Goal: Task Accomplishment & Management: Use online tool/utility

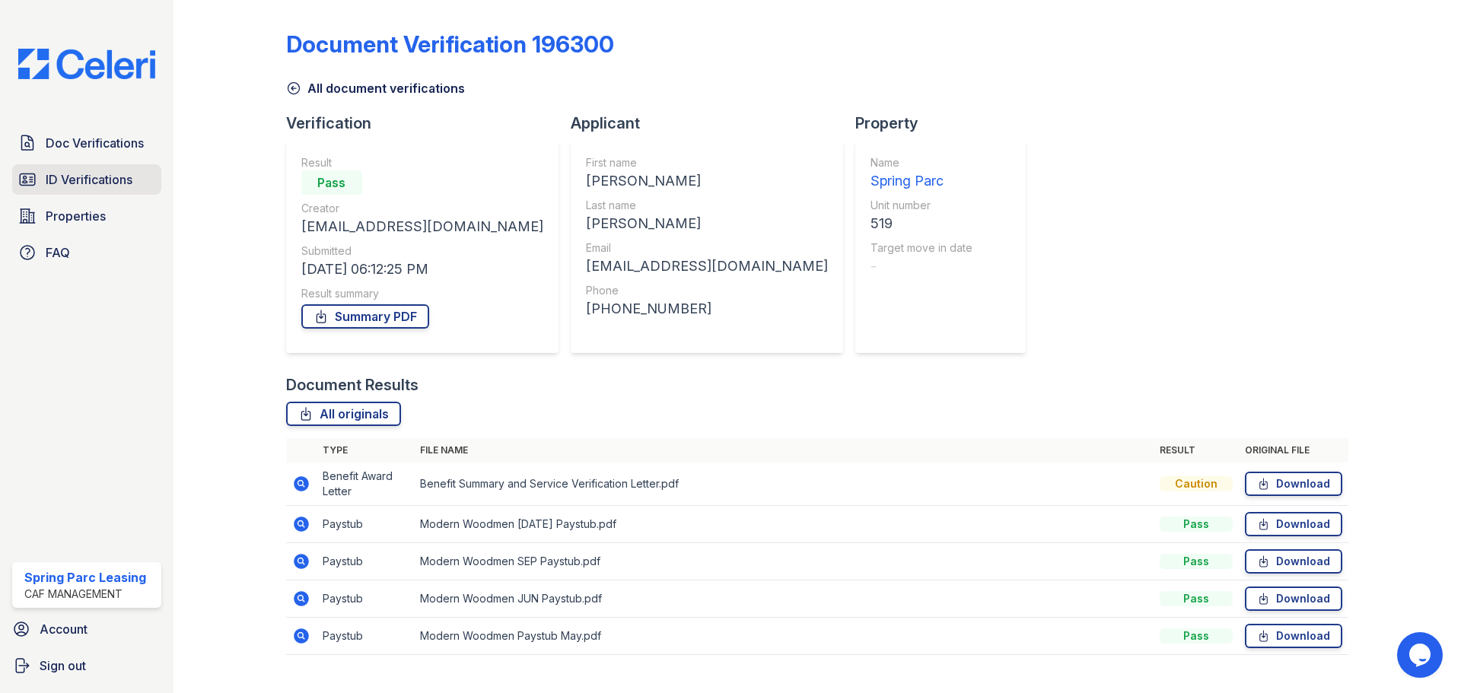
click at [113, 173] on span "ID Verifications" at bounding box center [89, 179] width 87 height 18
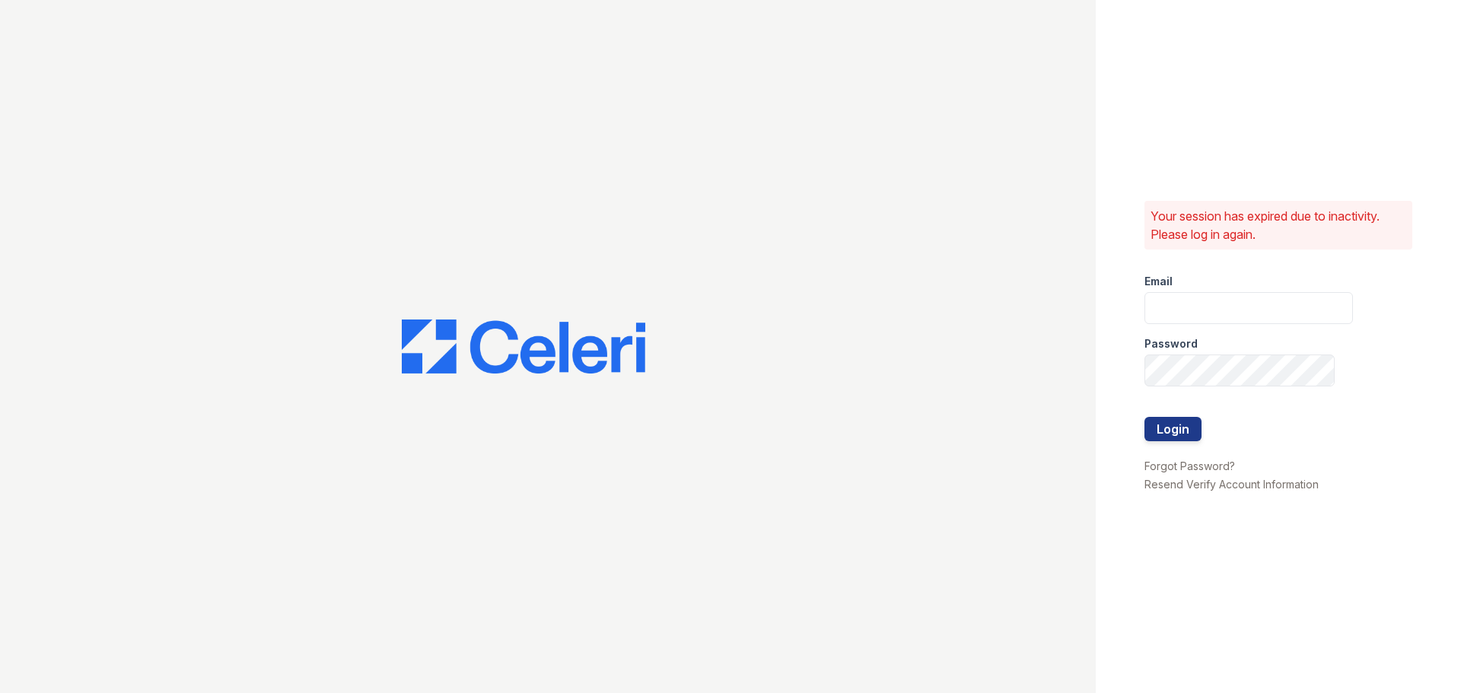
type input "springparc1@cafmanagement.com"
click at [1151, 429] on button "Login" at bounding box center [1173, 429] width 57 height 24
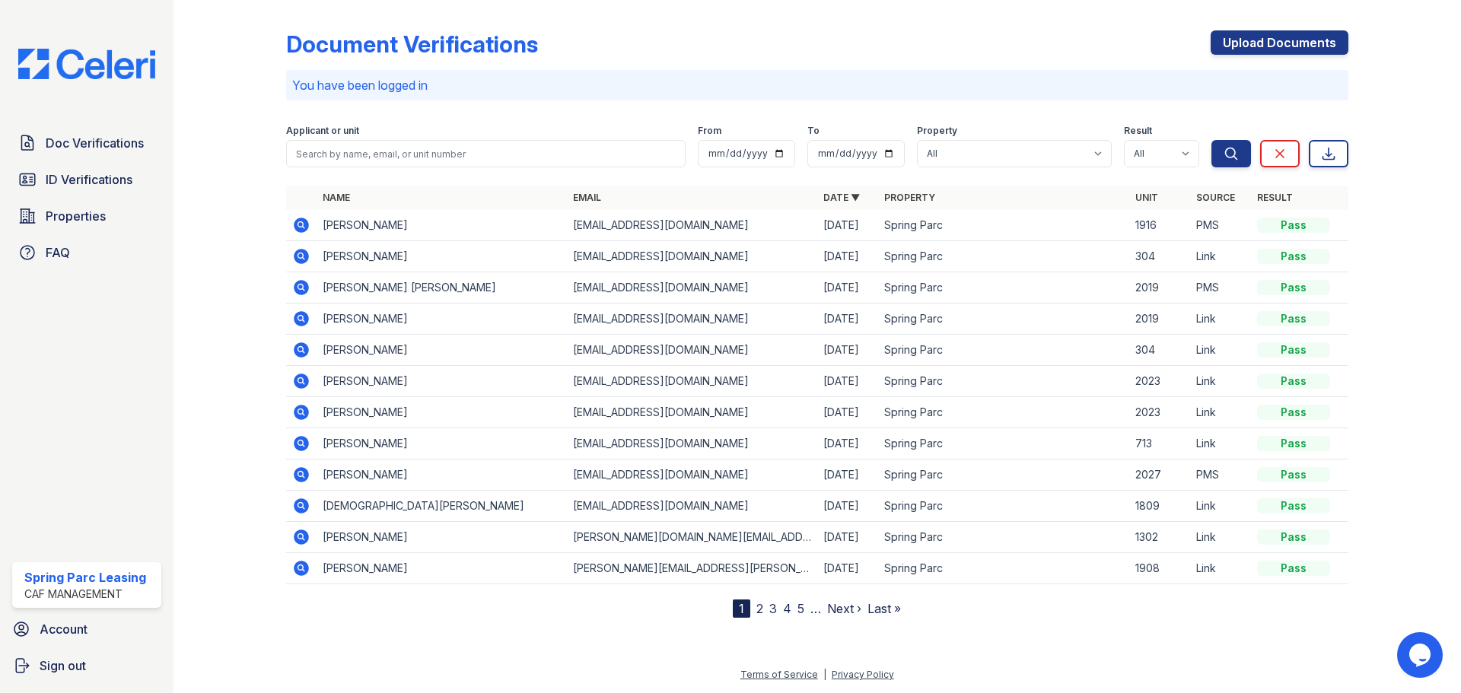
click at [572, 139] on div "Applicant or unit" at bounding box center [486, 132] width 400 height 15
click at [571, 148] on input "search" at bounding box center [486, 153] width 400 height 27
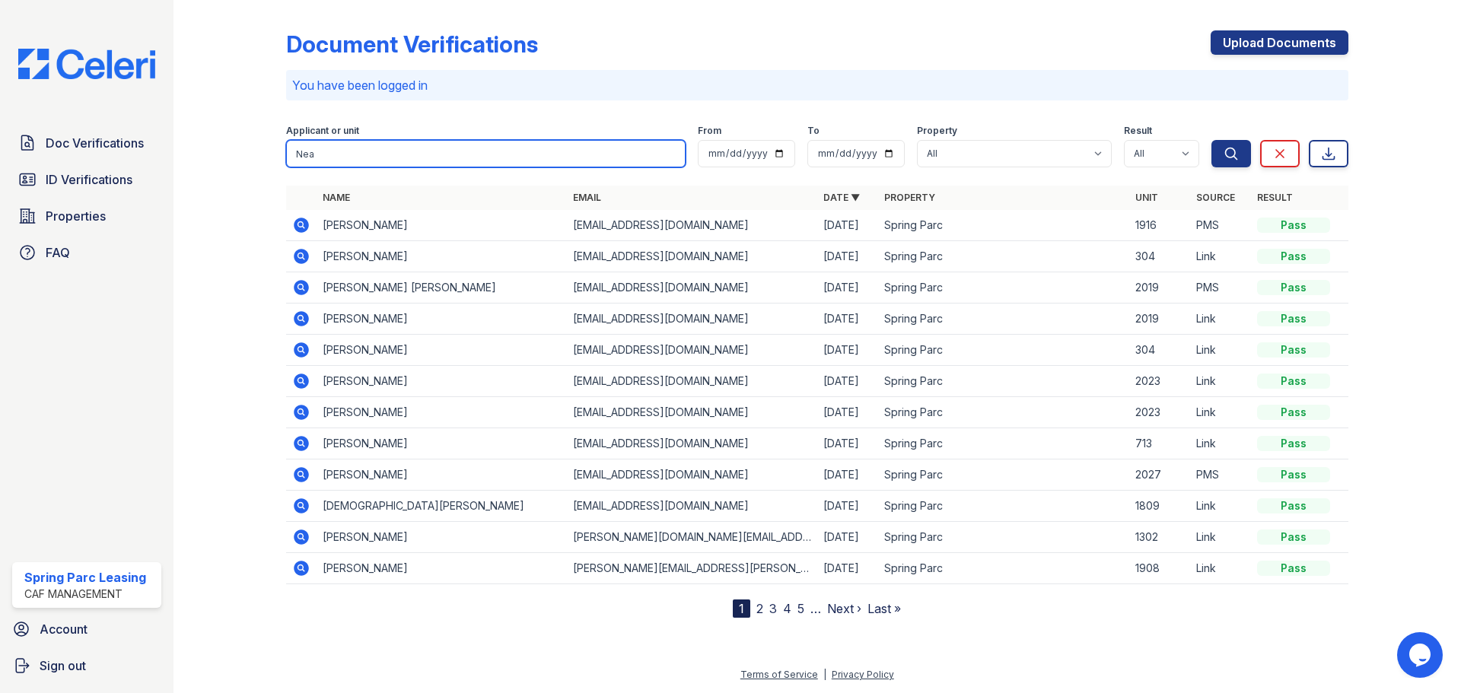
type input "Neal"
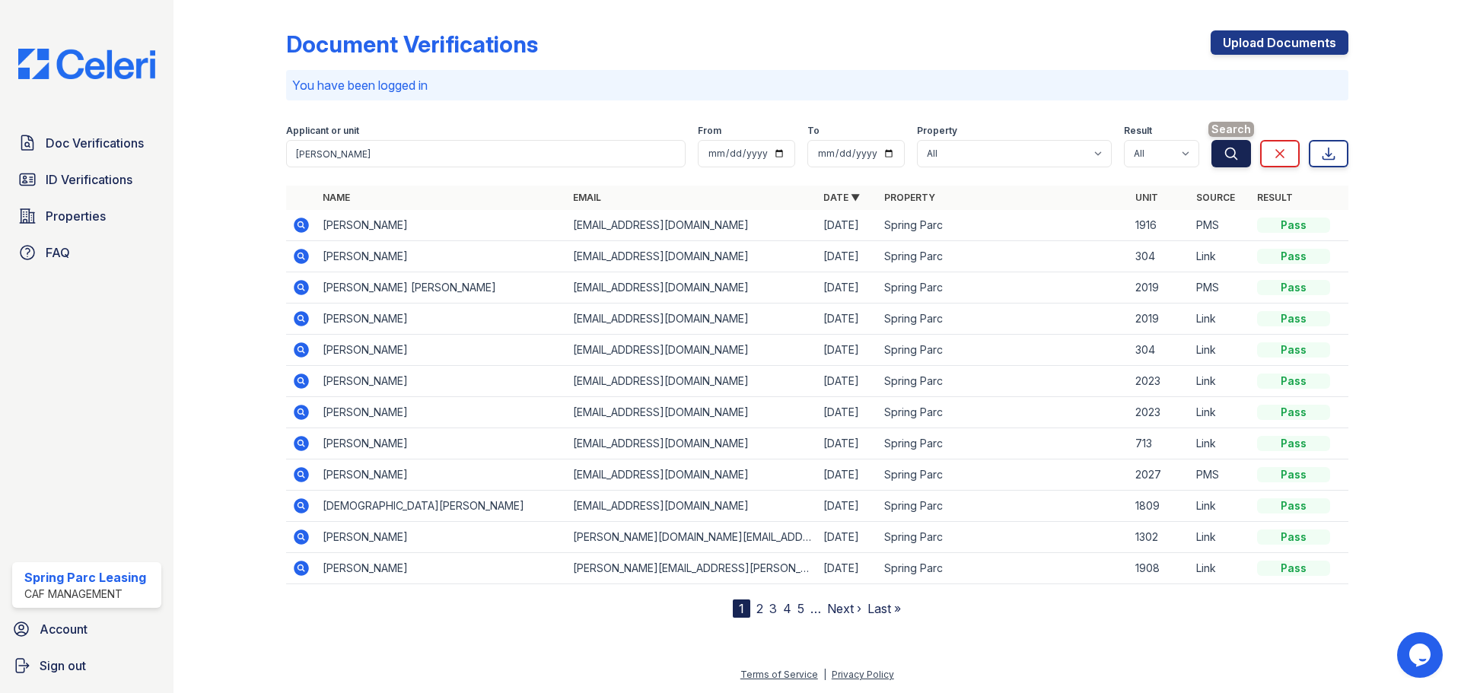
click at [1220, 155] on button "Search" at bounding box center [1232, 153] width 40 height 27
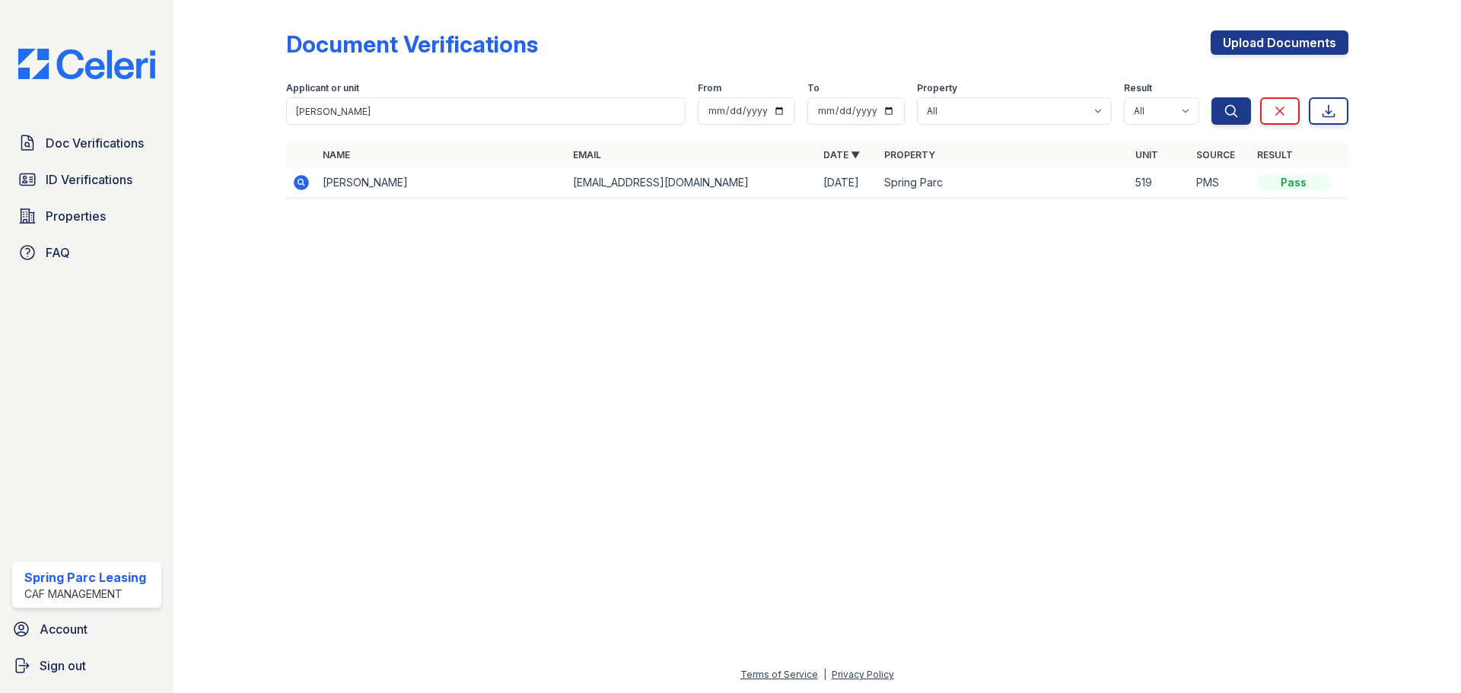
click at [420, 169] on td "[PERSON_NAME]" at bounding box center [442, 182] width 250 height 31
click at [301, 180] on icon at bounding box center [300, 182] width 4 height 4
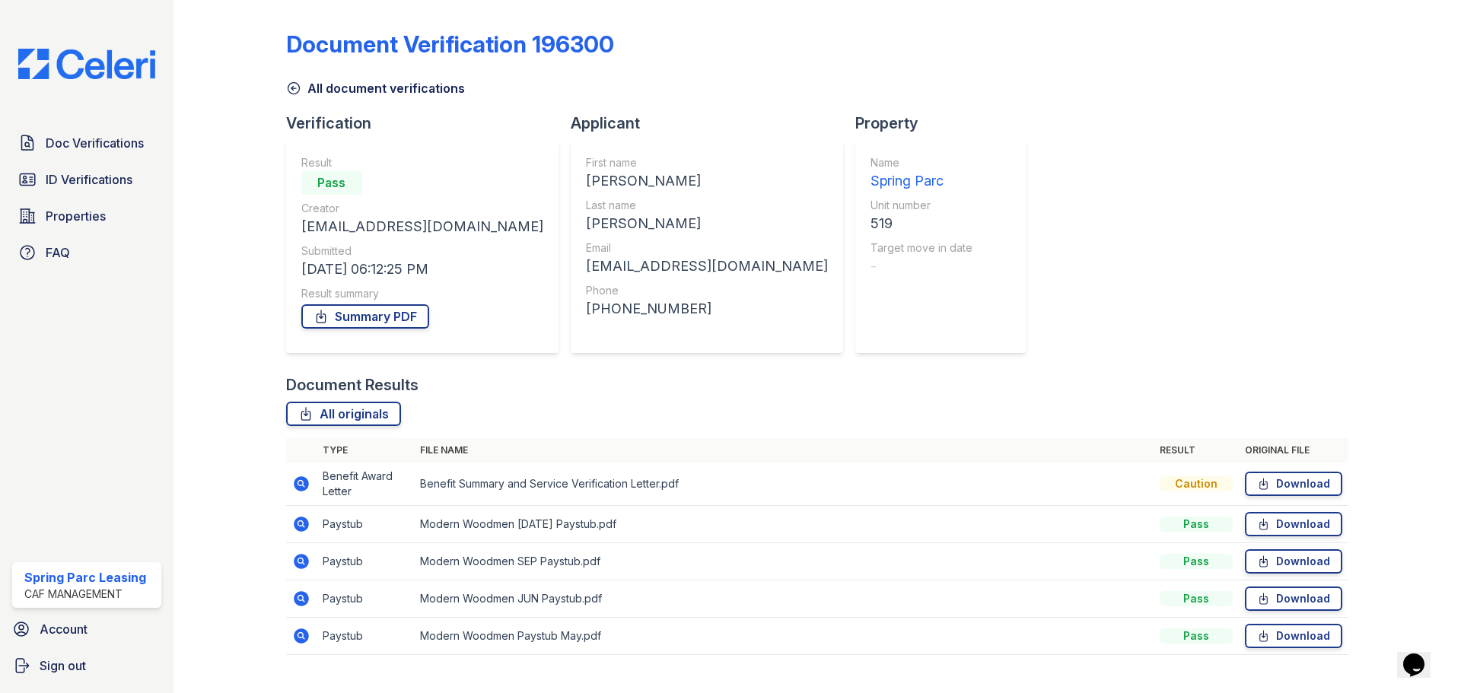
click at [107, 160] on div "Doc Verifications ID Verifications Properties FAQ" at bounding box center [86, 198] width 161 height 140
click at [107, 146] on span "Doc Verifications" at bounding box center [95, 143] width 98 height 18
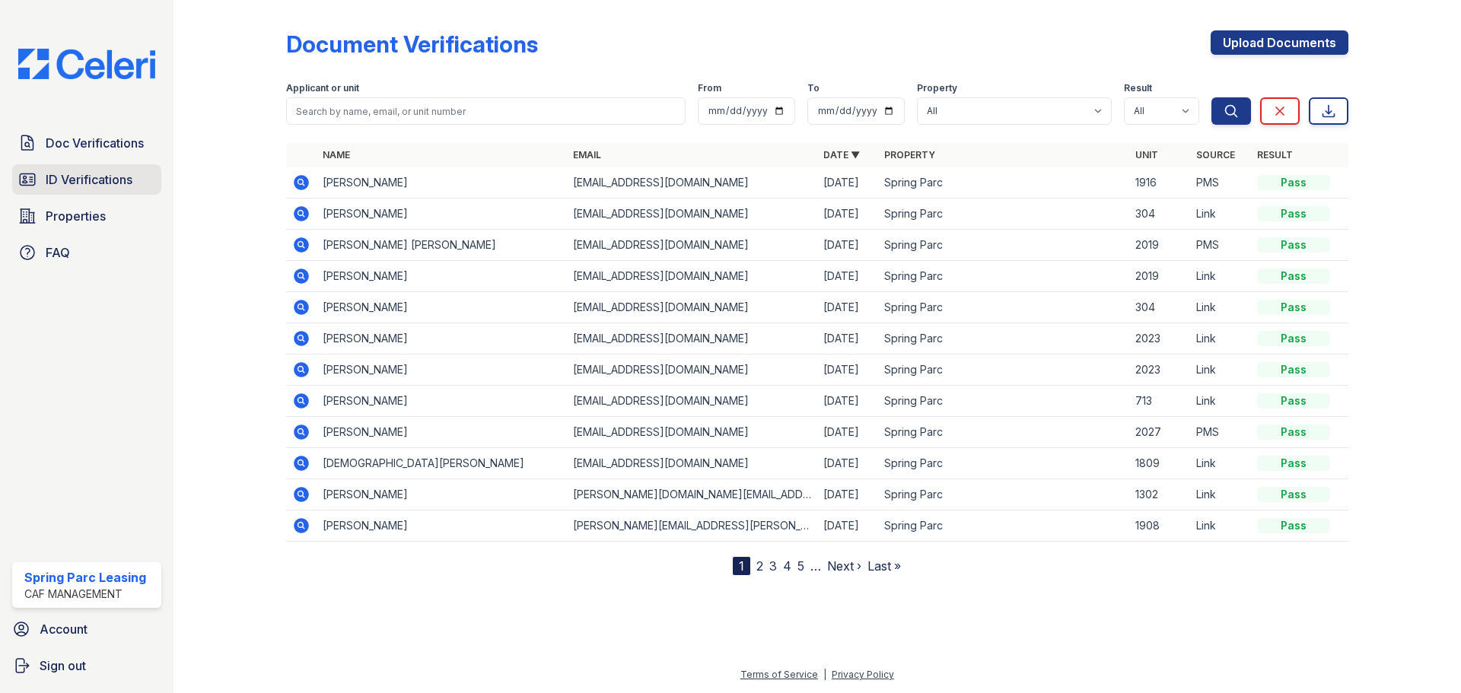
click at [114, 180] on span "ID Verifications" at bounding box center [89, 179] width 87 height 18
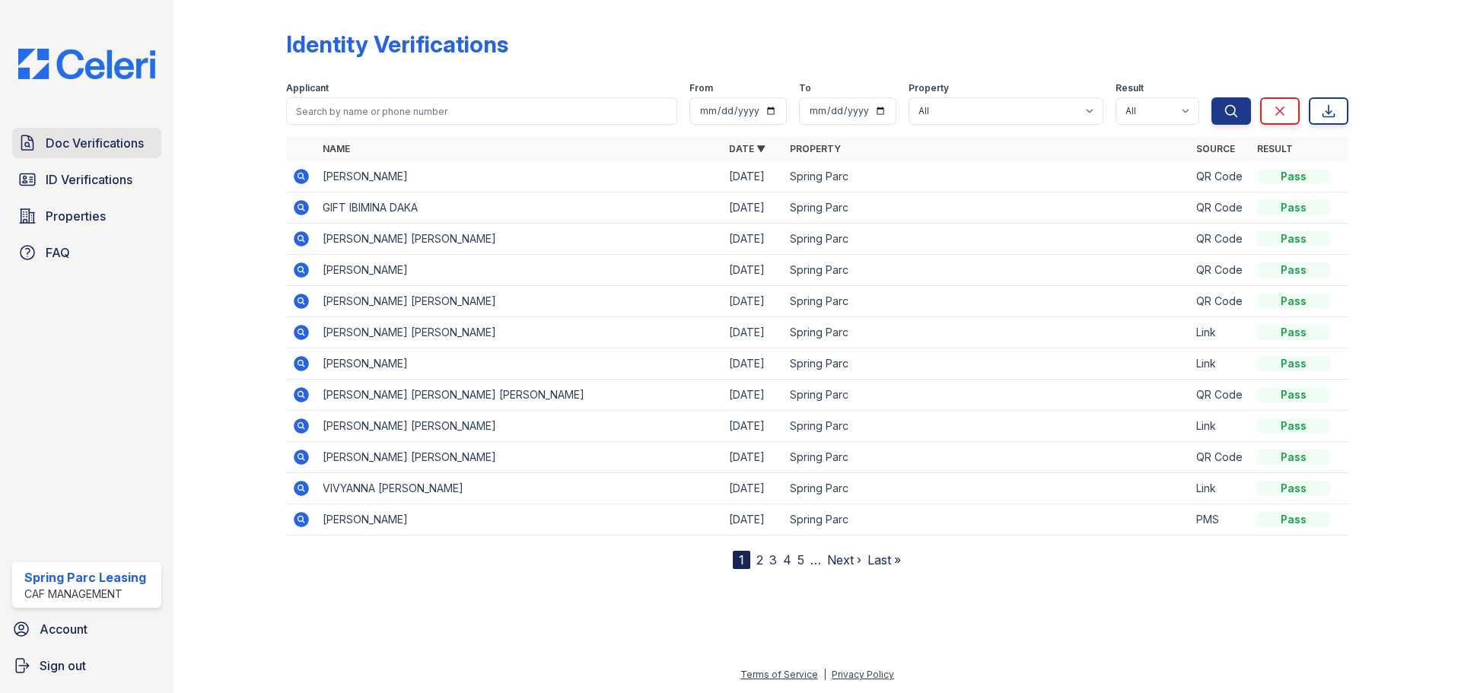
click at [134, 138] on span "Doc Verifications" at bounding box center [95, 143] width 98 height 18
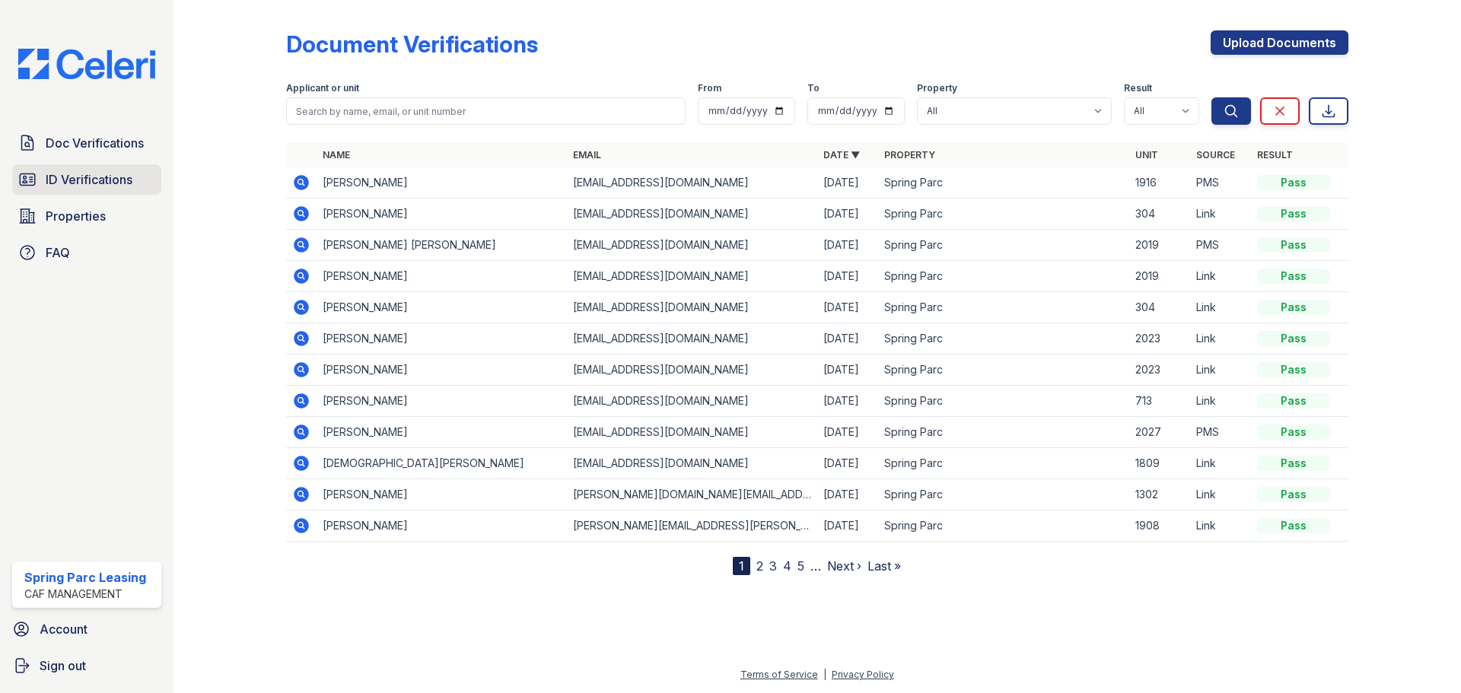
click at [110, 185] on span "ID Verifications" at bounding box center [89, 179] width 87 height 18
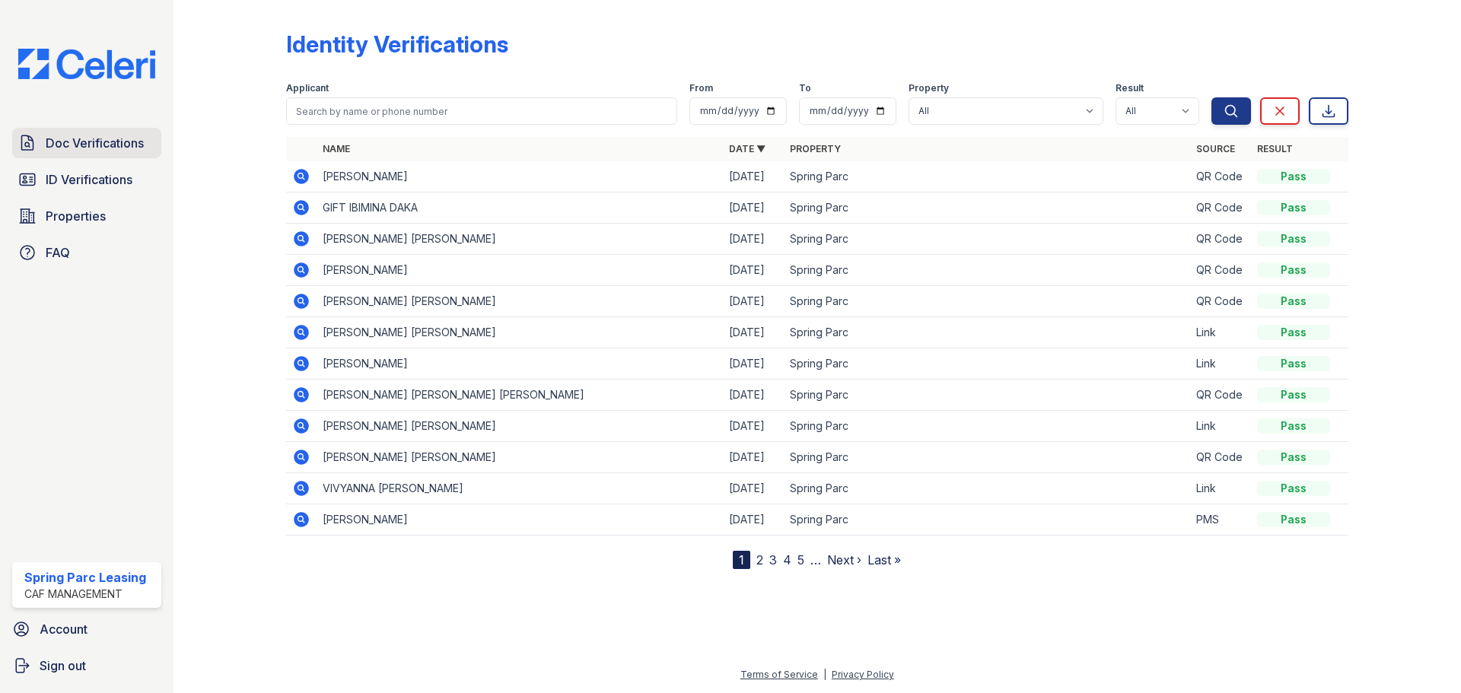
click at [122, 143] on span "Doc Verifications" at bounding box center [95, 143] width 98 height 18
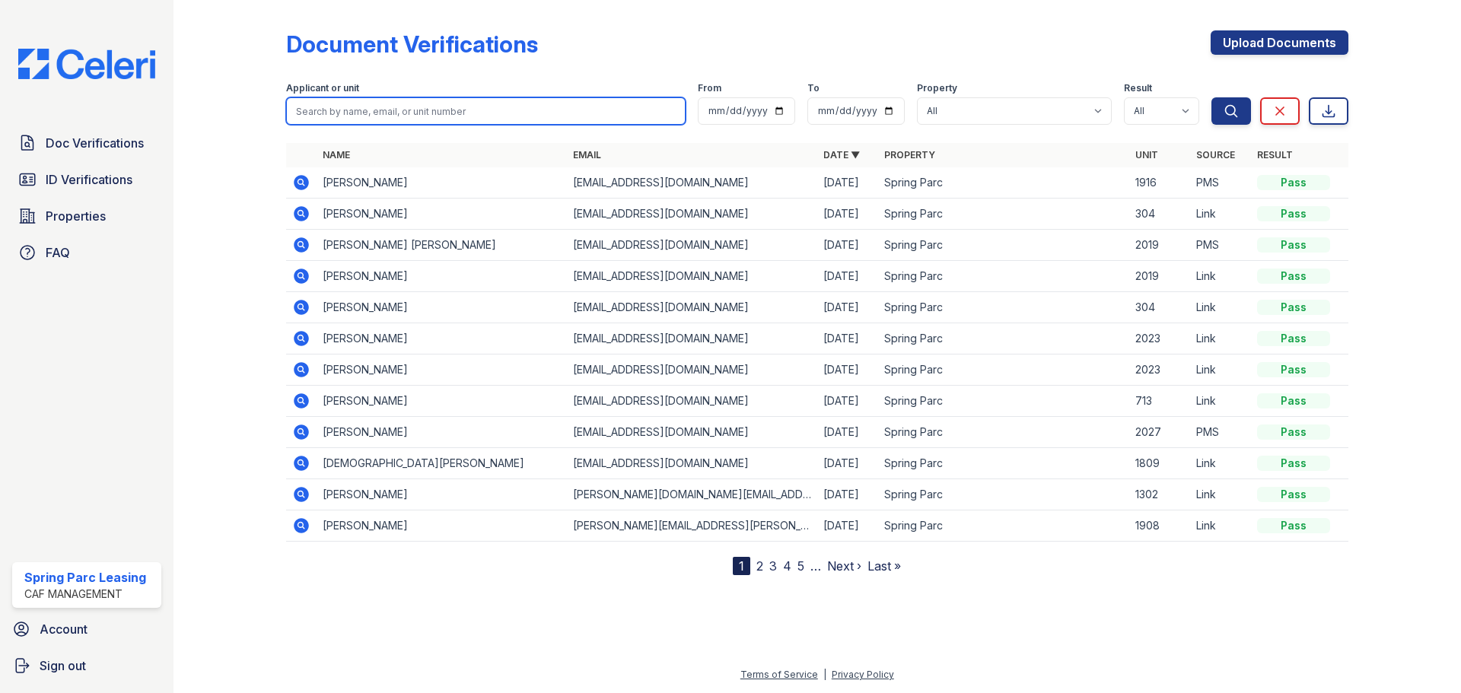
click at [448, 110] on input "search" at bounding box center [486, 110] width 400 height 27
type input "myriam"
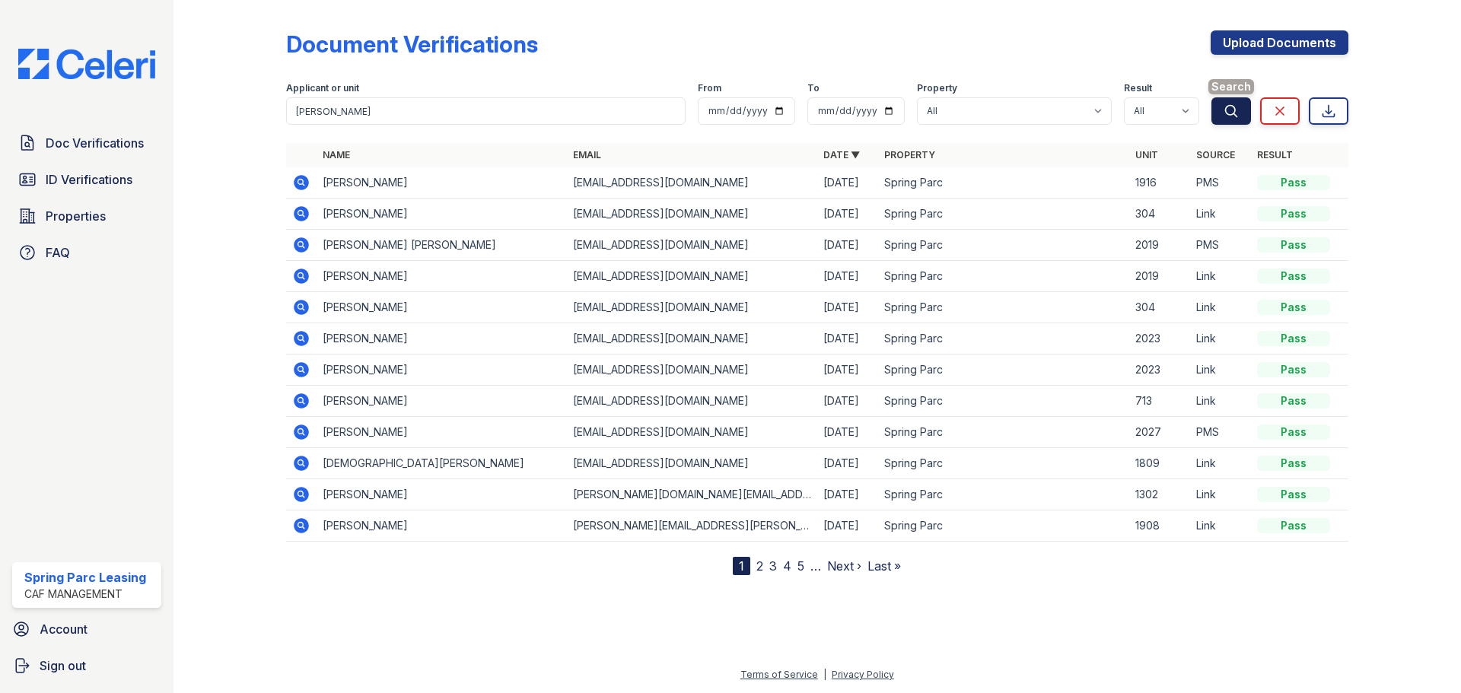
click at [1222, 113] on button "Search" at bounding box center [1232, 110] width 40 height 27
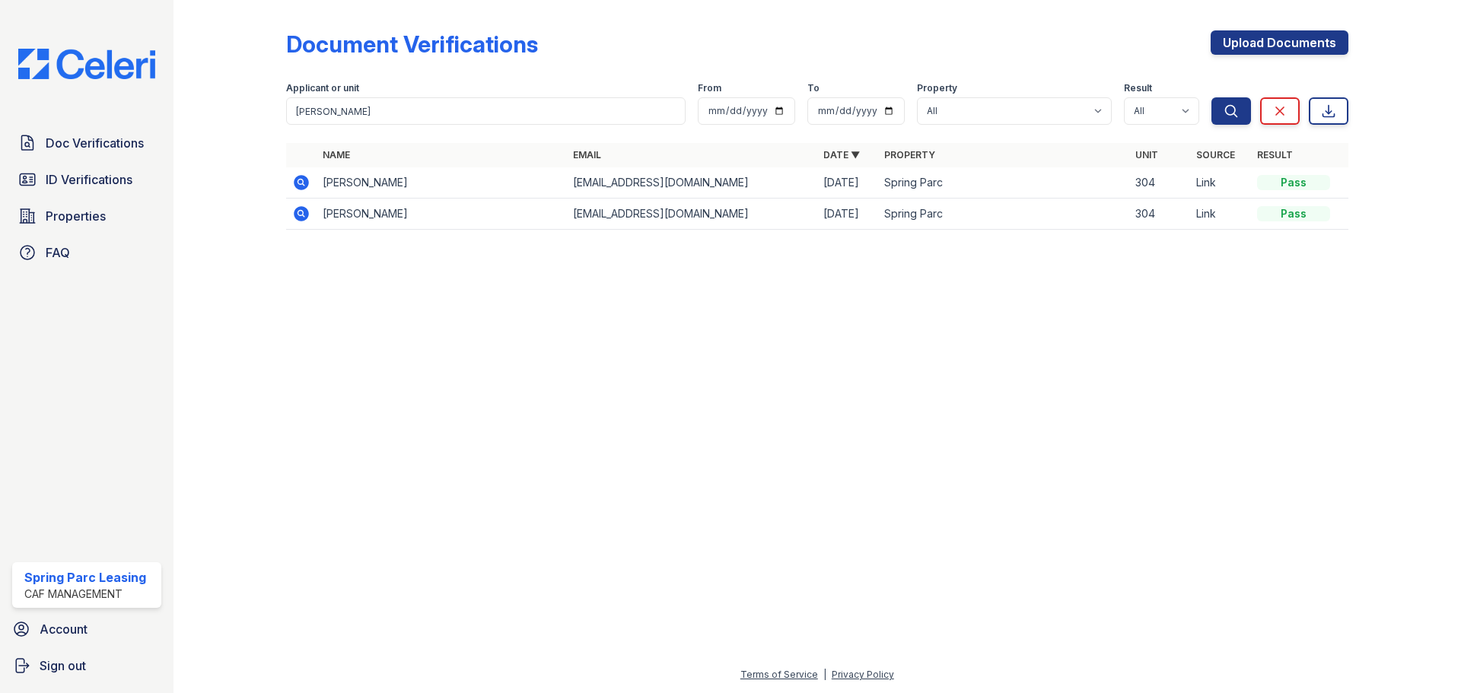
click at [307, 180] on icon at bounding box center [301, 182] width 15 height 15
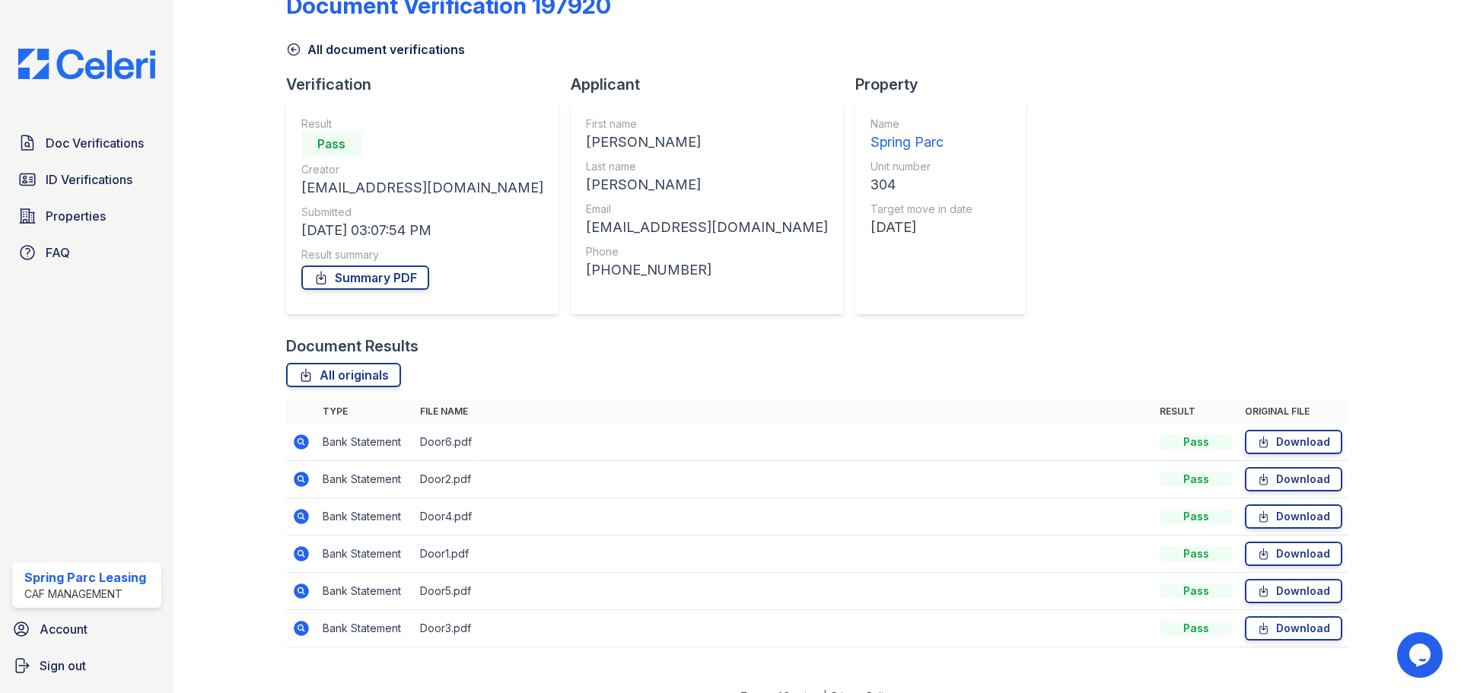
scroll to position [60, 0]
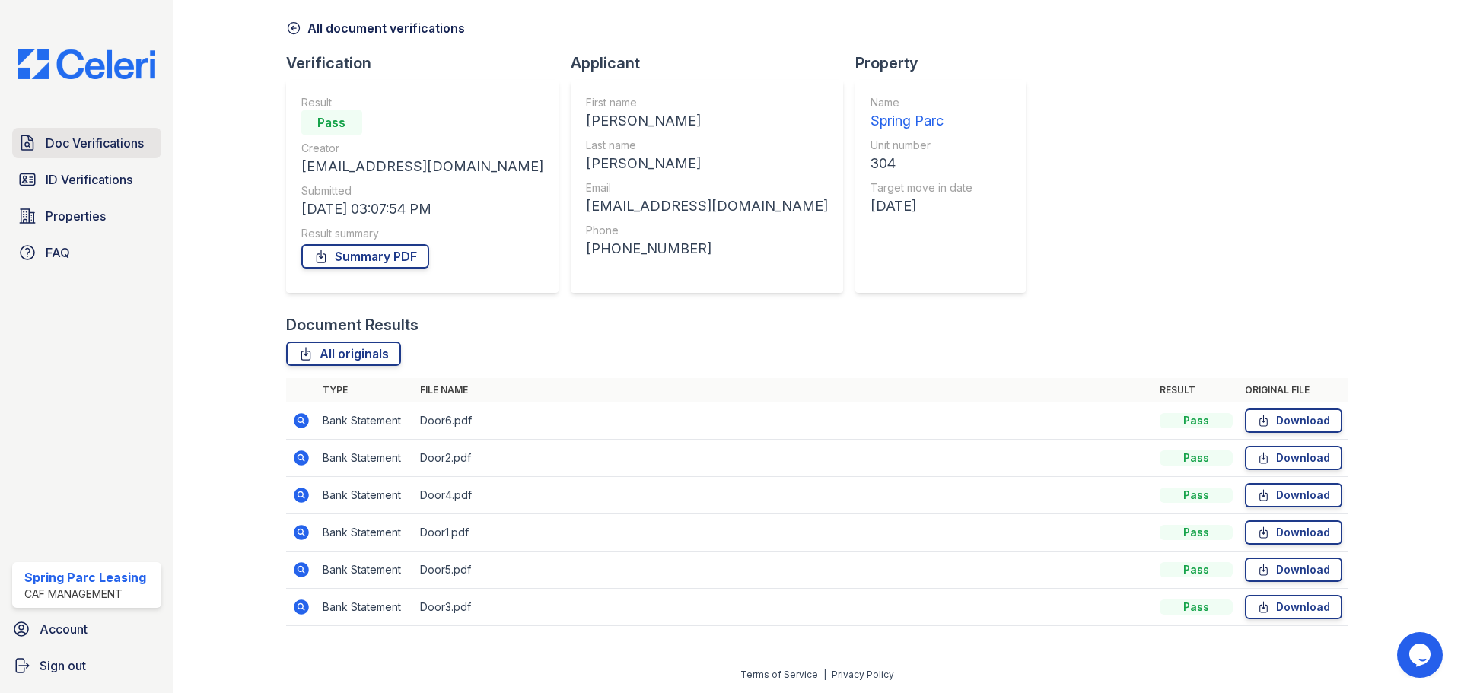
click at [92, 152] on span "Doc Verifications" at bounding box center [95, 143] width 98 height 18
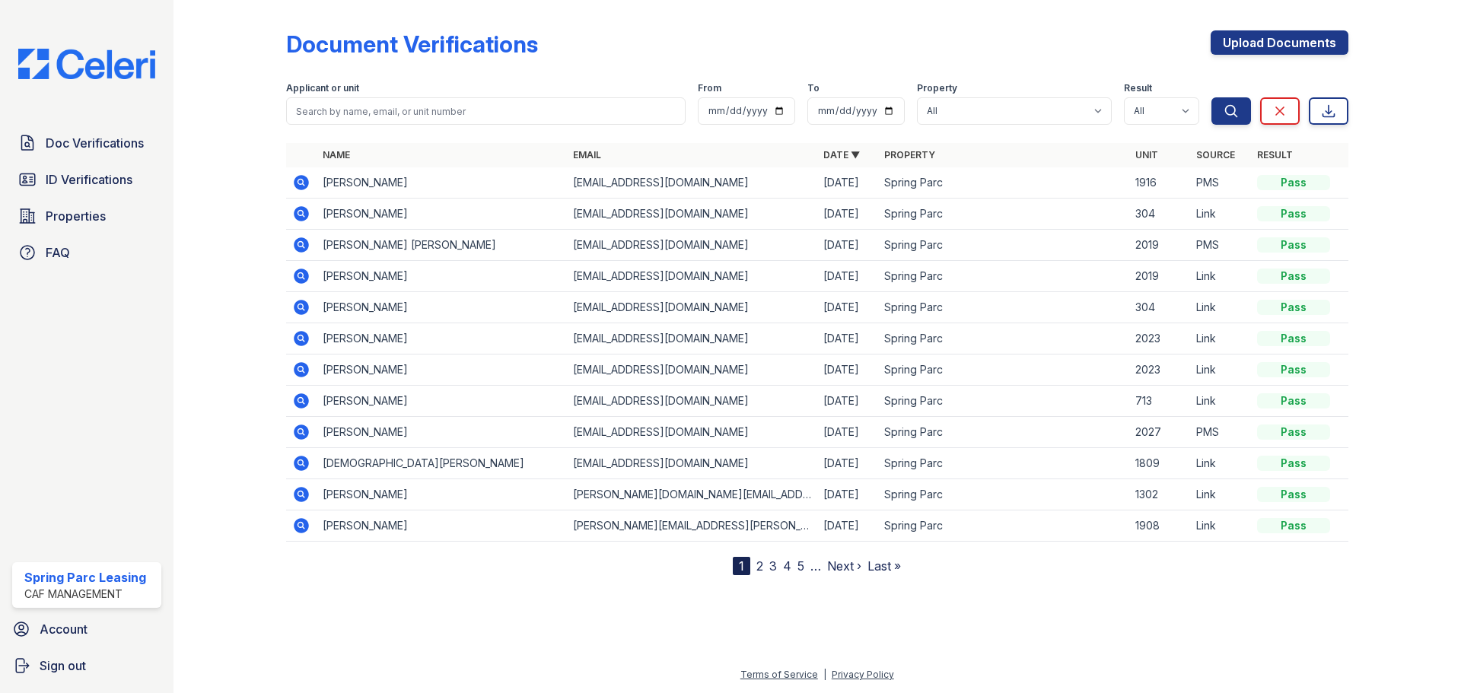
click at [840, 565] on link "Next ›" at bounding box center [844, 566] width 34 height 15
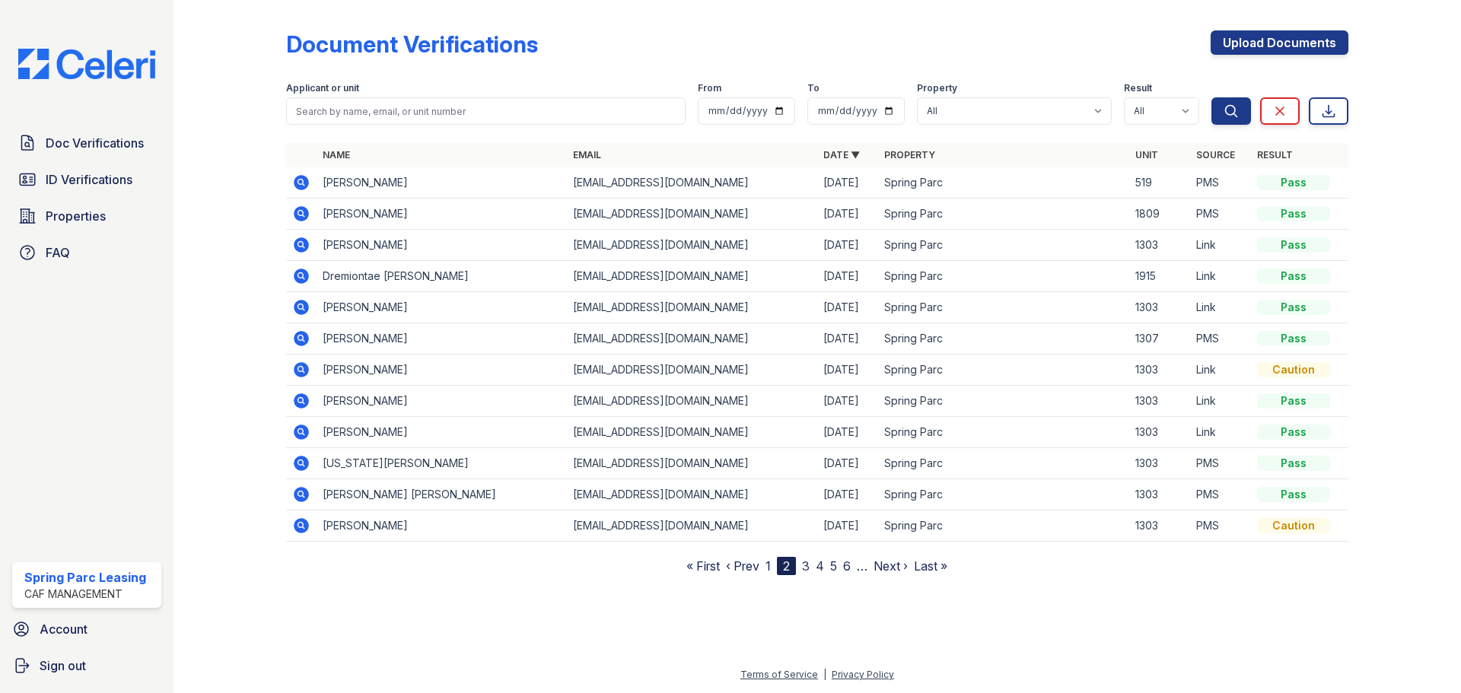
click at [840, 565] on nav "« First ‹ Prev 1 2 3 4 5 6 … Next › Last »" at bounding box center [816, 566] width 261 height 18
click at [304, 363] on icon at bounding box center [301, 369] width 15 height 15
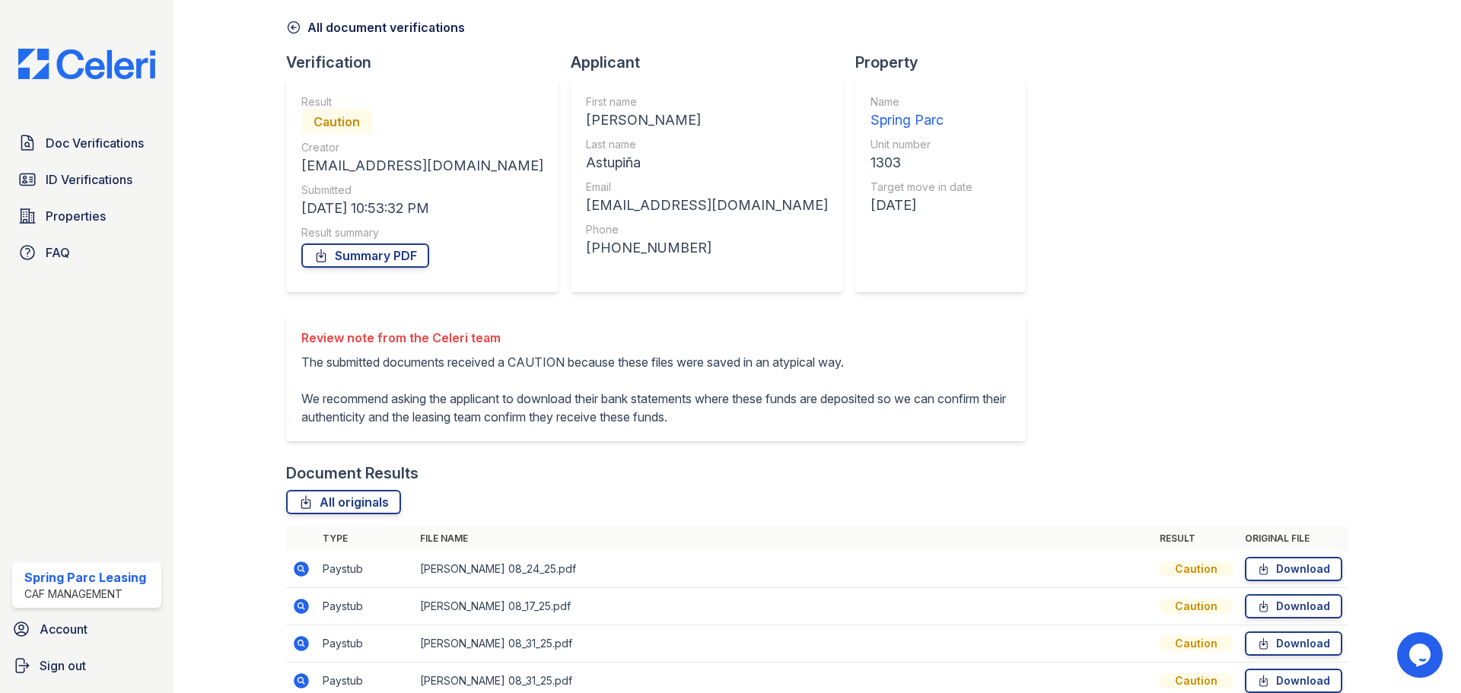
scroll to position [135, 0]
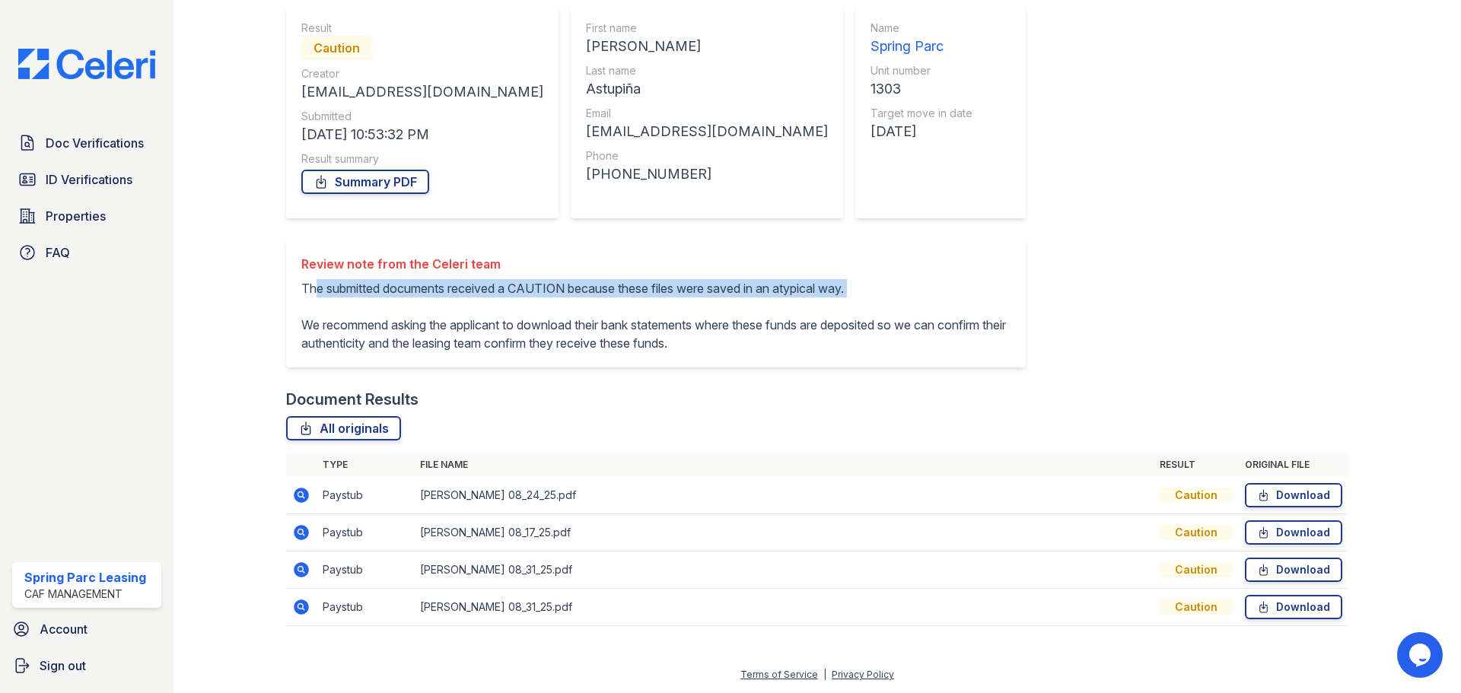
drag, startPoint x: 317, startPoint y: 287, endPoint x: 470, endPoint y: 307, distance: 154.3
click at [470, 307] on p "The submitted documents received a CAUTION because these files were saved in an…" at bounding box center [655, 315] width 709 height 73
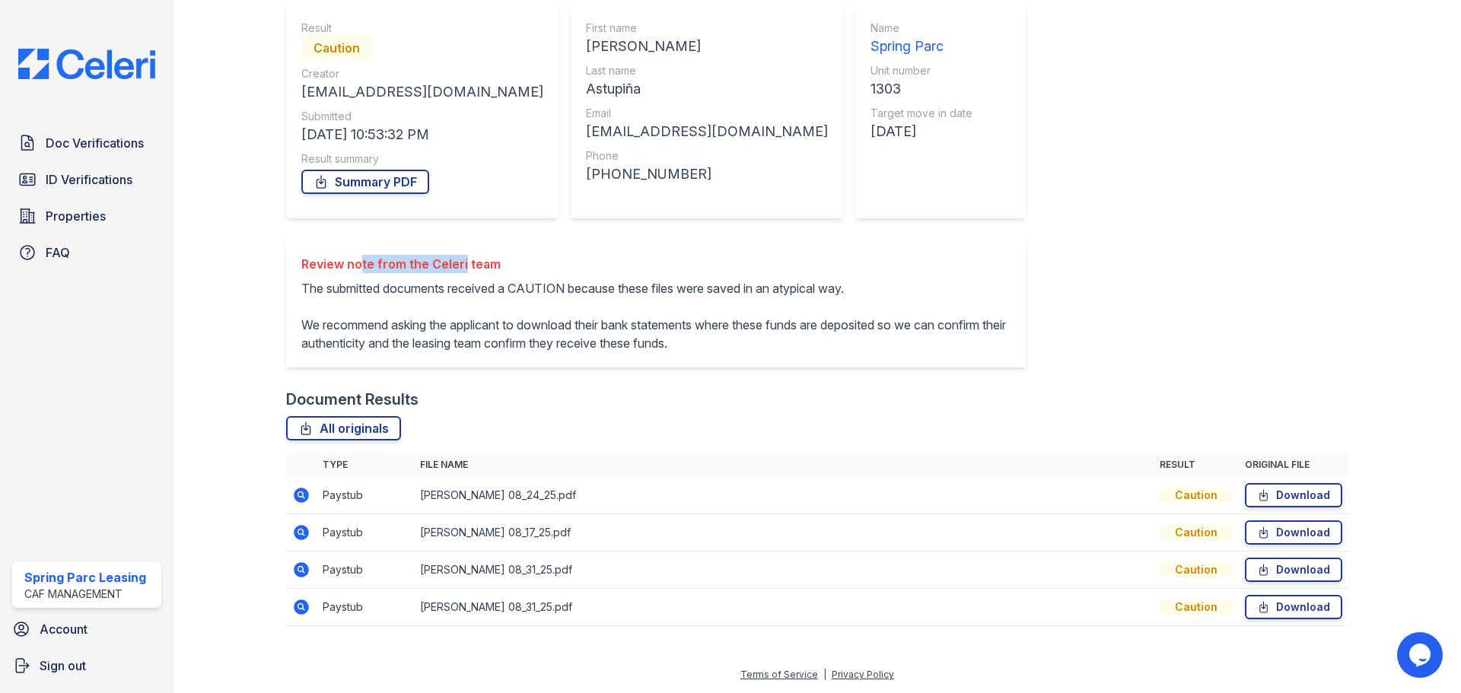
drag, startPoint x: 356, startPoint y: 259, endPoint x: 460, endPoint y: 264, distance: 104.4
click at [460, 264] on div "Review note from the Celeri team" at bounding box center [655, 264] width 709 height 18
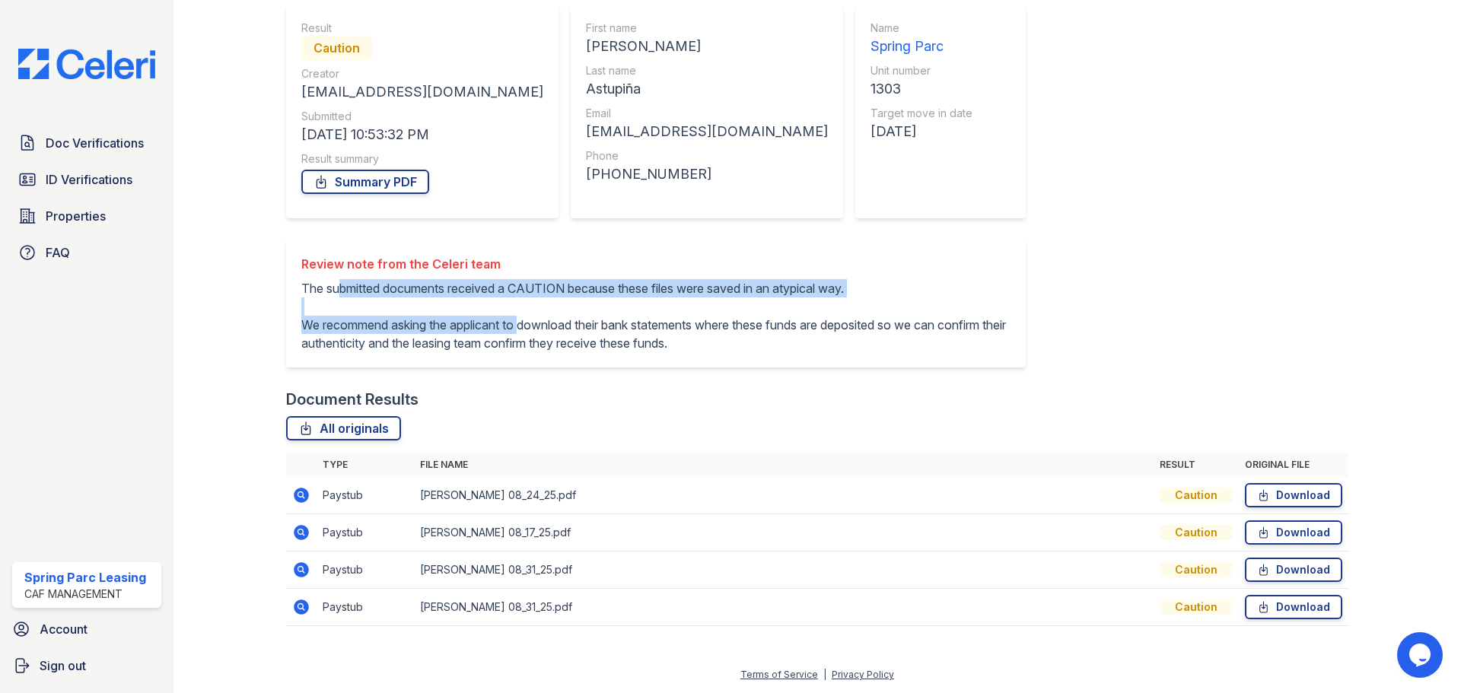
drag, startPoint x: 338, startPoint y: 294, endPoint x: 527, endPoint y: 320, distance: 191.4
click at [527, 320] on p "The submitted documents received a CAUTION because these files were saved in an…" at bounding box center [655, 315] width 709 height 73
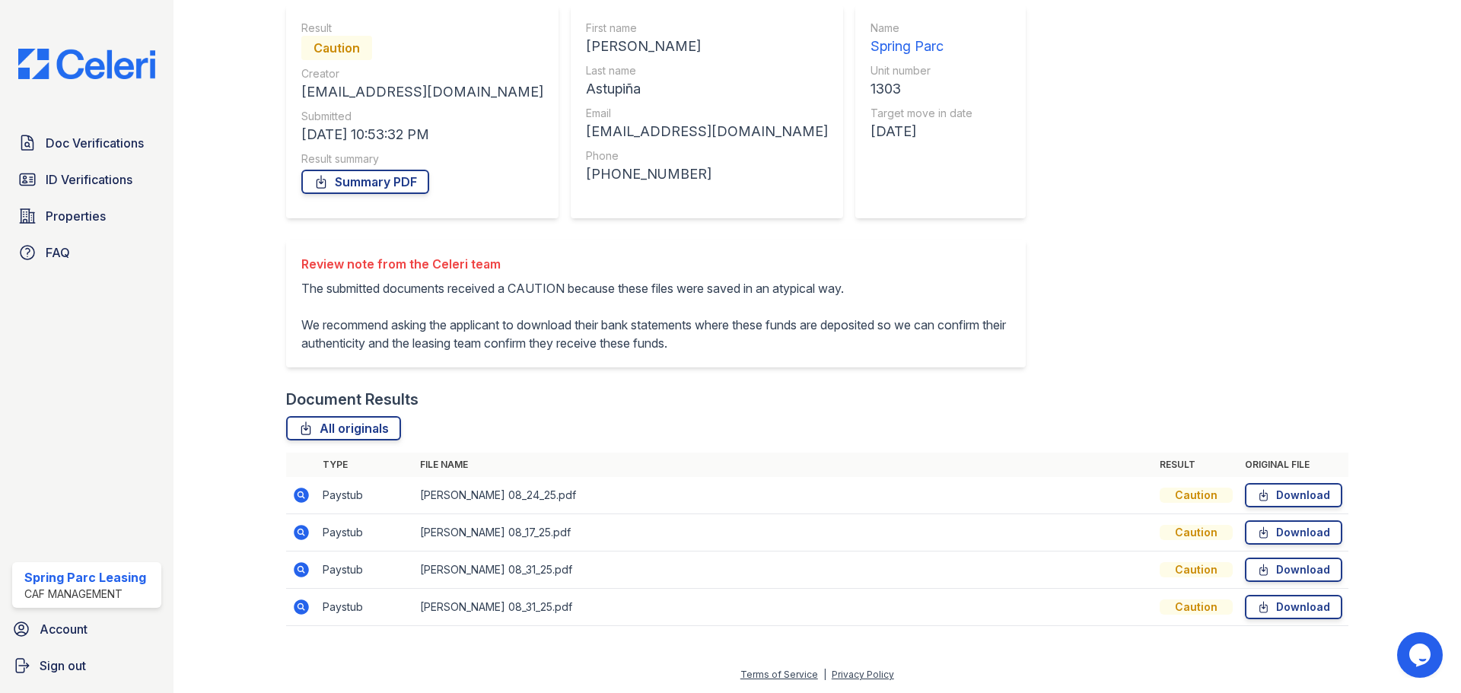
click at [588, 358] on div "Review note from the Celeri team The submitted documents received a CAUTION bec…" at bounding box center [656, 304] width 740 height 128
drag, startPoint x: 632, startPoint y: 283, endPoint x: 756, endPoint y: 295, distance: 123.8
click at [745, 295] on p "The submitted documents received a CAUTION because these files were saved in an…" at bounding box center [655, 315] width 709 height 73
drag, startPoint x: 789, startPoint y: 287, endPoint x: 869, endPoint y: 291, distance: 80.0
click at [869, 291] on p "The submitted documents received a CAUTION because these files were saved in an…" at bounding box center [655, 315] width 709 height 73
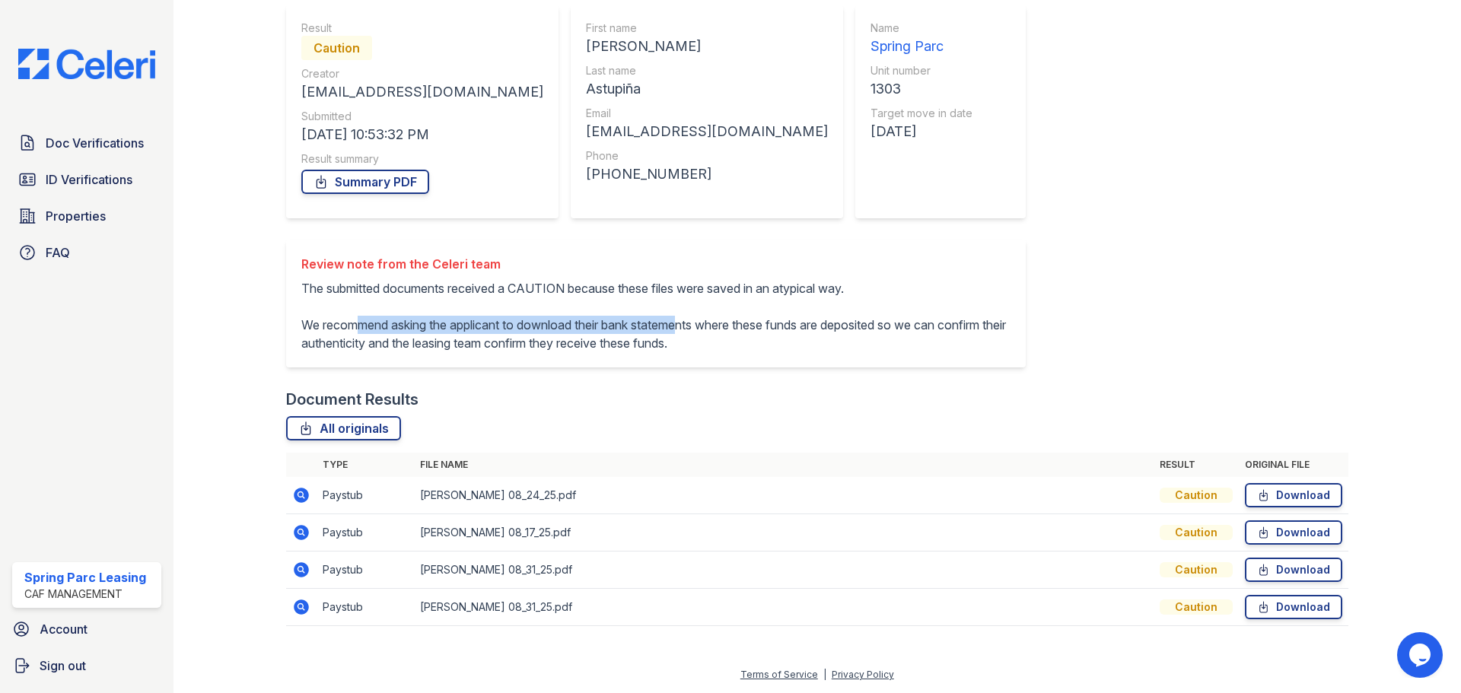
drag, startPoint x: 355, startPoint y: 323, endPoint x: 700, endPoint y: 329, distance: 344.8
click at [700, 329] on p "The submitted documents received a CAUTION because these files were saved in an…" at bounding box center [655, 315] width 709 height 73
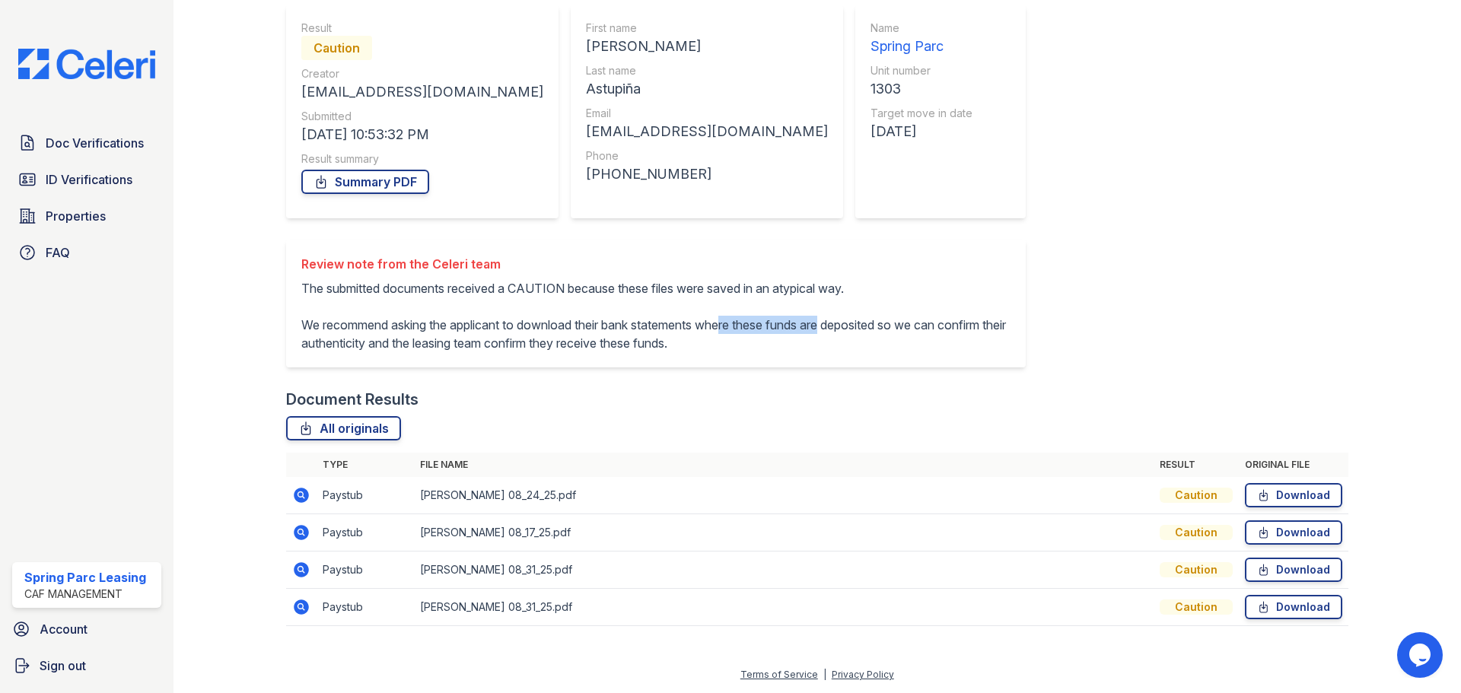
drag, startPoint x: 737, startPoint y: 324, endPoint x: 492, endPoint y: 295, distance: 247.6
click at [836, 324] on p "The submitted documents received a CAUTION because these files were saved in an…" at bounding box center [655, 315] width 709 height 73
drag, startPoint x: 381, startPoint y: 345, endPoint x: 674, endPoint y: 350, distance: 293.8
click at [668, 350] on p "The submitted documents received a CAUTION because these files were saved in an…" at bounding box center [655, 315] width 709 height 73
drag, startPoint x: 722, startPoint y: 344, endPoint x: 861, endPoint y: 348, distance: 139.3
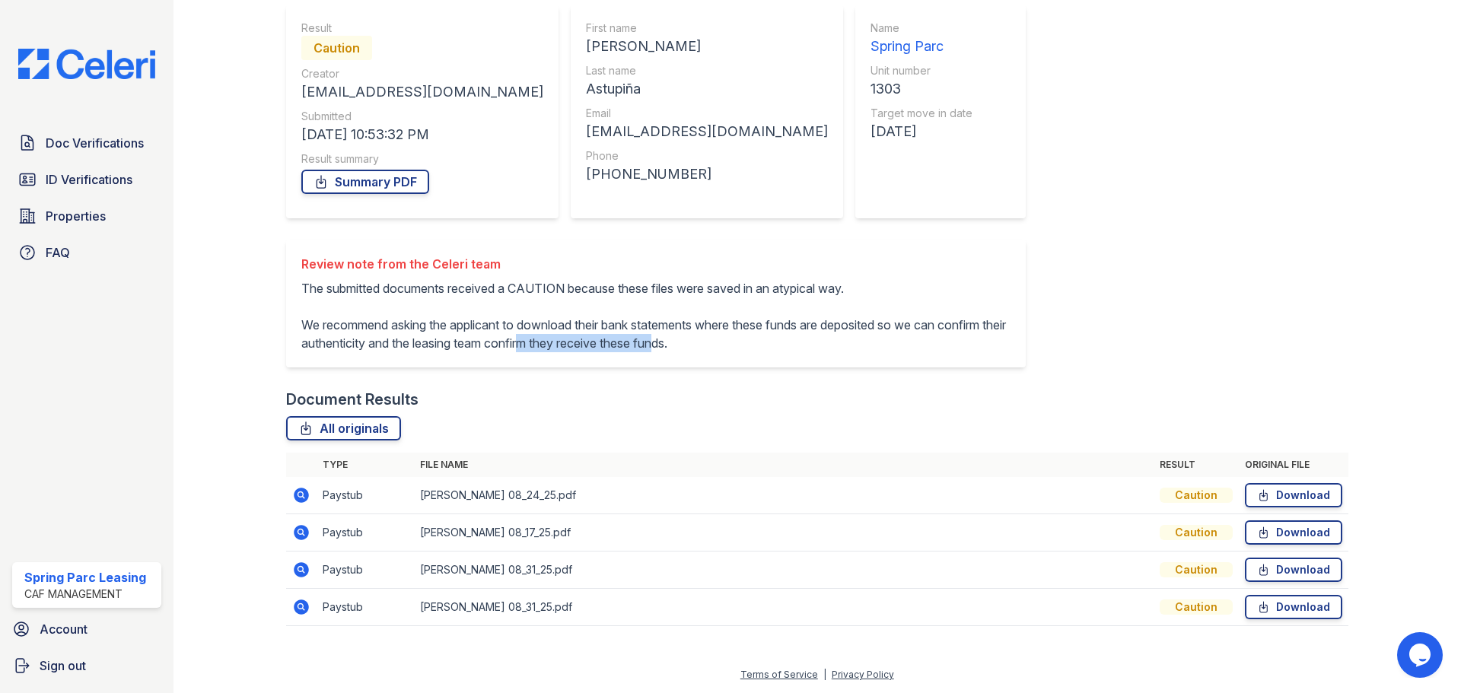
click at [861, 348] on p "The submitted documents received a CAUTION because these files were saved in an…" at bounding box center [655, 315] width 709 height 73
drag, startPoint x: 616, startPoint y: 320, endPoint x: 728, endPoint y: 322, distance: 111.1
click at [728, 322] on p "The submitted documents received a CAUTION because these files were saved in an…" at bounding box center [655, 315] width 709 height 73
click at [593, 527] on td "Karla Palacios 08_17_25.pdf" at bounding box center [784, 532] width 740 height 37
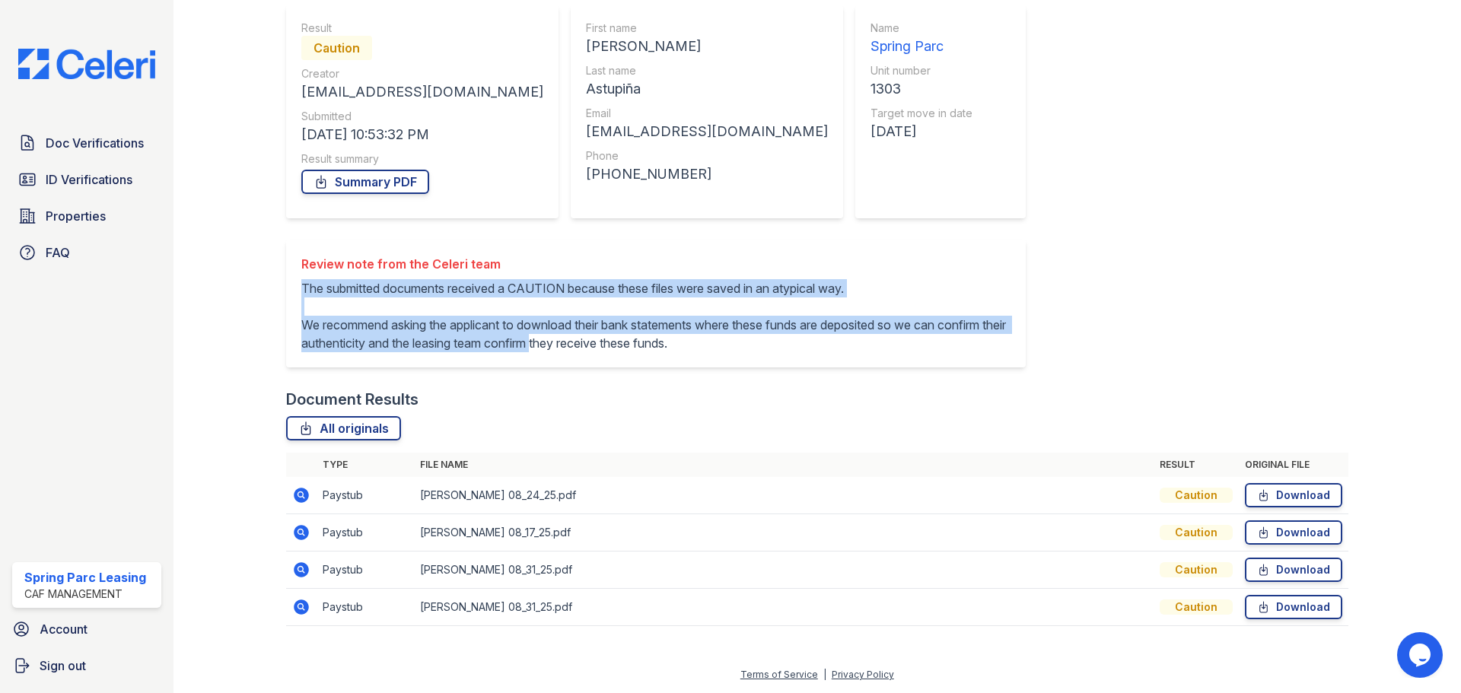
drag, startPoint x: 731, startPoint y: 347, endPoint x: 464, endPoint y: 253, distance: 283.3
click at [472, 254] on div "Review note from the Celeri team The submitted documents received a CAUTION bec…" at bounding box center [656, 304] width 740 height 128
click at [301, 495] on icon at bounding box center [300, 494] width 4 height 4
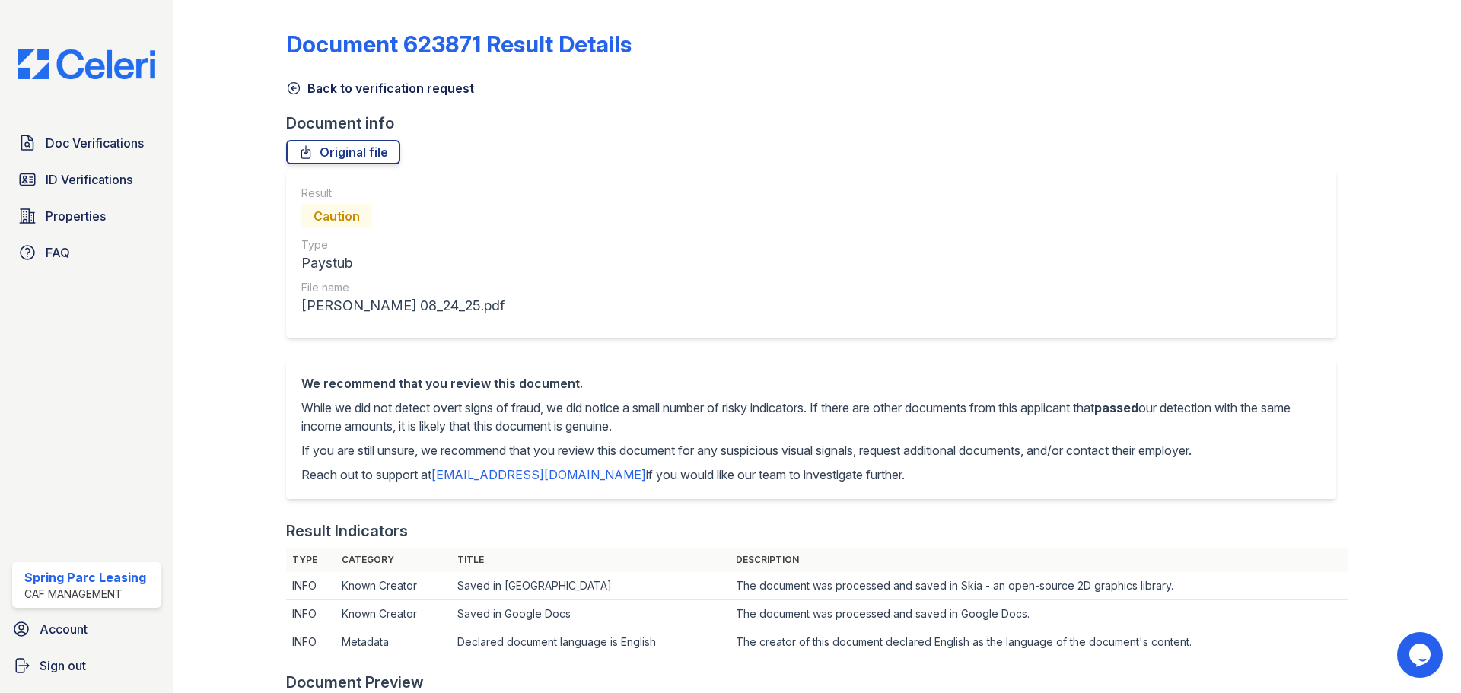
drag, startPoint x: 327, startPoint y: 403, endPoint x: 948, endPoint y: 468, distance: 623.6
click at [947, 468] on div "We recommend that you review this document. While we did not detect overt signs…" at bounding box center [811, 429] width 1020 height 110
click at [954, 489] on div "We recommend that you review this document. While we did not detect overt signs…" at bounding box center [811, 429] width 1050 height 140
click at [534, 369] on div "We recommend that you review this document. While we did not detect overt signs…" at bounding box center [811, 429] width 1050 height 140
drag, startPoint x: 339, startPoint y: 403, endPoint x: 530, endPoint y: 408, distance: 191.1
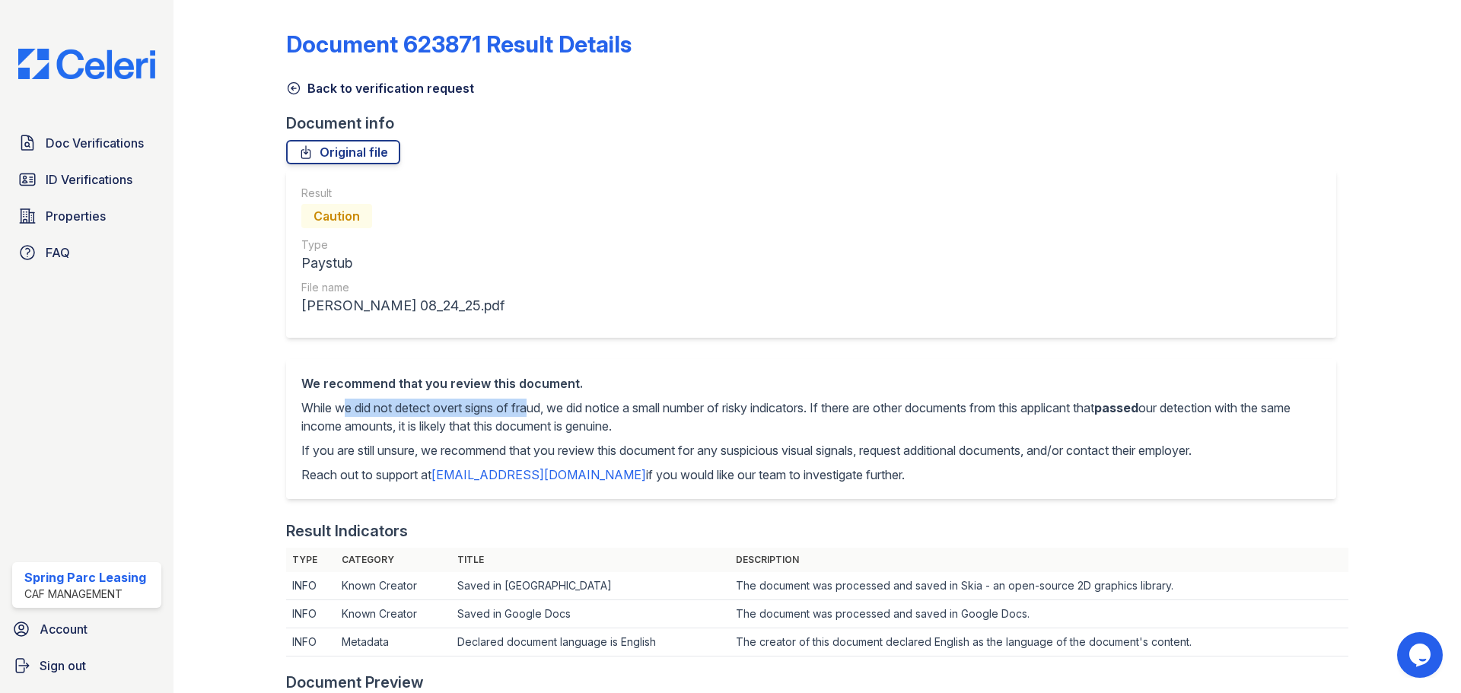
click at [530, 408] on p "While we did not detect overt signs of fraud, we did notice a small number of r…" at bounding box center [811, 417] width 1020 height 37
drag, startPoint x: 626, startPoint y: 411, endPoint x: 811, endPoint y: 412, distance: 184.9
click at [811, 412] on p "While we did not detect overt signs of fraud, we did notice a small number of r…" at bounding box center [811, 417] width 1020 height 37
drag, startPoint x: 1144, startPoint y: 404, endPoint x: 1297, endPoint y: 415, distance: 153.3
click at [1297, 415] on p "While we did not detect overt signs of fraud, we did notice a small number of r…" at bounding box center [811, 417] width 1020 height 37
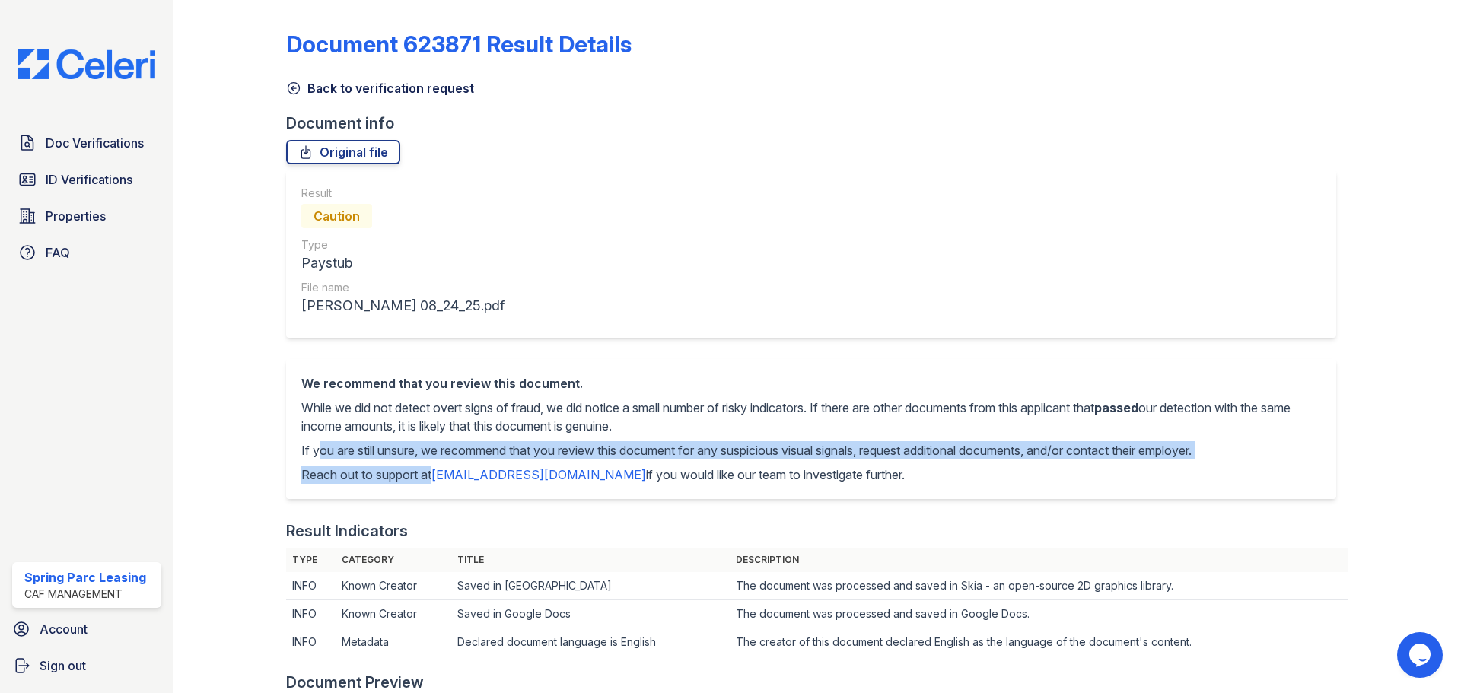
drag, startPoint x: 313, startPoint y: 454, endPoint x: 431, endPoint y: 460, distance: 118.1
click at [431, 460] on div "We recommend that you review this document. While we did not detect overt signs…" at bounding box center [811, 429] width 1020 height 110
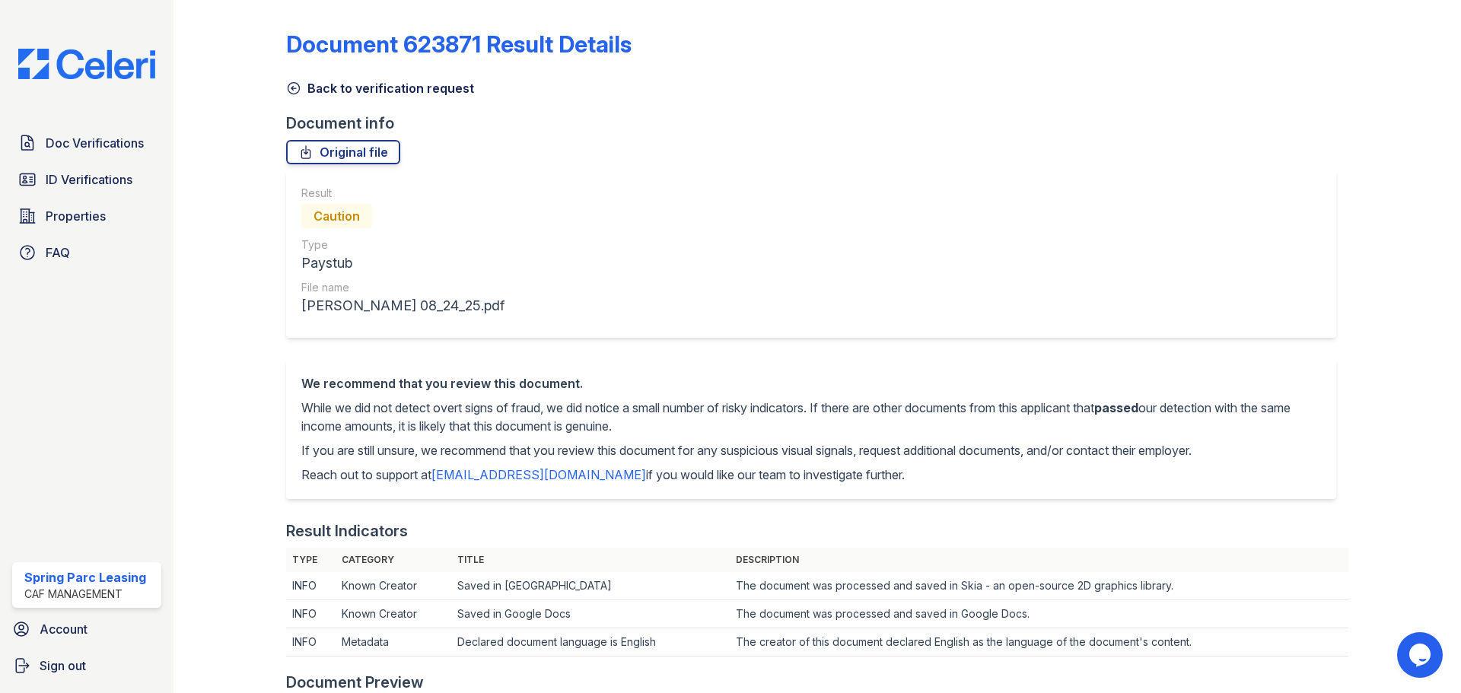
click at [574, 473] on p "Reach out to support at support@getceleri.com if you would like our team to inv…" at bounding box center [811, 475] width 1020 height 18
drag, startPoint x: 604, startPoint y: 450, endPoint x: 872, endPoint y: 451, distance: 267.9
click at [872, 451] on p "If you are still unsure, we recommend that you review this document for any sus…" at bounding box center [811, 450] width 1020 height 18
drag, startPoint x: 978, startPoint y: 451, endPoint x: 1174, endPoint y: 464, distance: 196.1
click at [1078, 457] on p "If you are still unsure, we recommend that you review this document for any sus…" at bounding box center [811, 450] width 1020 height 18
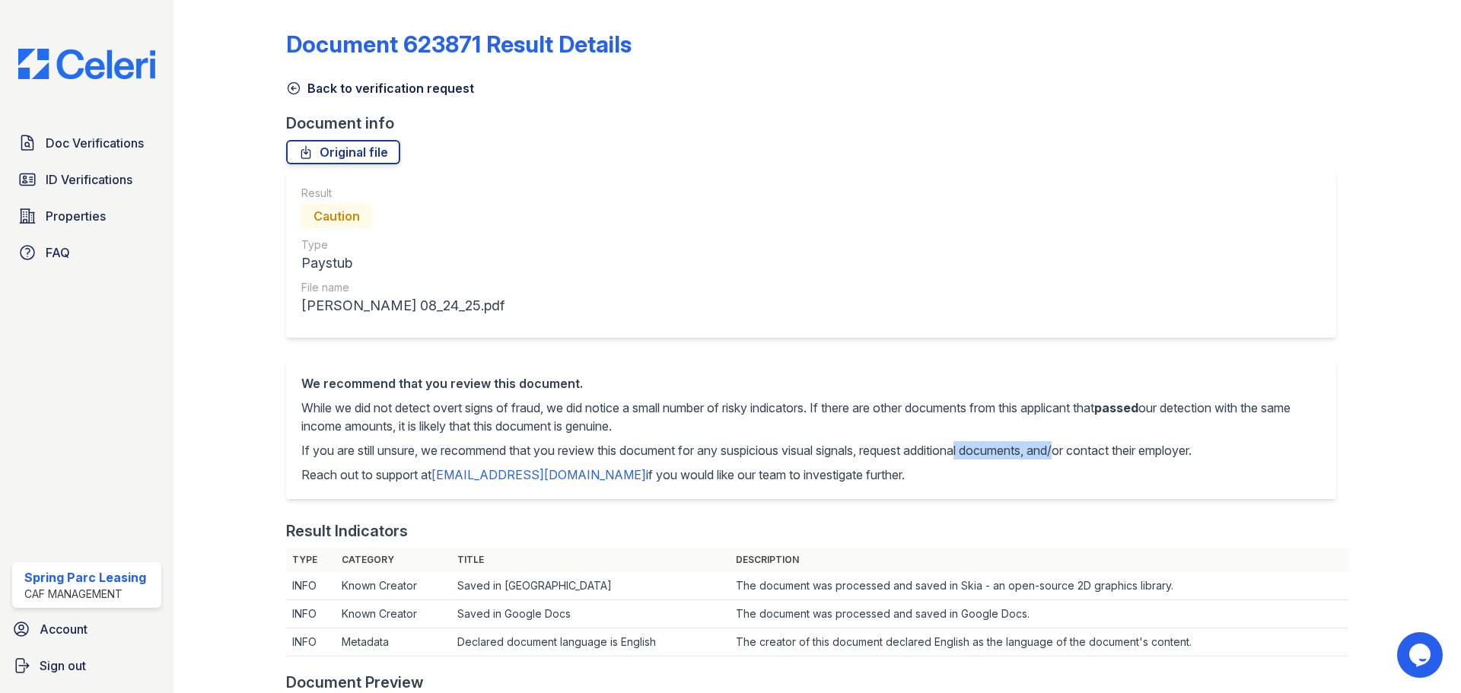
drag, startPoint x: 1102, startPoint y: 448, endPoint x: 1229, endPoint y: 450, distance: 127.1
click at [1229, 450] on p "If you are still unsure, we recommend that you review this document for any sus…" at bounding box center [811, 450] width 1020 height 18
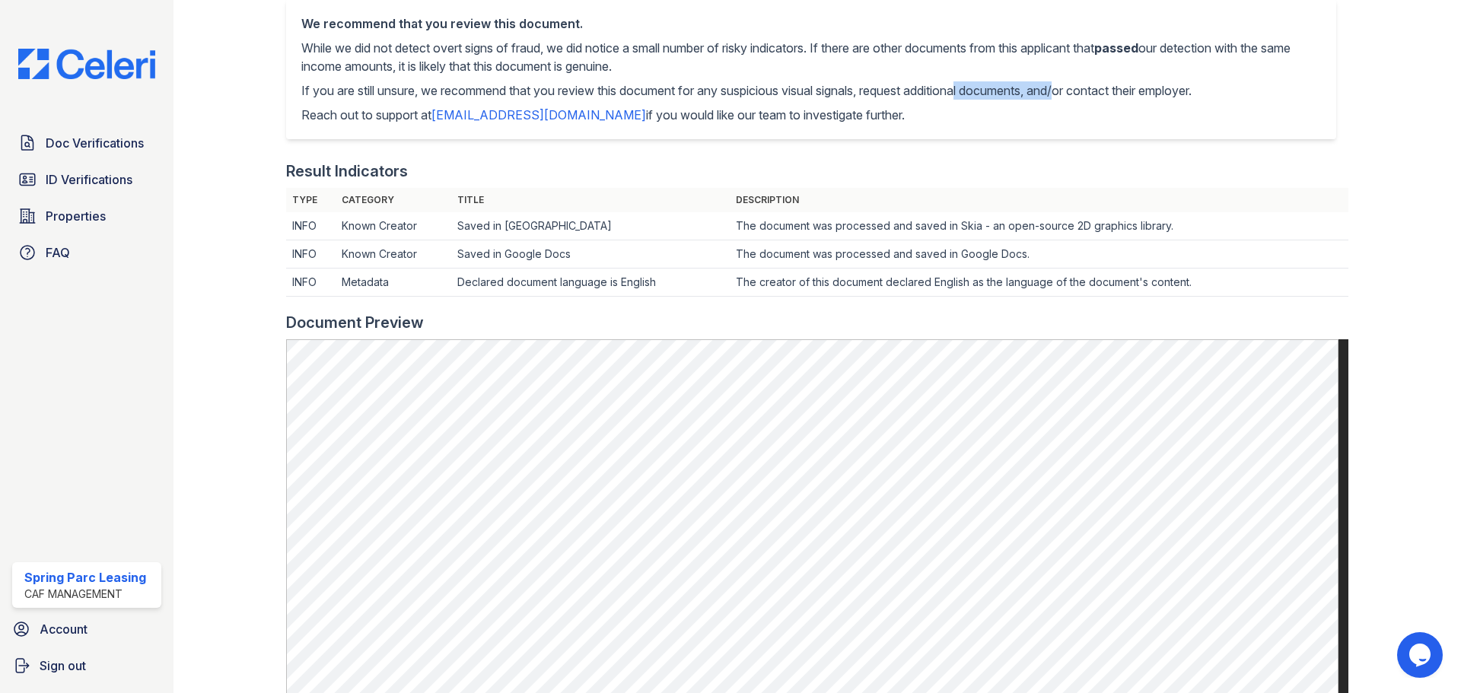
scroll to position [152, 0]
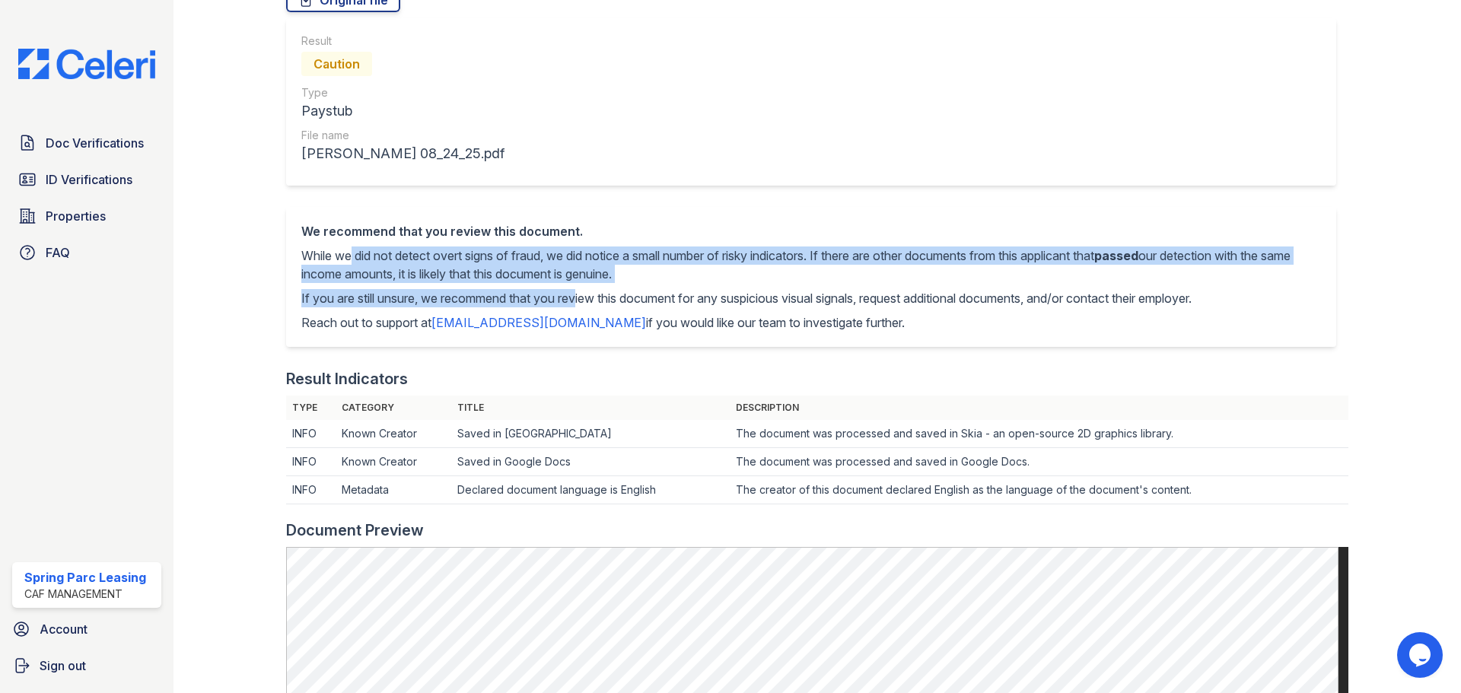
drag, startPoint x: 349, startPoint y: 252, endPoint x: 578, endPoint y: 297, distance: 233.4
click at [578, 297] on div "We recommend that you review this document. While we did not detect overt signs…" at bounding box center [811, 277] width 1020 height 110
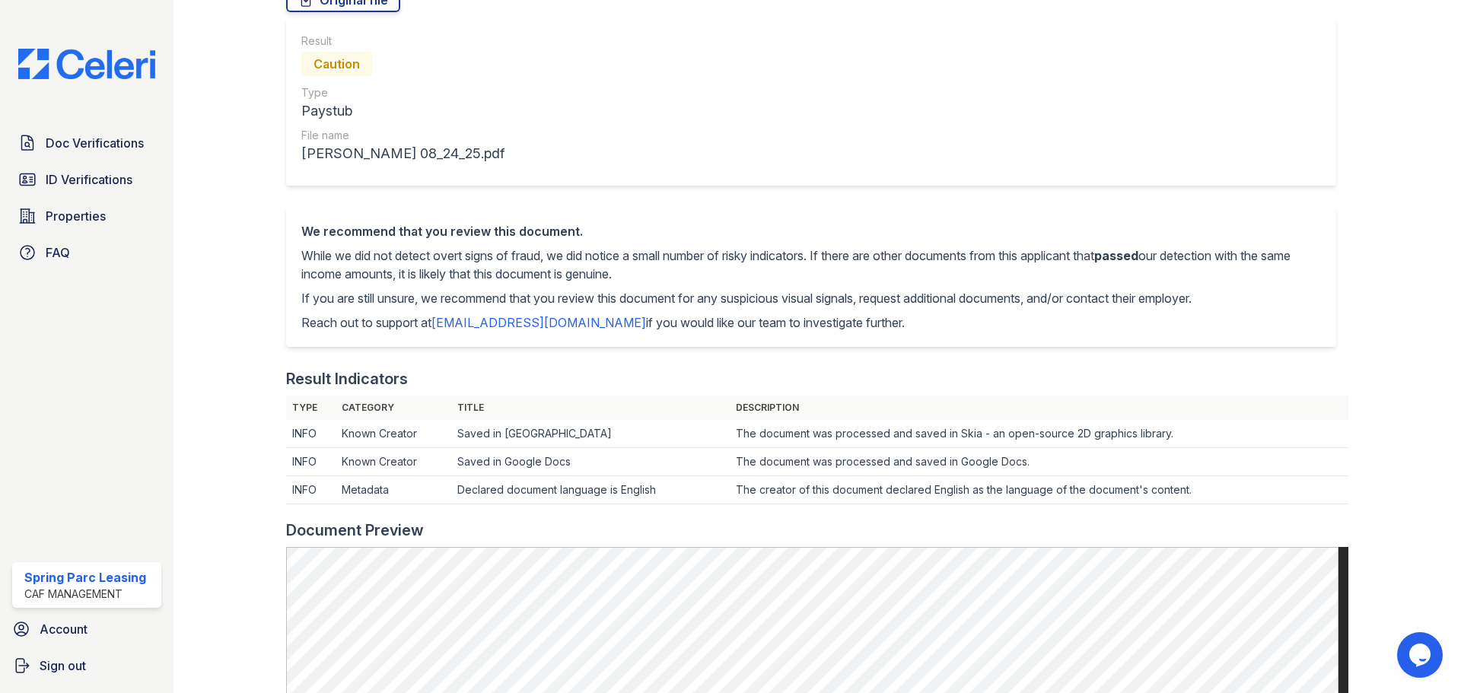
click at [302, 433] on td "INFO" at bounding box center [310, 434] width 49 height 28
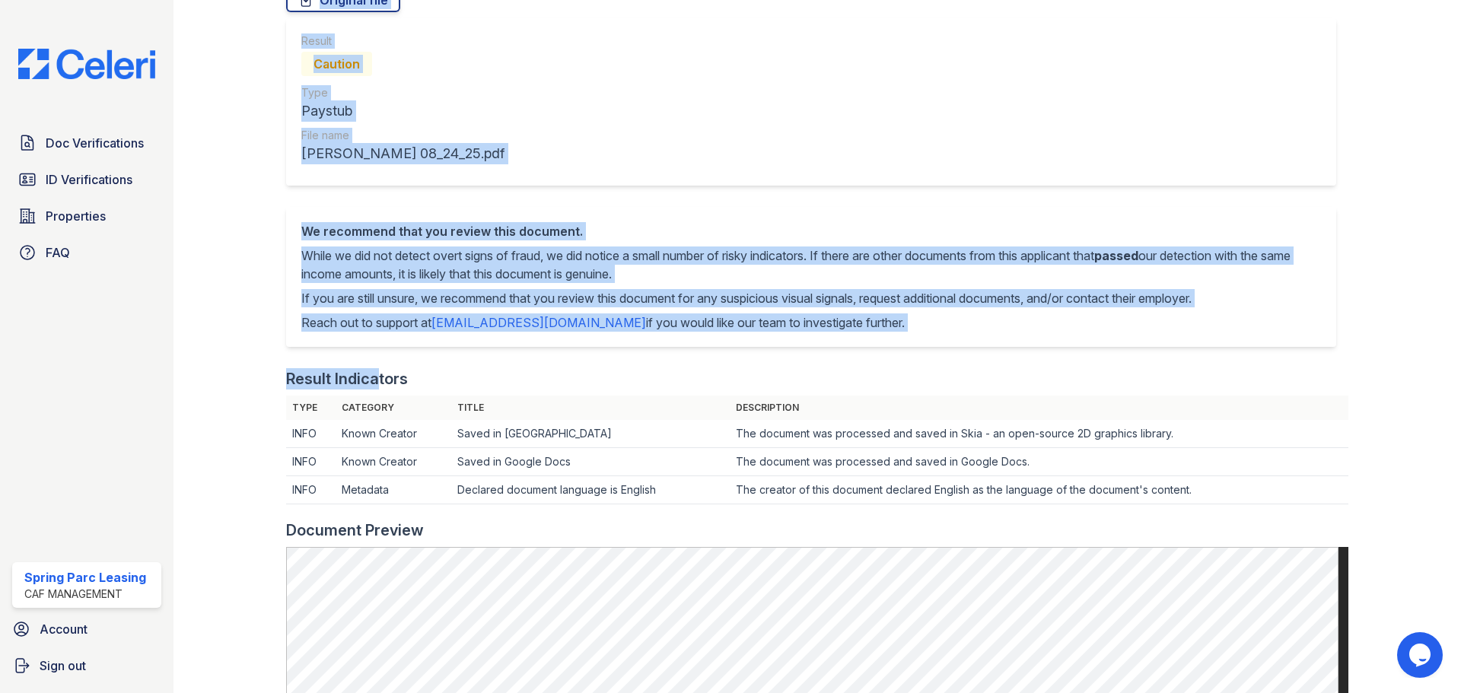
drag, startPoint x: 279, startPoint y: 373, endPoint x: 371, endPoint y: 387, distance: 94.0
click at [371, 387] on div "Document 623871 Result Details Back to verification request Document info Origi…" at bounding box center [817, 556] width 1239 height 1417
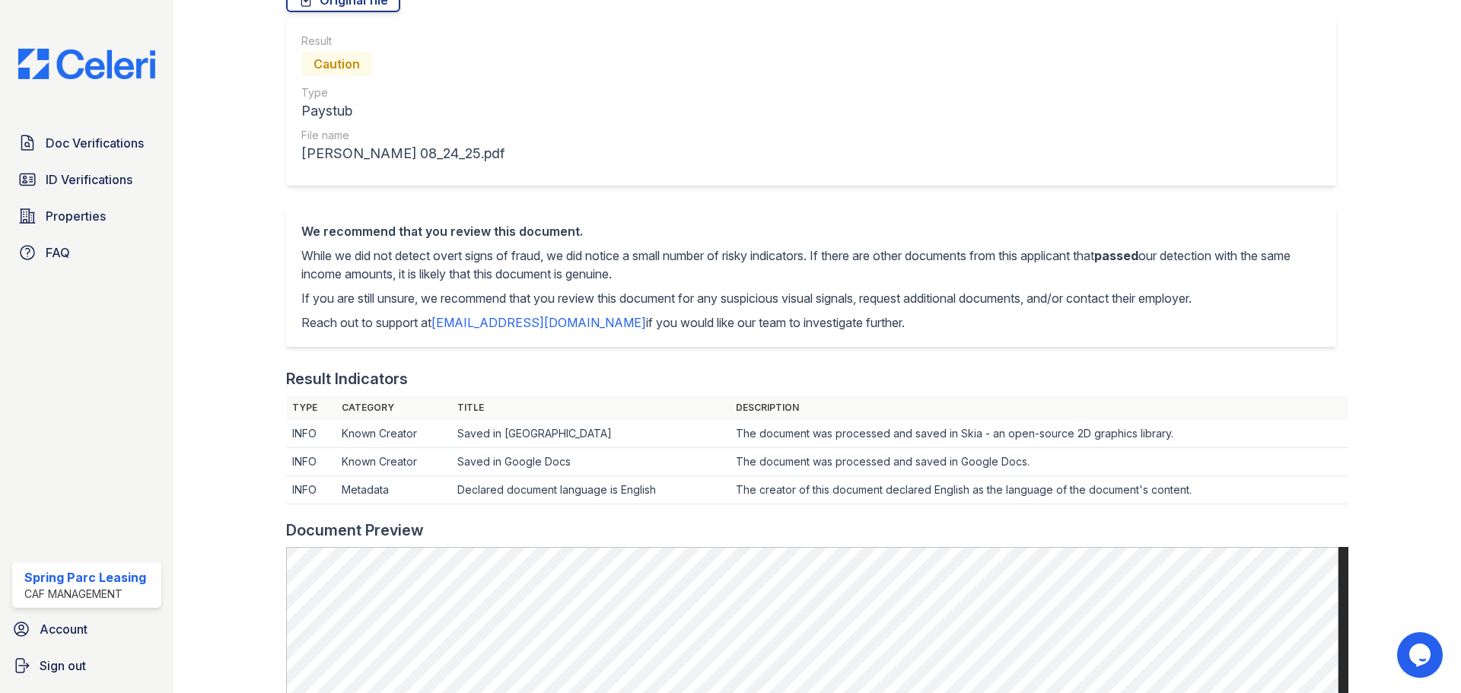
click at [789, 476] on td "The creator of this document declared English as the language of the document's…" at bounding box center [1039, 490] width 619 height 28
drag, startPoint x: 753, startPoint y: 430, endPoint x: 953, endPoint y: 443, distance: 199.8
click at [953, 443] on td "The document was processed and saved in Skia - an open-source 2D graphics libra…" at bounding box center [1039, 434] width 619 height 28
drag, startPoint x: 973, startPoint y: 440, endPoint x: 954, endPoint y: 438, distance: 19.8
click at [954, 438] on td "The document was processed and saved in Skia - an open-source 2D graphics libra…" at bounding box center [1039, 434] width 619 height 28
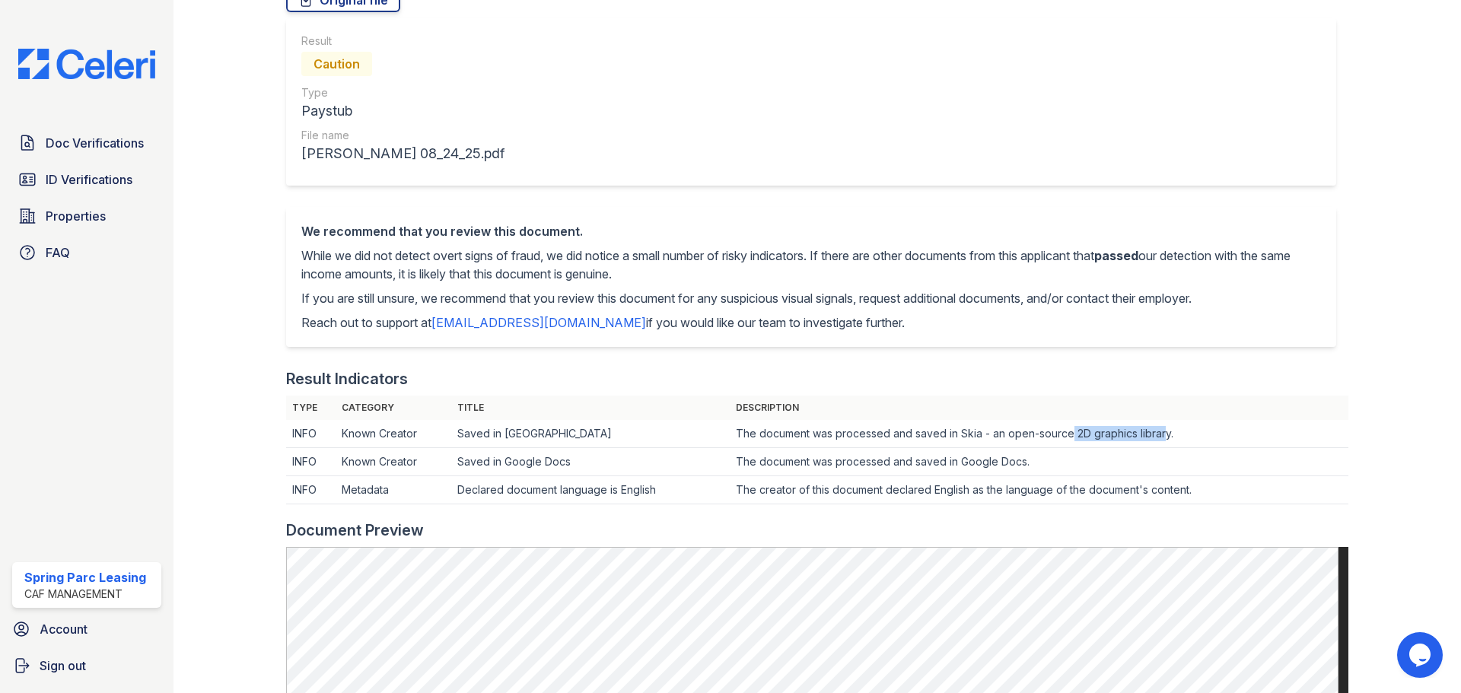
drag, startPoint x: 1159, startPoint y: 435, endPoint x: 1063, endPoint y: 428, distance: 96.2
click at [1063, 428] on td "The document was processed and saved in Skia - an open-source 2D graphics libra…" at bounding box center [1039, 434] width 619 height 28
click at [1215, 442] on td "The document was processed and saved in Skia - an open-source 2D graphics libra…" at bounding box center [1039, 434] width 619 height 28
drag, startPoint x: 410, startPoint y: 454, endPoint x: 497, endPoint y: 469, distance: 88.1
click at [415, 454] on td "Known Creator" at bounding box center [394, 462] width 116 height 28
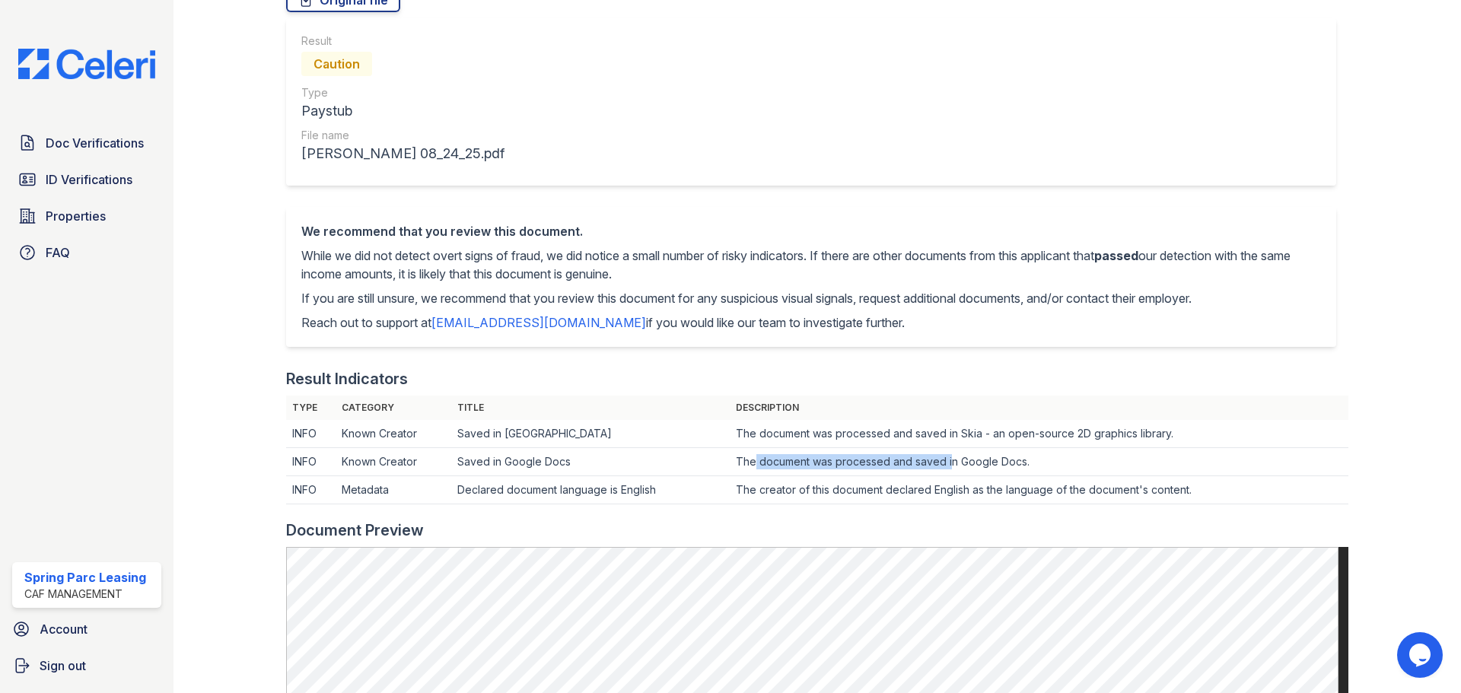
drag, startPoint x: 758, startPoint y: 457, endPoint x: 993, endPoint y: 480, distance: 236.4
click at [947, 473] on td "The document was processed and saved in Google Docs." at bounding box center [1039, 462] width 619 height 28
drag, startPoint x: 1019, startPoint y: 465, endPoint x: 986, endPoint y: 456, distance: 34.7
click at [999, 463] on td "The document was processed and saved in Google Docs." at bounding box center [1039, 462] width 619 height 28
drag, startPoint x: 766, startPoint y: 492, endPoint x: 890, endPoint y: 498, distance: 124.2
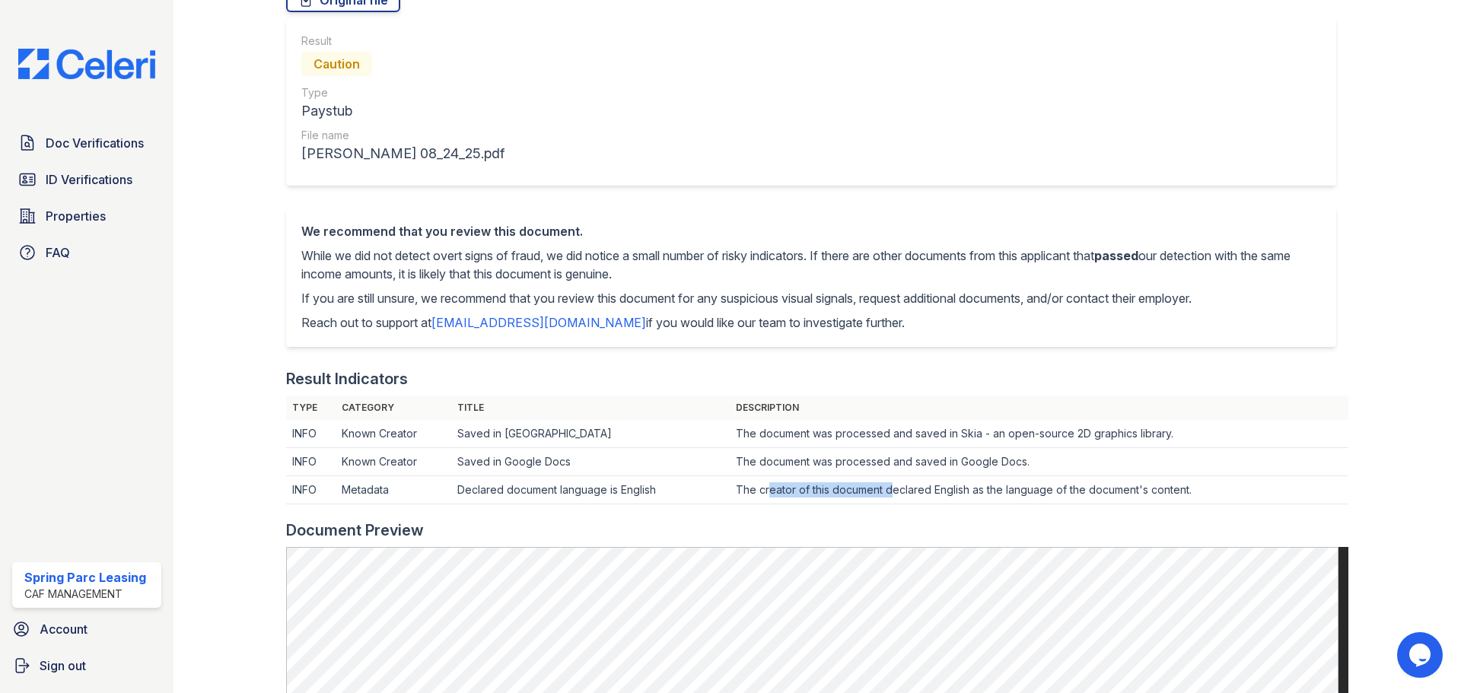
click at [890, 498] on td "The creator of this document declared English as the language of the document's…" at bounding box center [1039, 490] width 619 height 28
drag, startPoint x: 897, startPoint y: 490, endPoint x: 1019, endPoint y: 499, distance: 122.1
click at [986, 496] on td "The creator of this document declared English as the language of the document's…" at bounding box center [1039, 490] width 619 height 28
drag, startPoint x: 1031, startPoint y: 490, endPoint x: 1174, endPoint y: 496, distance: 144.0
click at [1155, 499] on td "The creator of this document declared English as the language of the document's…" at bounding box center [1039, 490] width 619 height 28
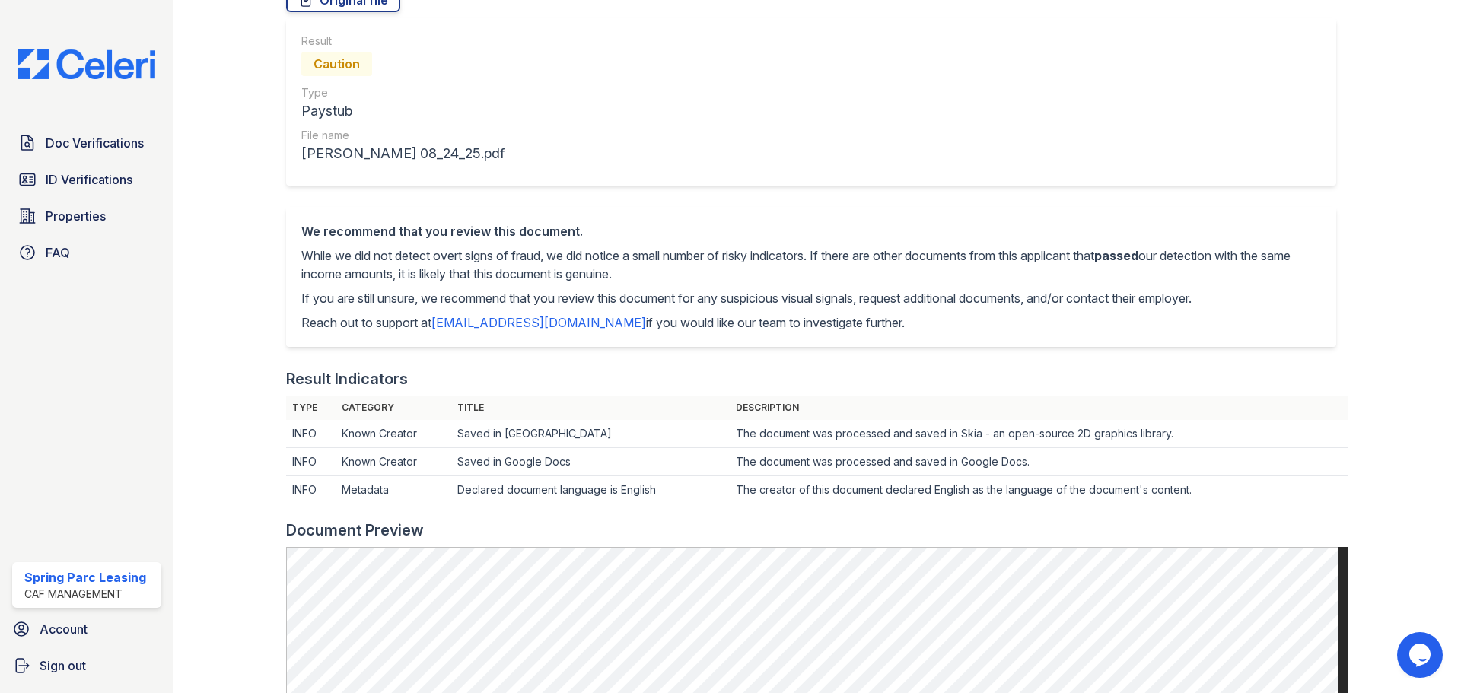
click at [1218, 492] on td "The creator of this document declared English as the language of the document's…" at bounding box center [1039, 490] width 619 height 28
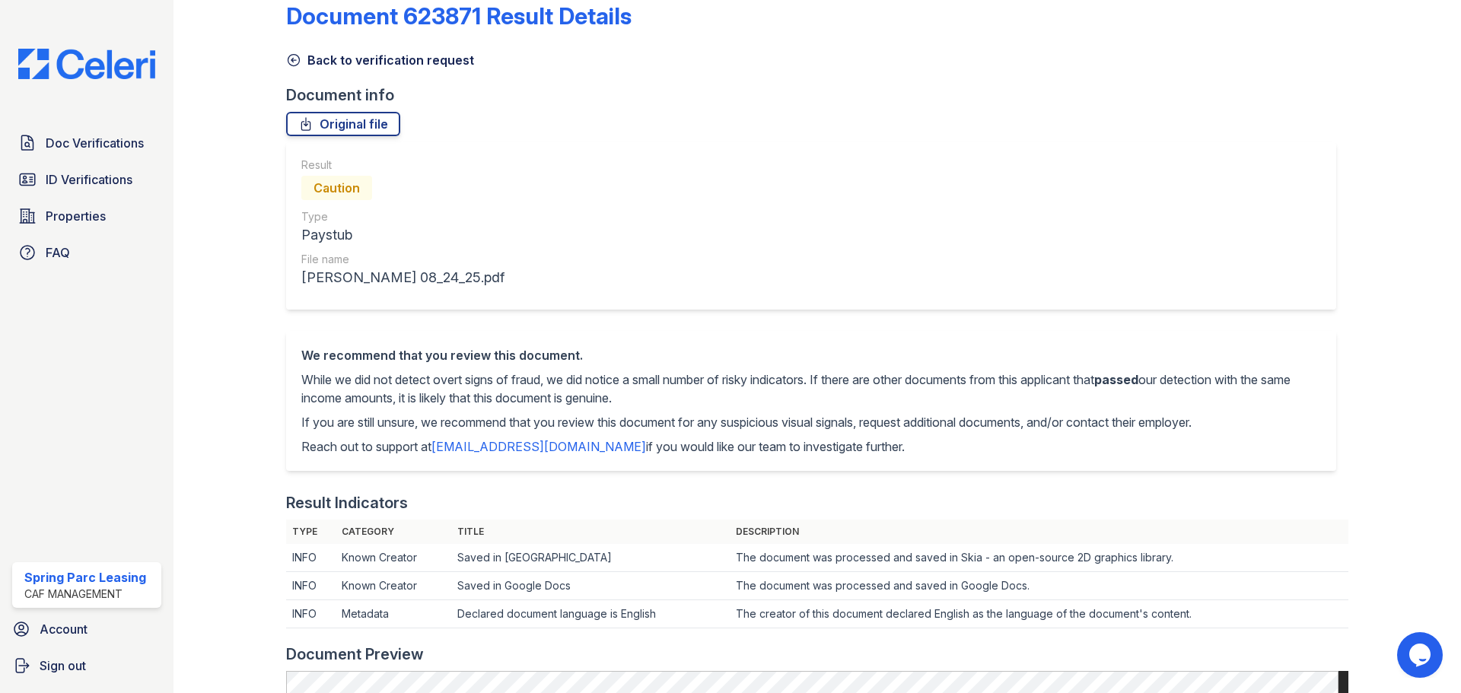
scroll to position [0, 0]
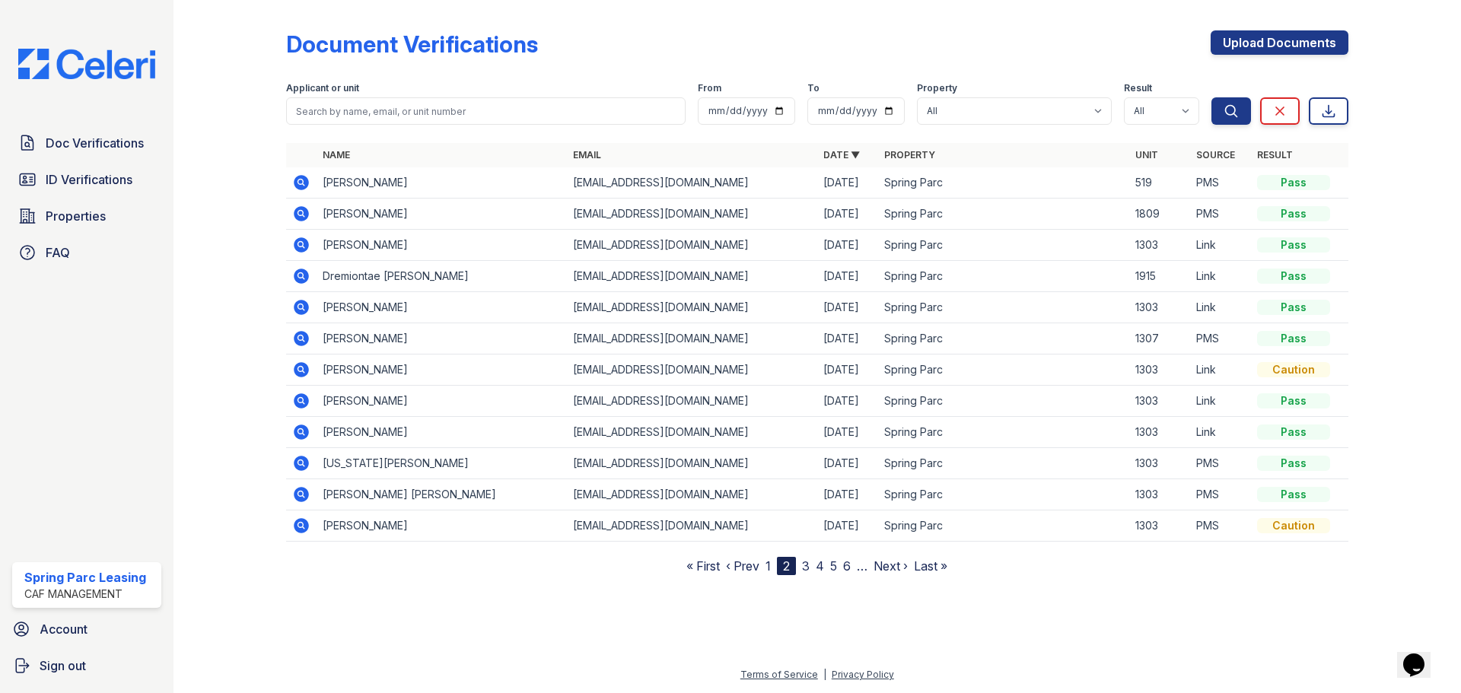
click at [887, 563] on link "Next ›" at bounding box center [891, 566] width 34 height 15
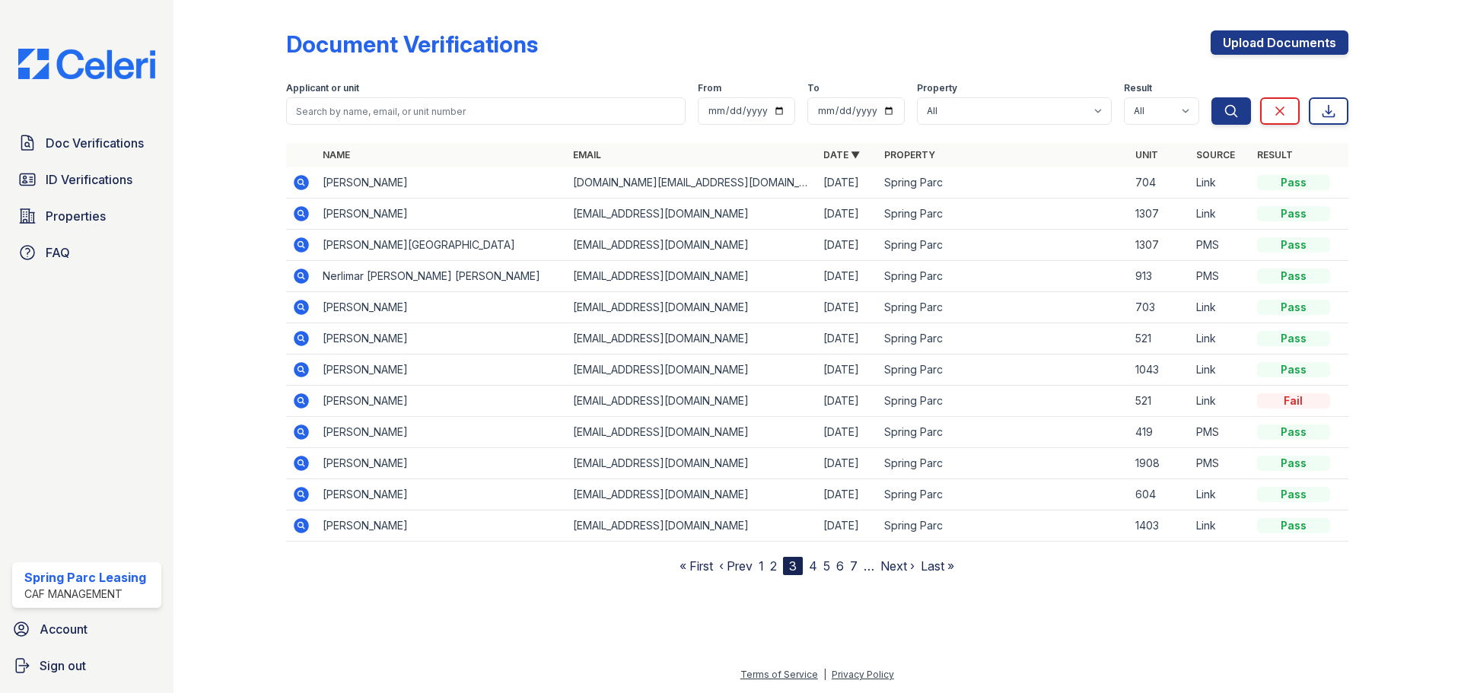
click at [298, 397] on icon at bounding box center [301, 400] width 15 height 15
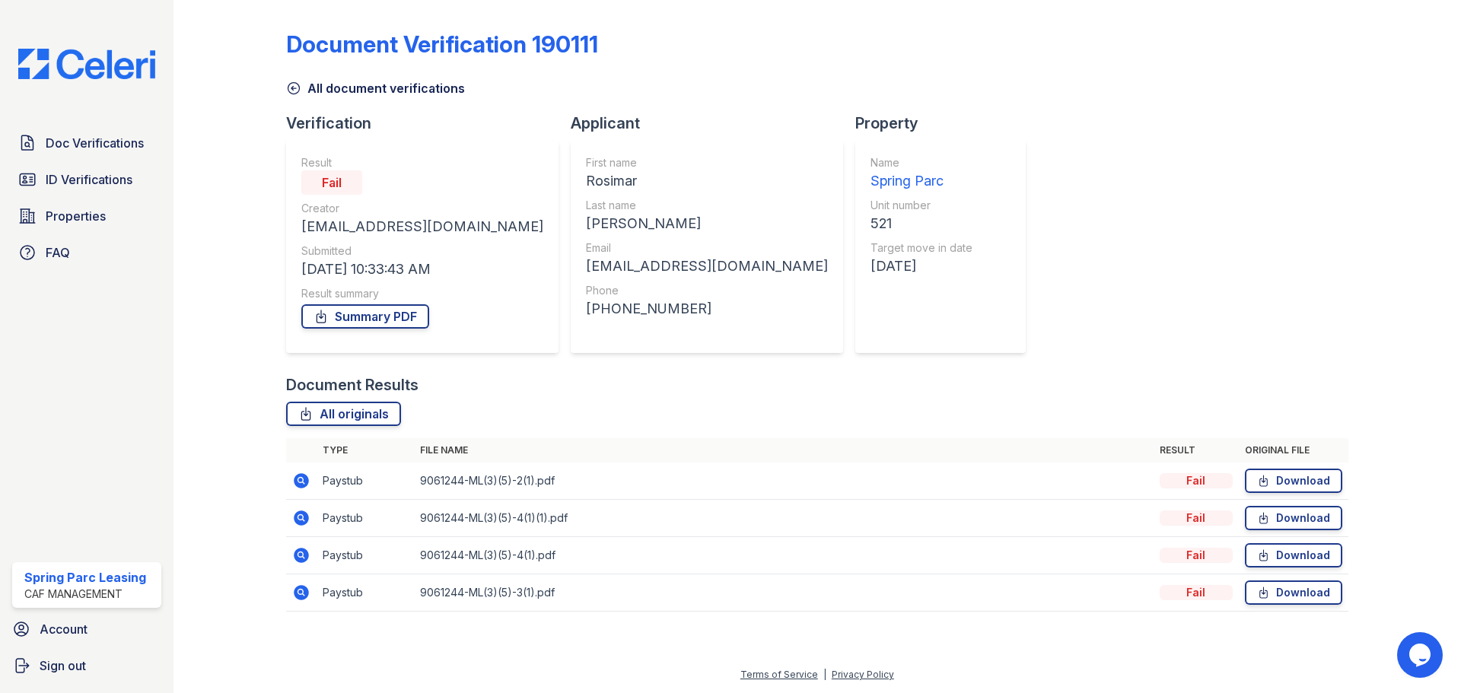
click at [298, 484] on icon at bounding box center [301, 480] width 15 height 15
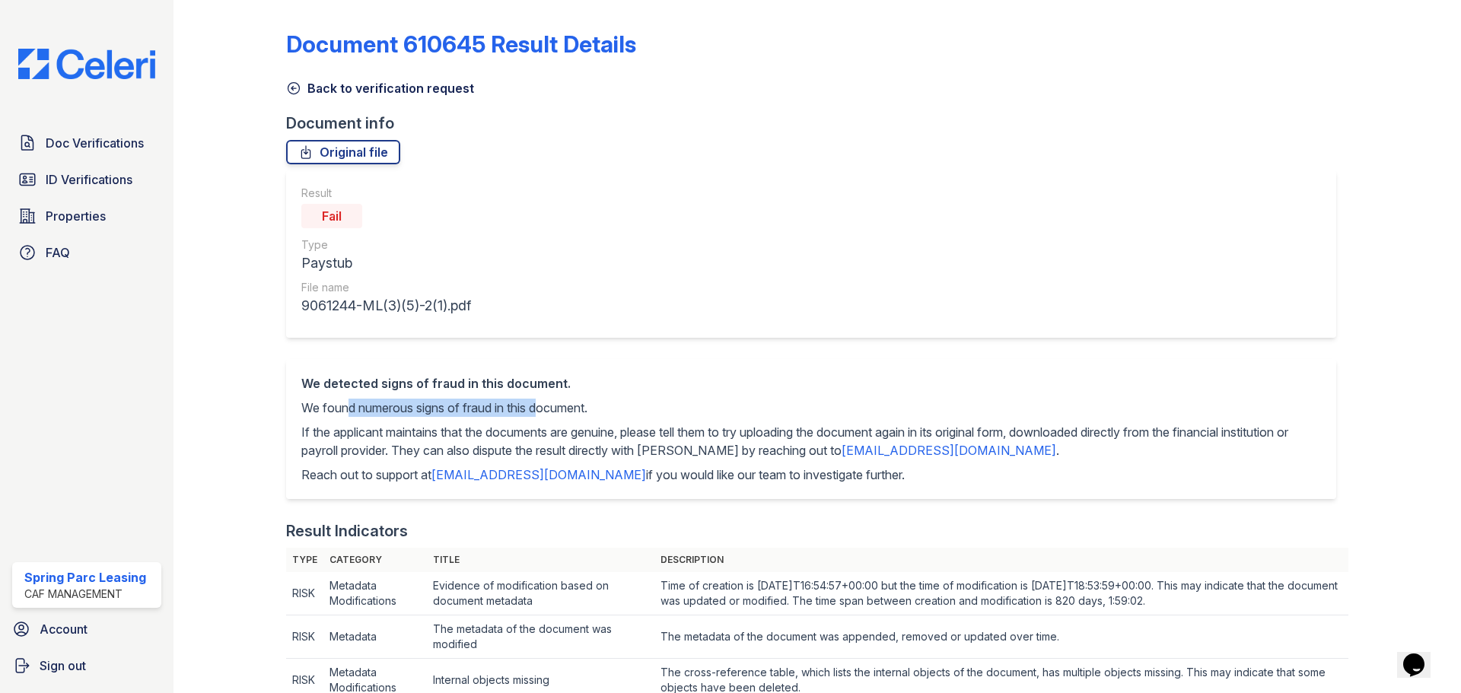
drag, startPoint x: 341, startPoint y: 400, endPoint x: 546, endPoint y: 400, distance: 205.5
click at [546, 400] on p "We found numerous signs of fraud in this document." at bounding box center [811, 408] width 1020 height 18
drag, startPoint x: 409, startPoint y: 428, endPoint x: 579, endPoint y: 437, distance: 169.9
click at [579, 437] on p "If the applicant maintains that the documents are genuine, please tell them to …" at bounding box center [811, 441] width 1020 height 37
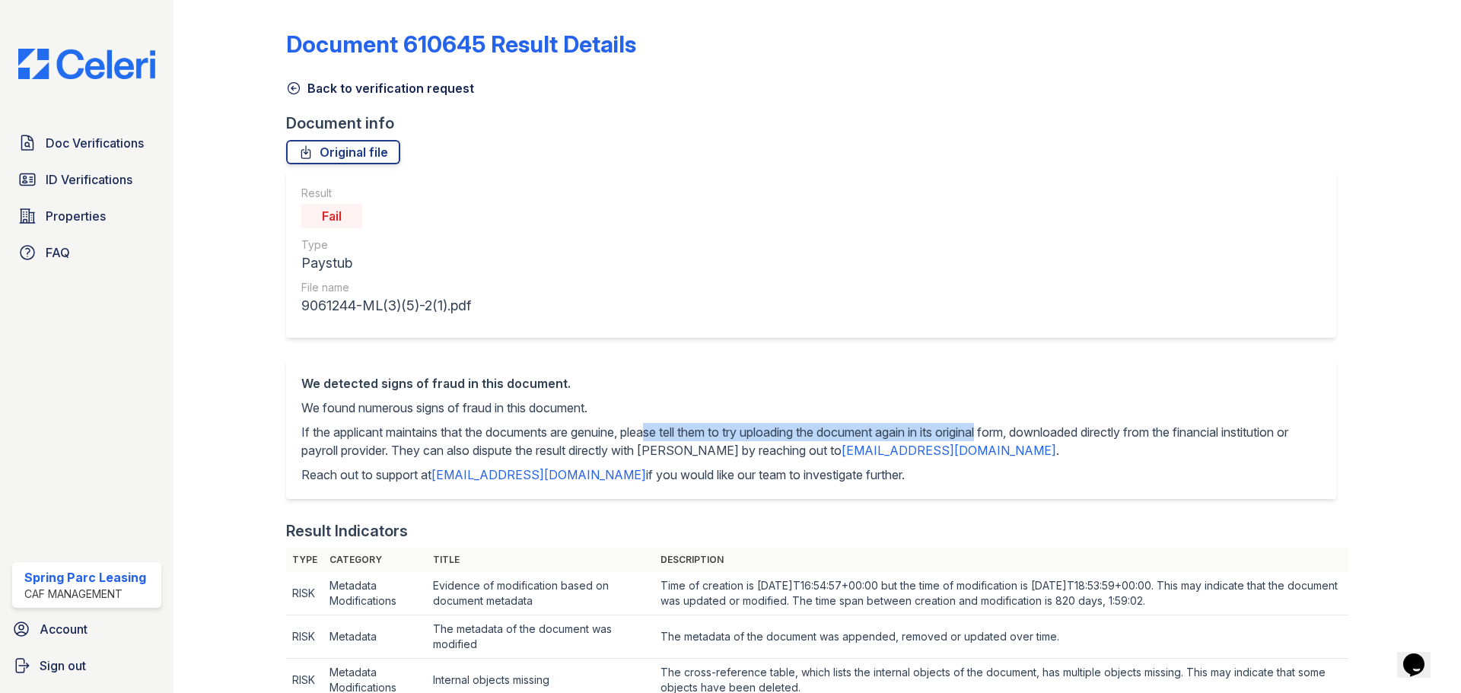
drag, startPoint x: 655, startPoint y: 440, endPoint x: 1090, endPoint y: 429, distance: 435.5
click at [1012, 428] on p "If the applicant maintains that the documents are genuine, please tell them to …" at bounding box center [811, 441] width 1020 height 37
drag, startPoint x: 1171, startPoint y: 436, endPoint x: 1225, endPoint y: 432, distance: 54.2
click at [1225, 432] on p "If the applicant maintains that the documents are genuine, please tell them to …" at bounding box center [811, 441] width 1020 height 37
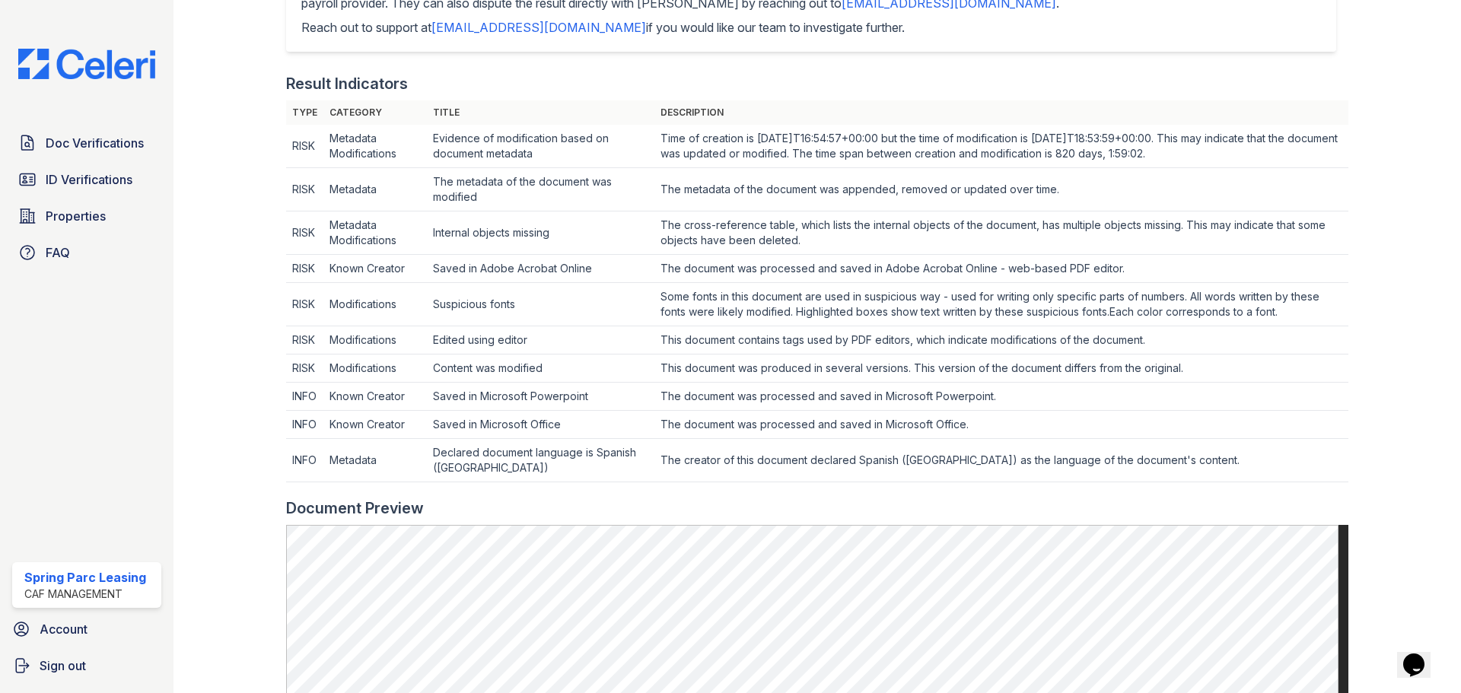
scroll to position [457, 0]
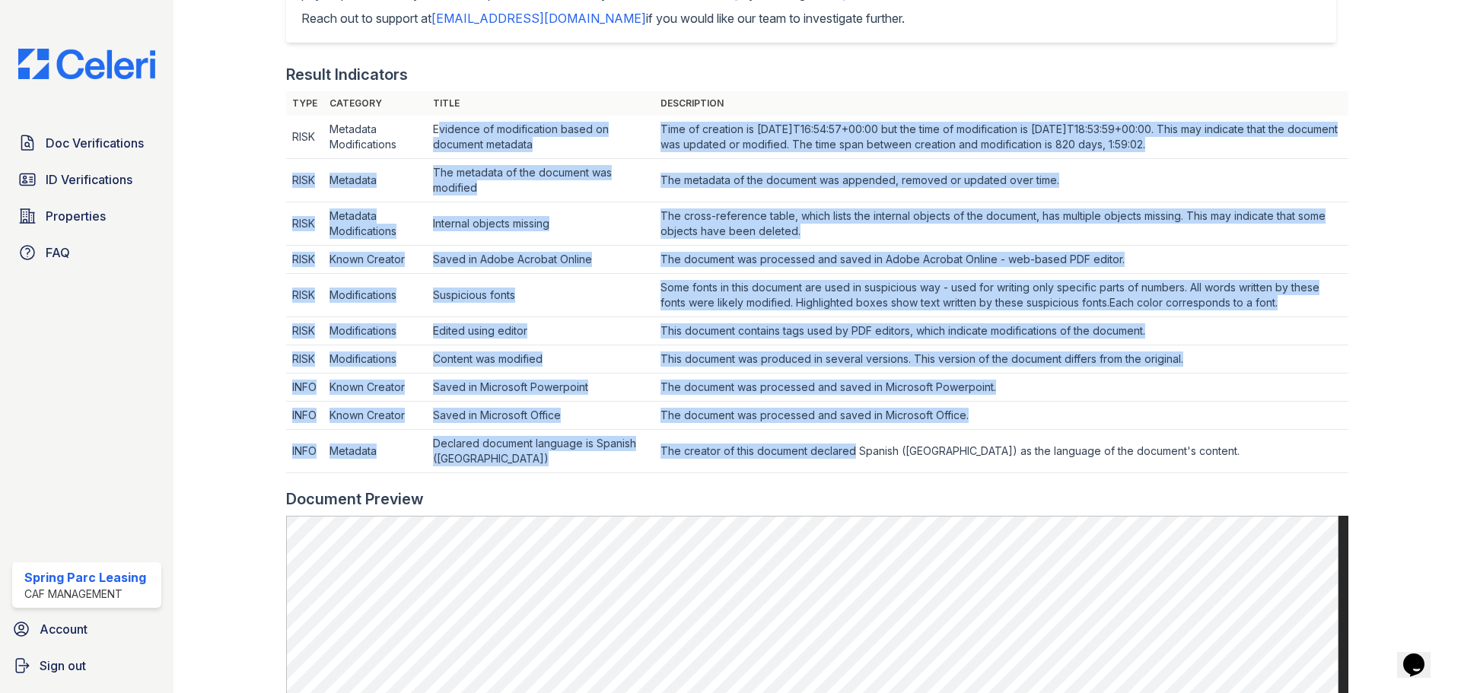
drag, startPoint x: 456, startPoint y: 132, endPoint x: 811, endPoint y: 471, distance: 491.5
click at [811, 471] on tbody "RISK Metadata Modifications Evidence of modification based on document metadata…" at bounding box center [817, 295] width 1062 height 358
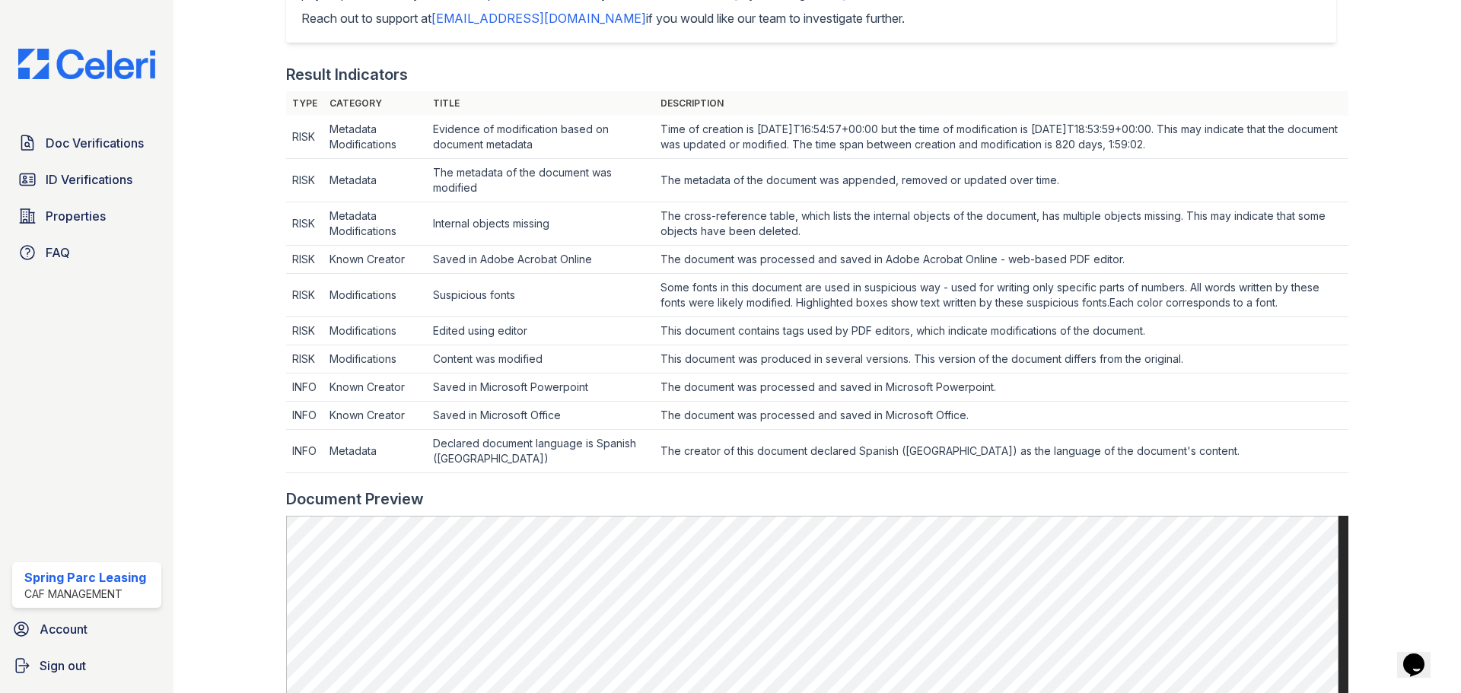
click at [919, 469] on td "The creator of this document declared Spanish ([GEOGRAPHIC_DATA]) as the langua…" at bounding box center [1002, 451] width 694 height 43
drag, startPoint x: 623, startPoint y: 121, endPoint x: 732, endPoint y: 135, distance: 109.8
click at [732, 135] on td "Time of creation is [DATE]T16:54:57+00:00 but the time of modification is [DATE…" at bounding box center [1002, 137] width 694 height 43
drag, startPoint x: 753, startPoint y: 126, endPoint x: 843, endPoint y: 128, distance: 89.1
click at [843, 128] on td "Time of creation is [DATE]T16:54:57+00:00 but the time of modification is [DATE…" at bounding box center [1002, 137] width 694 height 43
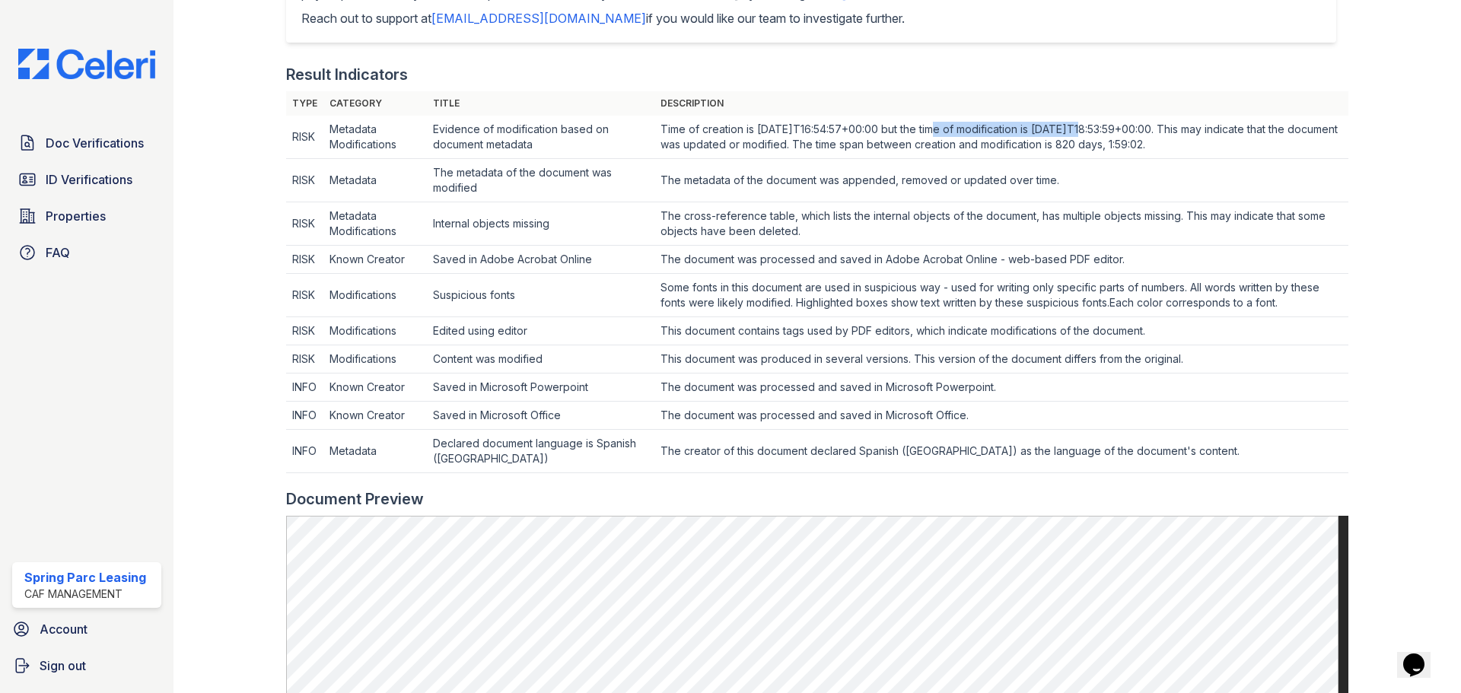
drag, startPoint x: 903, startPoint y: 128, endPoint x: 1048, endPoint y: 131, distance: 144.6
click at [1048, 131] on td "Time of creation is [DATE]T16:54:57+00:00 but the time of modification is [DATE…" at bounding box center [1002, 137] width 694 height 43
drag, startPoint x: 1078, startPoint y: 128, endPoint x: 1209, endPoint y: 132, distance: 131.7
click at [1209, 132] on td "Time of creation is [DATE]T16:54:57+00:00 but the time of modification is [DATE…" at bounding box center [1002, 137] width 694 height 43
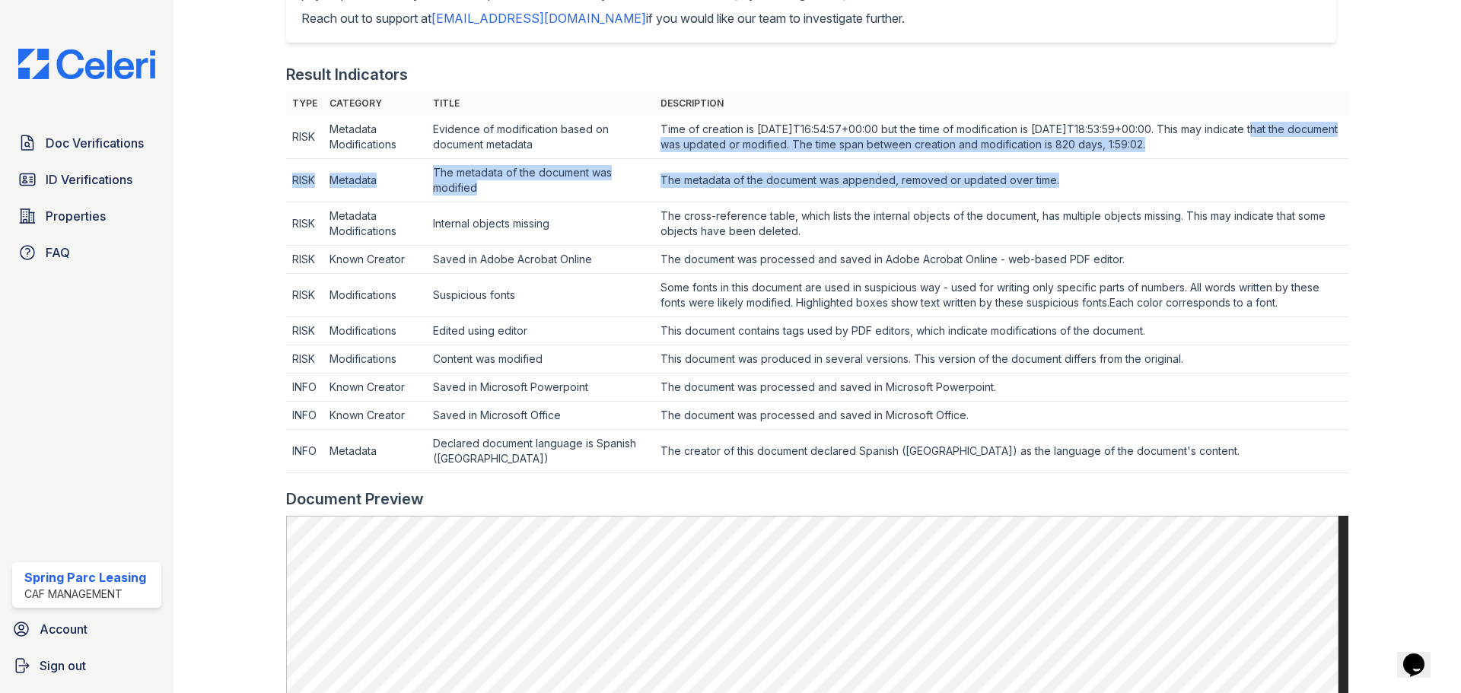
drag, startPoint x: 1229, startPoint y: 130, endPoint x: 1277, endPoint y: 162, distance: 57.6
click at [1277, 162] on tbody "RISK Metadata Modifications Evidence of modification based on document metadata…" at bounding box center [817, 295] width 1062 height 358
click at [1198, 144] on td "Time of creation is 2023-04-03T16:54:57+00:00 but the time of modification is 2…" at bounding box center [1002, 137] width 694 height 43
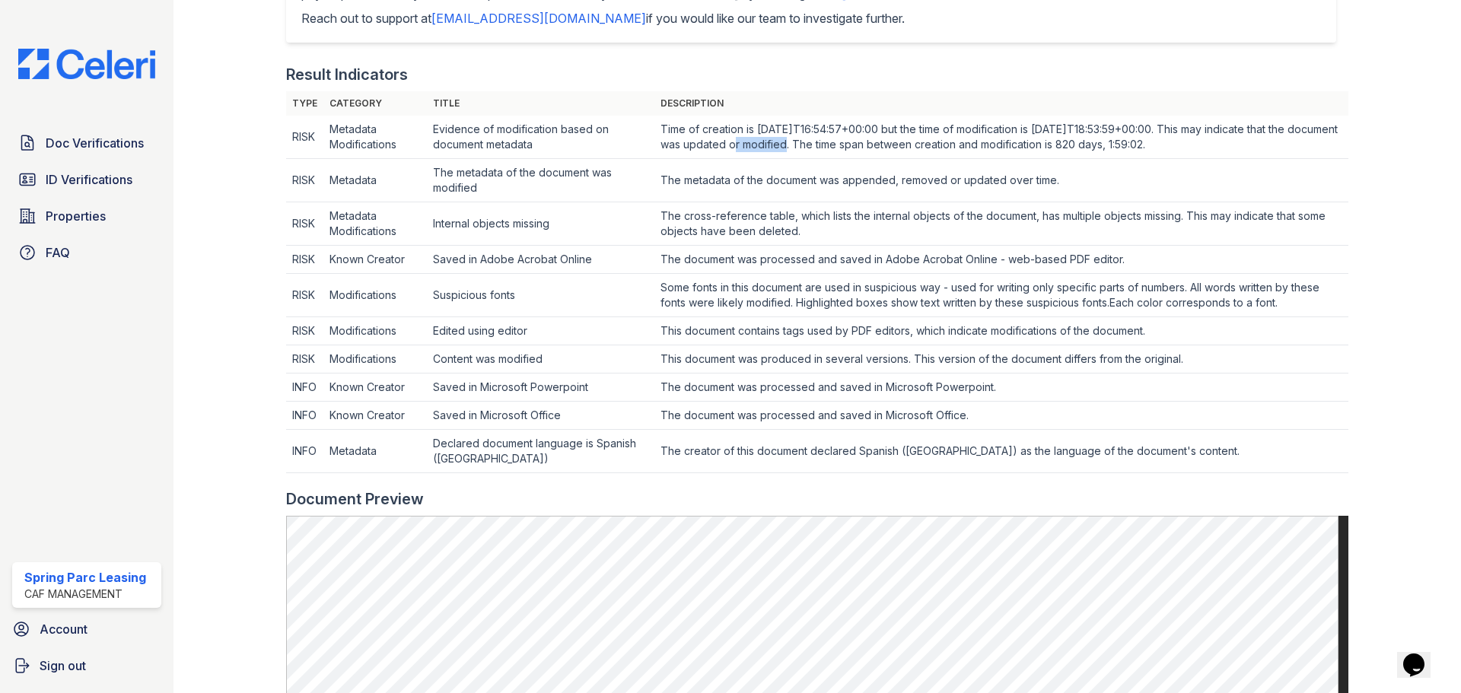
drag, startPoint x: 712, startPoint y: 147, endPoint x: 757, endPoint y: 145, distance: 44.2
click at [757, 145] on td "Time of creation is 2023-04-03T16:54:57+00:00 but the time of modification is 2…" at bounding box center [1002, 137] width 694 height 43
drag, startPoint x: 631, startPoint y: 212, endPoint x: 771, endPoint y: 221, distance: 140.3
click at [747, 221] on td "The cross-reference table, which lists the internal objects of the document, ha…" at bounding box center [1002, 223] width 694 height 43
drag, startPoint x: 809, startPoint y: 218, endPoint x: 1024, endPoint y: 213, distance: 215.4
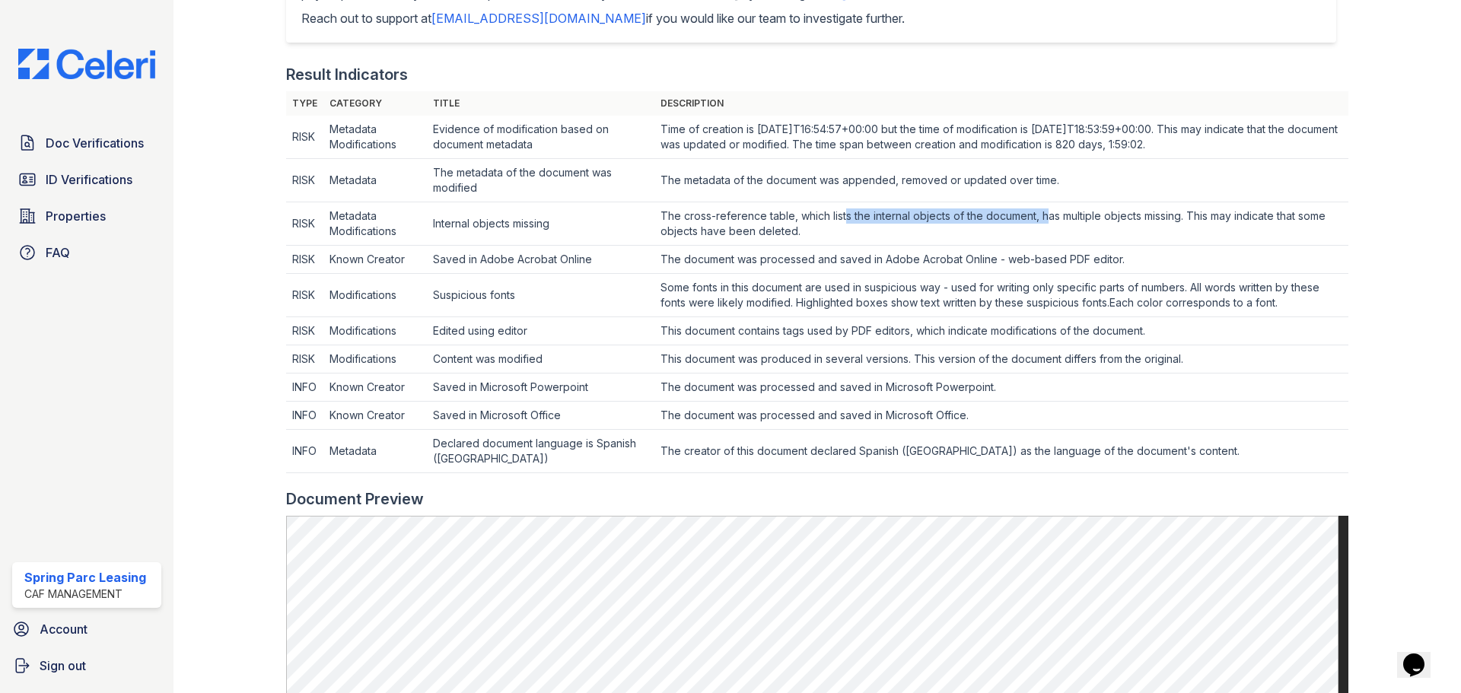
click at [1011, 209] on td "The cross-reference table, which lists the internal objects of the document, ha…" at bounding box center [1002, 223] width 694 height 43
drag, startPoint x: 1075, startPoint y: 219, endPoint x: 1167, endPoint y: 214, distance: 91.5
click at [1167, 214] on td "The cross-reference table, which lists the internal objects of the document, ha…" at bounding box center [1002, 223] width 694 height 43
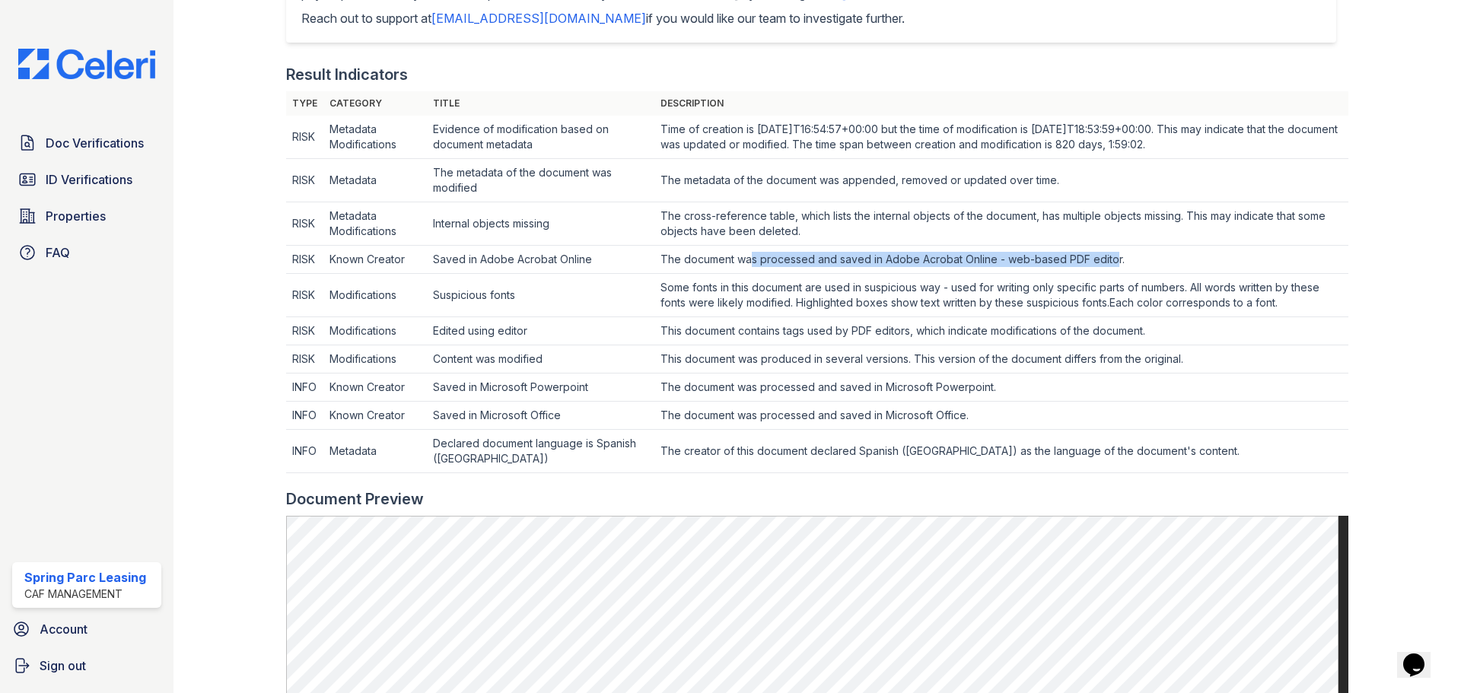
drag, startPoint x: 709, startPoint y: 256, endPoint x: 1075, endPoint y: 263, distance: 365.4
click at [1075, 263] on td "The document was processed and saved in Adobe Acrobat Online - web-based PDF ed…" at bounding box center [1002, 260] width 694 height 28
click at [1098, 262] on td "The document was processed and saved in Adobe Acrobat Online - web-based PDF ed…" at bounding box center [1002, 260] width 694 height 28
drag, startPoint x: 1098, startPoint y: 261, endPoint x: 959, endPoint y: 253, distance: 139.5
click at [959, 253] on td "The document was processed and saved in Adobe Acrobat Online - web-based PDF ed…" at bounding box center [1002, 260] width 694 height 28
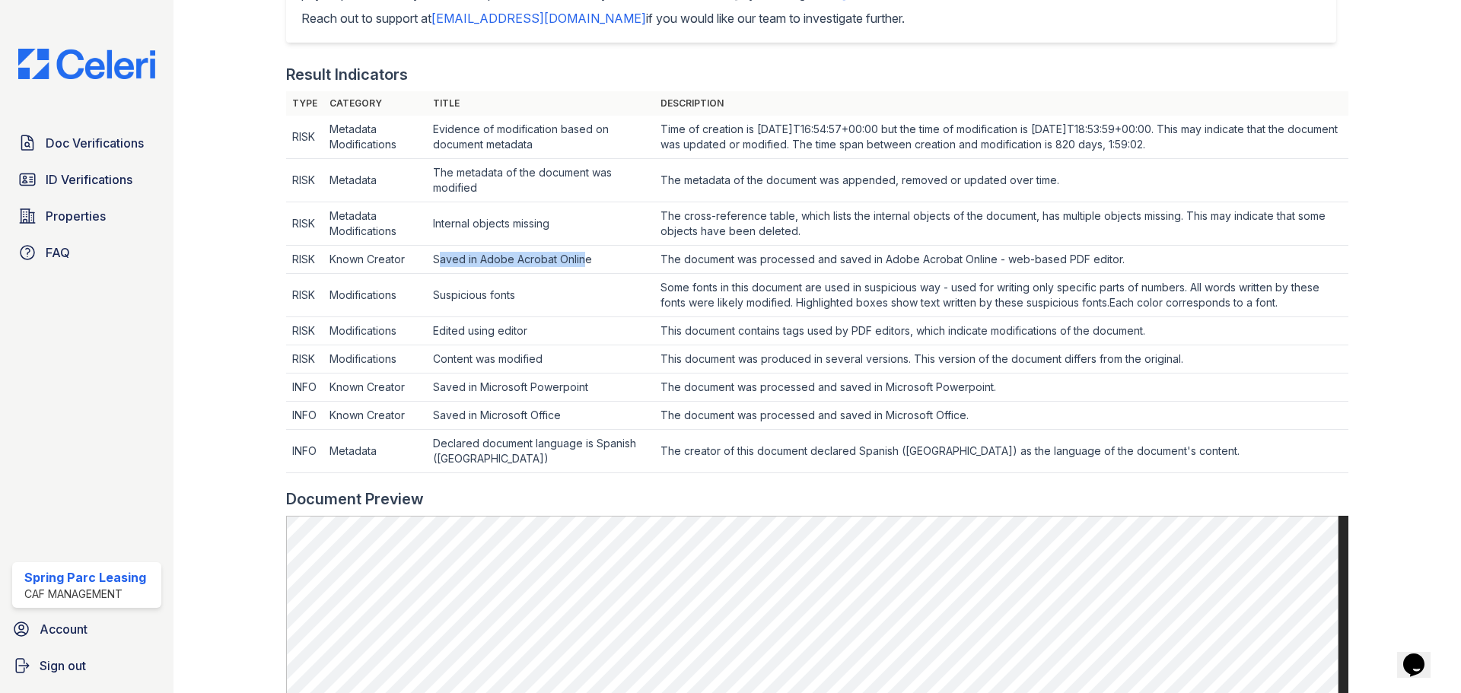
drag, startPoint x: 444, startPoint y: 255, endPoint x: 588, endPoint y: 260, distance: 144.7
click at [588, 260] on td "Saved in Adobe Acrobat Online" at bounding box center [541, 260] width 228 height 28
drag, startPoint x: 1094, startPoint y: 268, endPoint x: 979, endPoint y: 261, distance: 115.1
click at [979, 261] on td "The document was processed and saved in Adobe Acrobat Online - web-based PDF ed…" at bounding box center [1002, 260] width 694 height 28
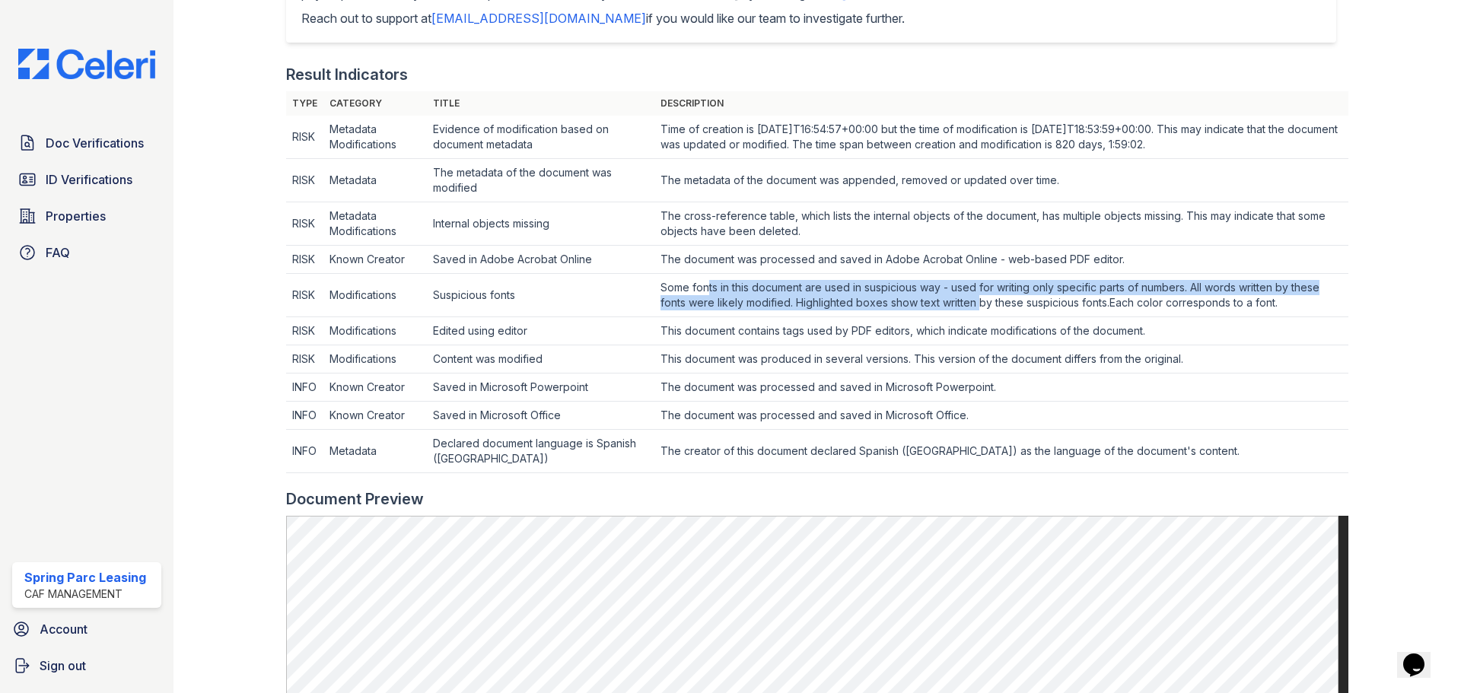
drag, startPoint x: 683, startPoint y: 288, endPoint x: 907, endPoint y: 314, distance: 226.1
click at [911, 299] on td "Some fonts in this document are used in suspicious way - used for writing only …" at bounding box center [1002, 295] width 694 height 43
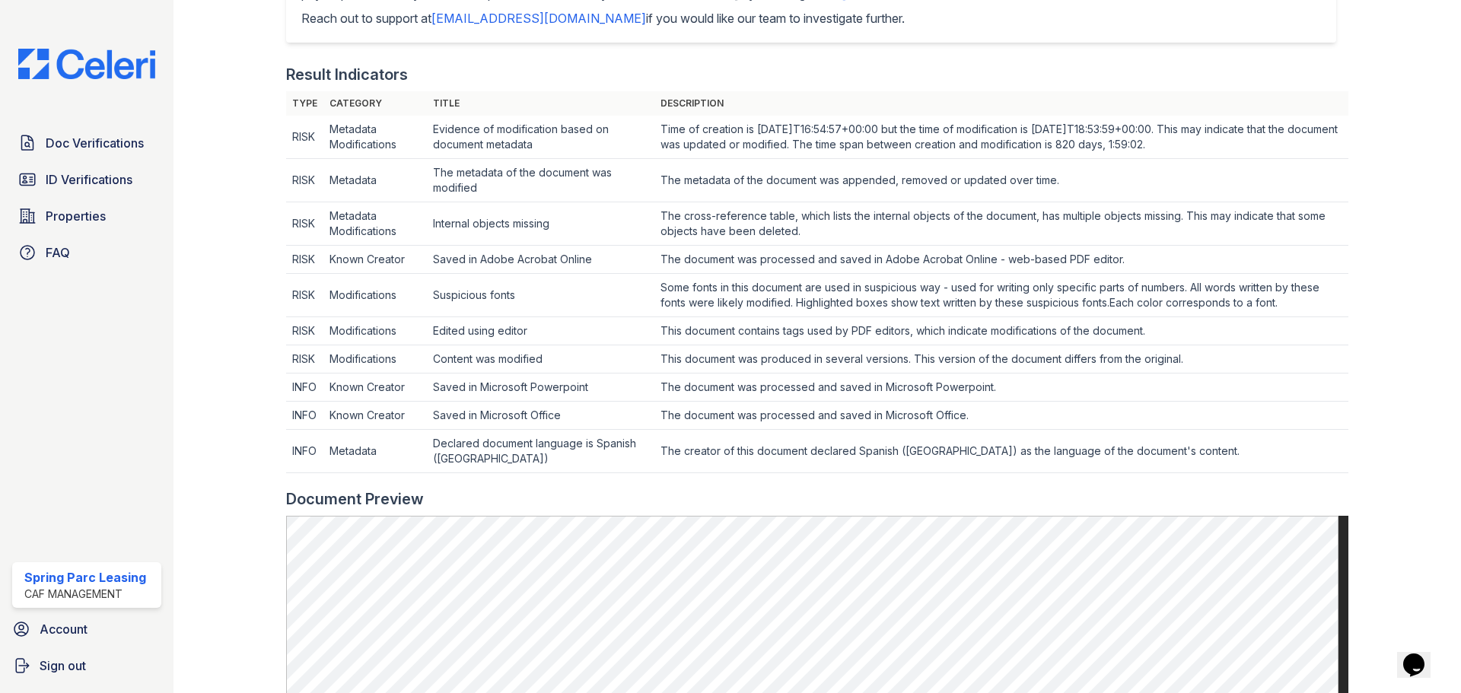
drag, startPoint x: 457, startPoint y: 326, endPoint x: 473, endPoint y: 331, distance: 16.8
click at [460, 327] on td "Edited using editor" at bounding box center [541, 331] width 228 height 28
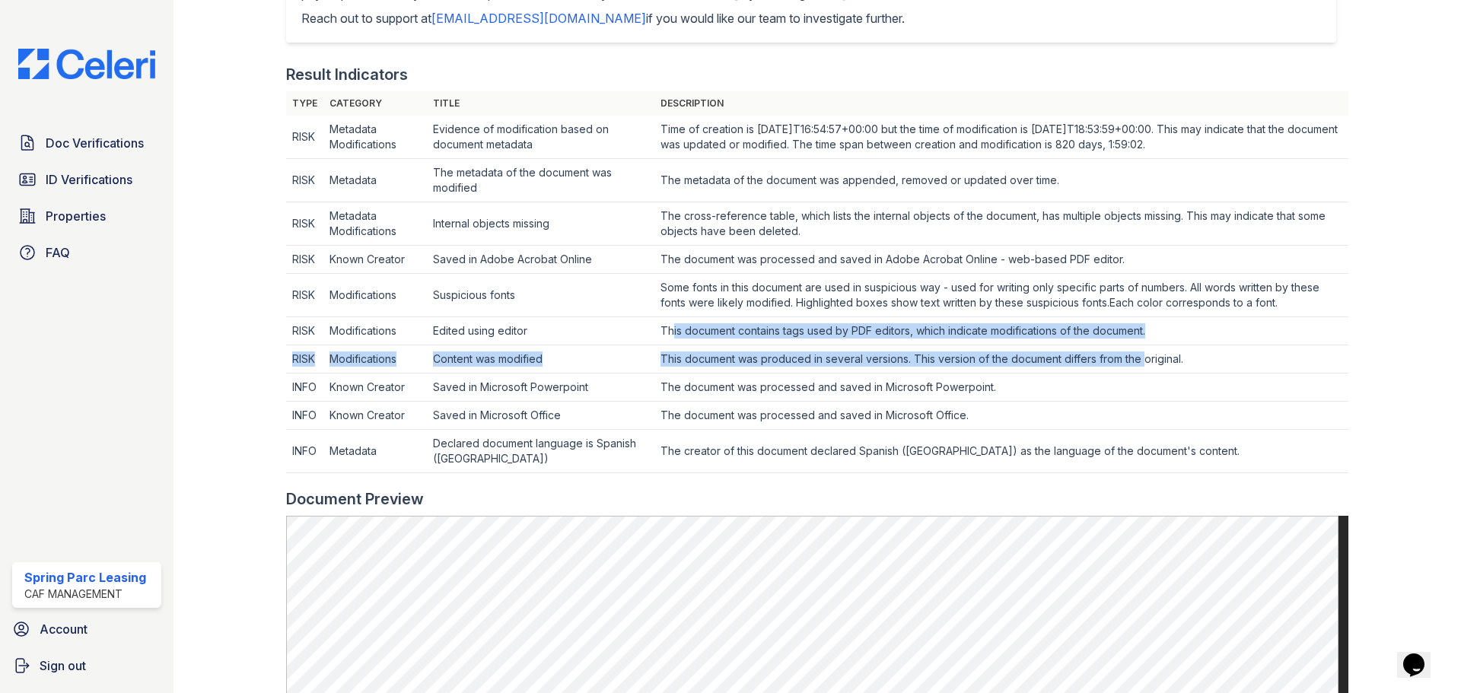
drag, startPoint x: 635, startPoint y: 328, endPoint x: 1106, endPoint y: 355, distance: 471.9
click at [1106, 355] on tbody "RISK Metadata Modifications Evidence of modification based on document metadata…" at bounding box center [817, 295] width 1062 height 358
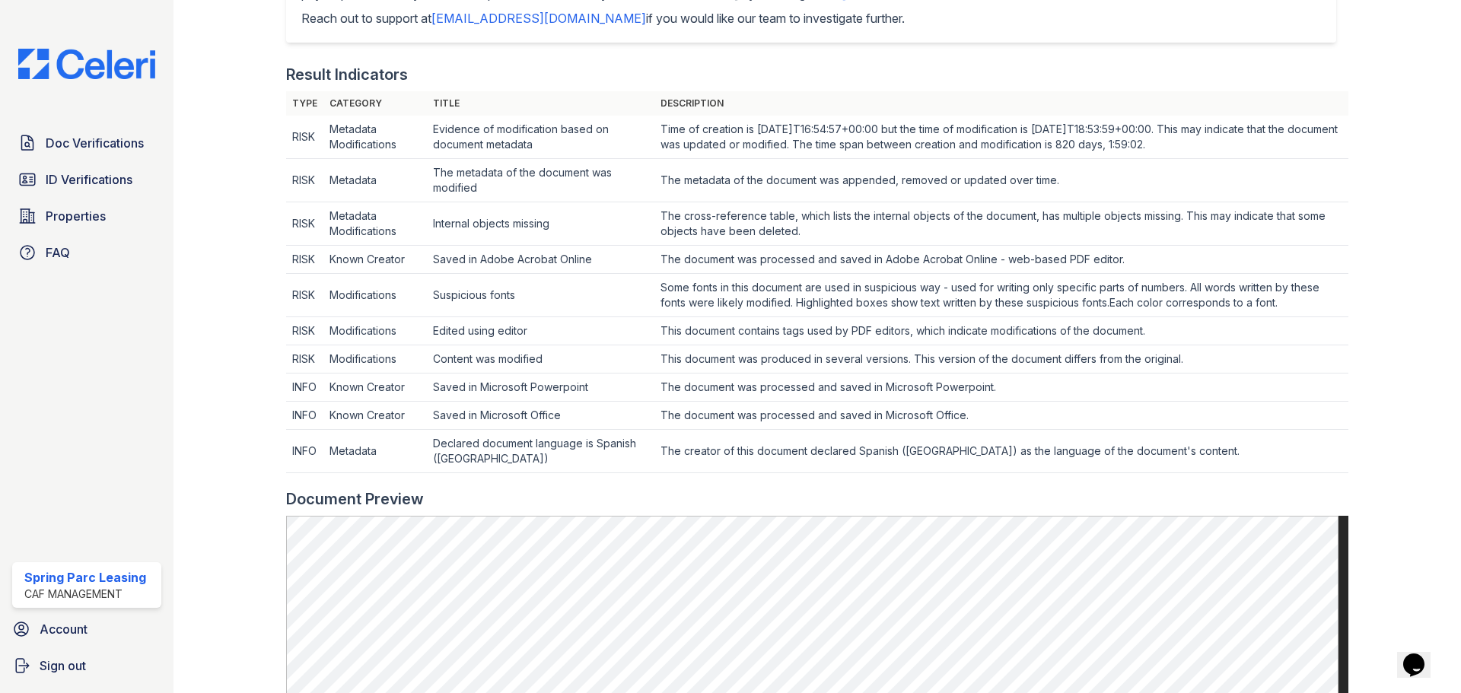
click at [813, 400] on td "The document was processed and saved in Microsoft Powerpoint." at bounding box center [1002, 388] width 694 height 28
drag, startPoint x: 472, startPoint y: 359, endPoint x: 569, endPoint y: 355, distance: 97.5
click at [546, 355] on td "Content was modified" at bounding box center [541, 360] width 228 height 28
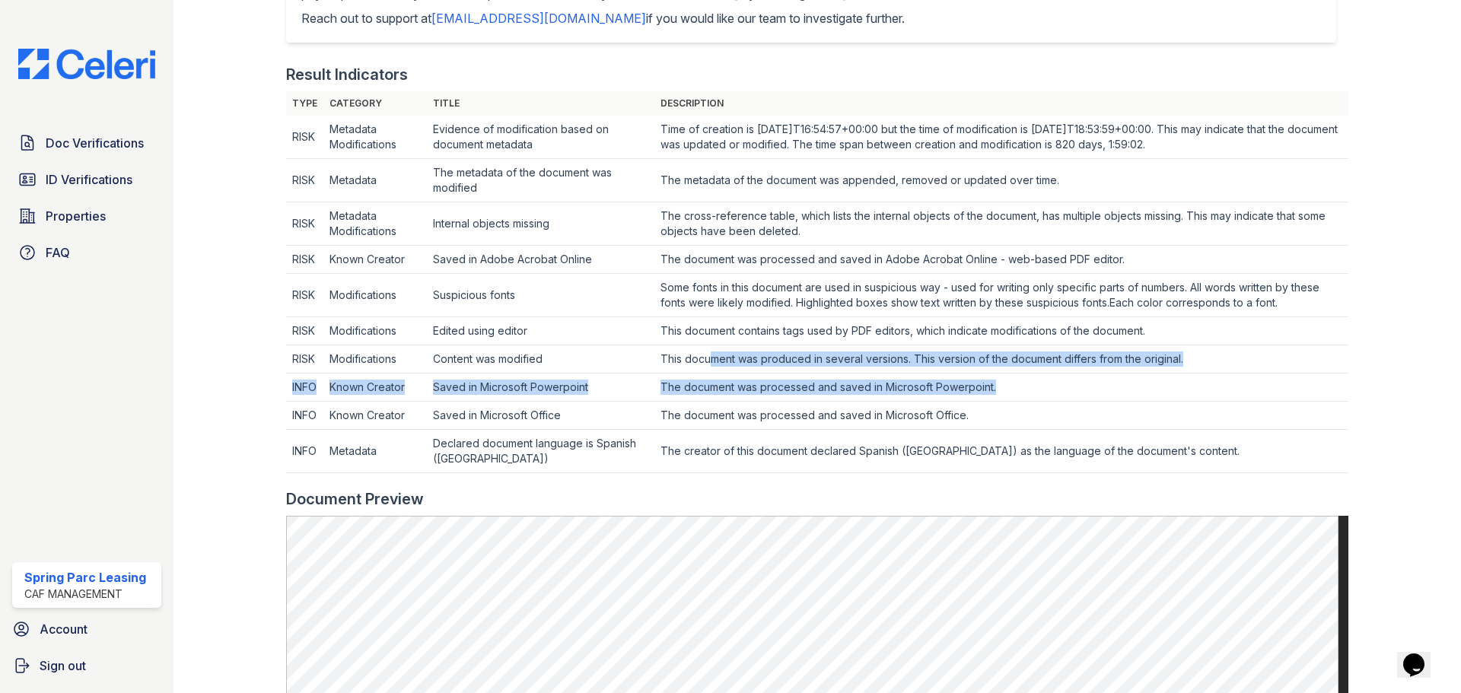
drag, startPoint x: 672, startPoint y: 361, endPoint x: 1089, endPoint y: 385, distance: 417.8
click at [1089, 385] on tbody "RISK Metadata Modifications Evidence of modification based on document metadata…" at bounding box center [817, 295] width 1062 height 358
click at [755, 400] on td "The document was processed and saved in Microsoft Powerpoint." at bounding box center [1002, 388] width 694 height 28
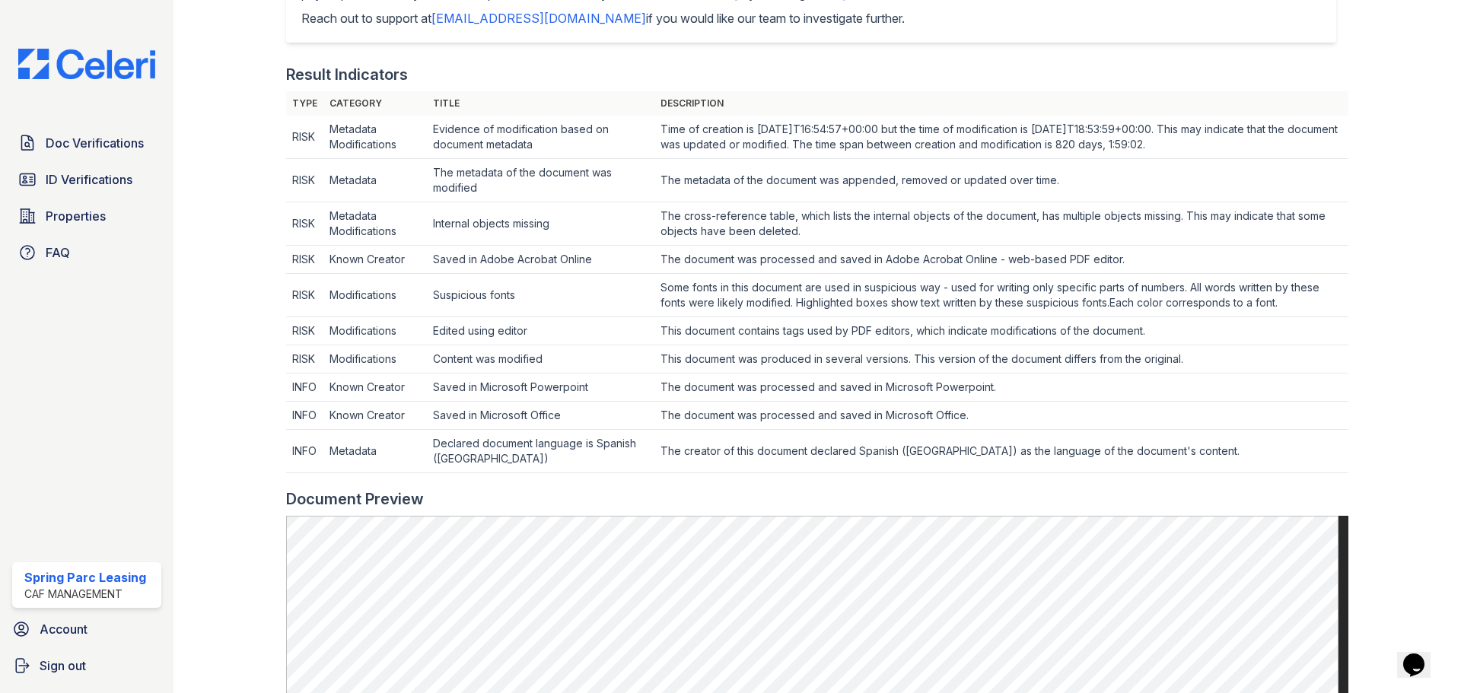
click at [727, 113] on th "Description" at bounding box center [1002, 103] width 694 height 24
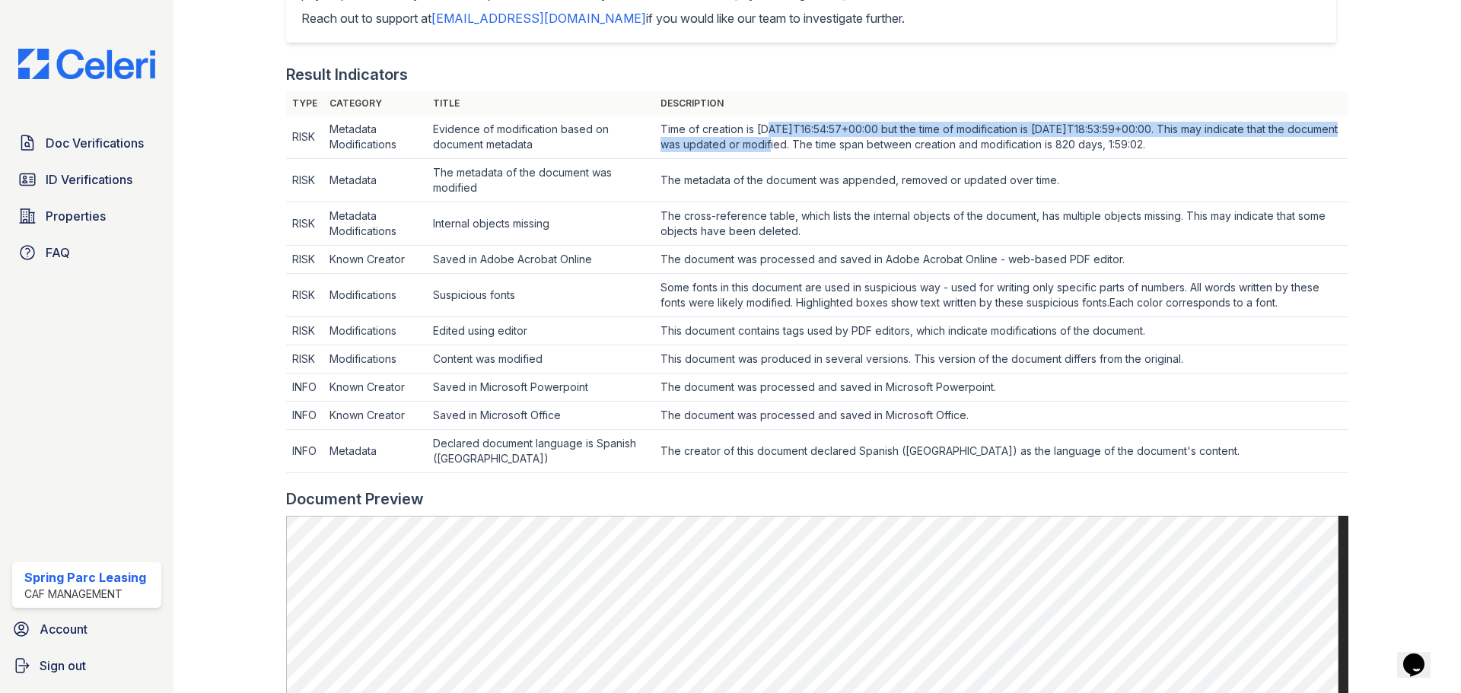
drag, startPoint x: 734, startPoint y: 129, endPoint x: 759, endPoint y: 212, distance: 87.4
click at [749, 173] on tbody "RISK Metadata Modifications Evidence of modification based on document metadata…" at bounding box center [817, 295] width 1062 height 358
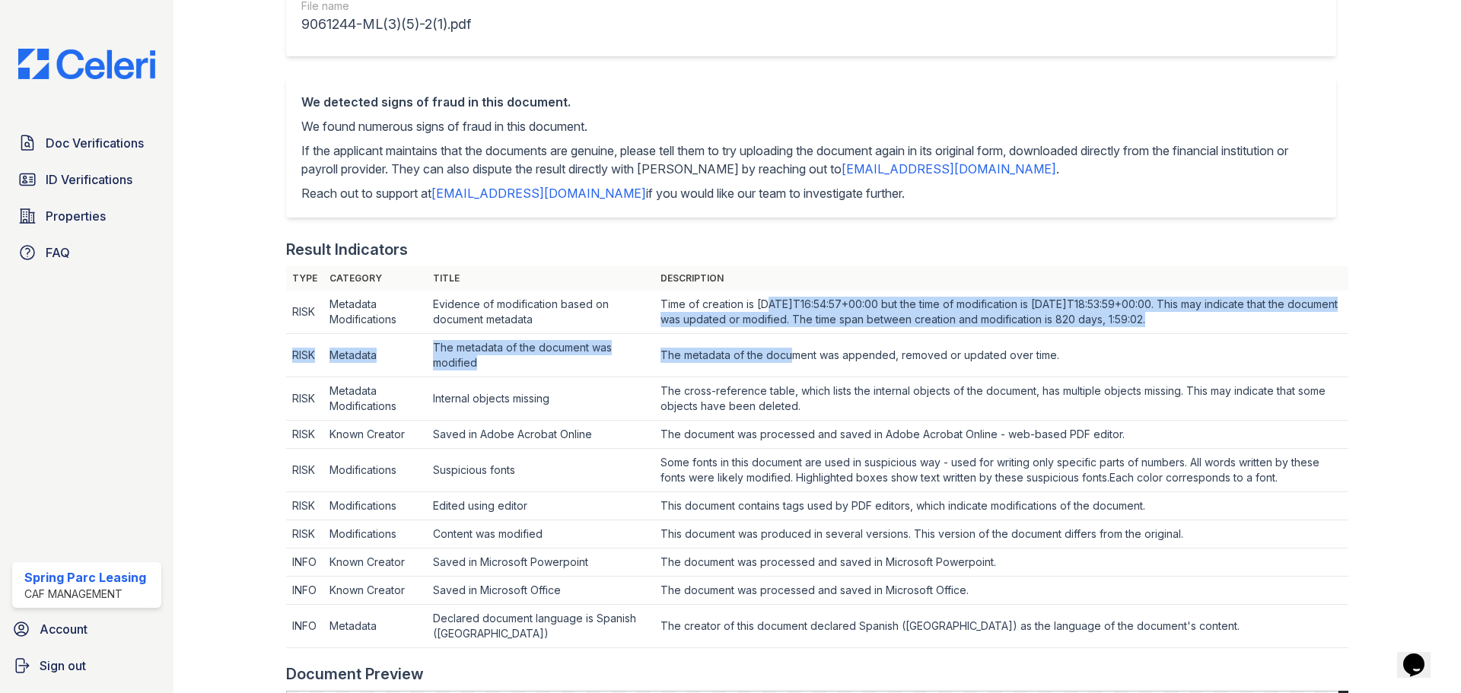
scroll to position [263, 0]
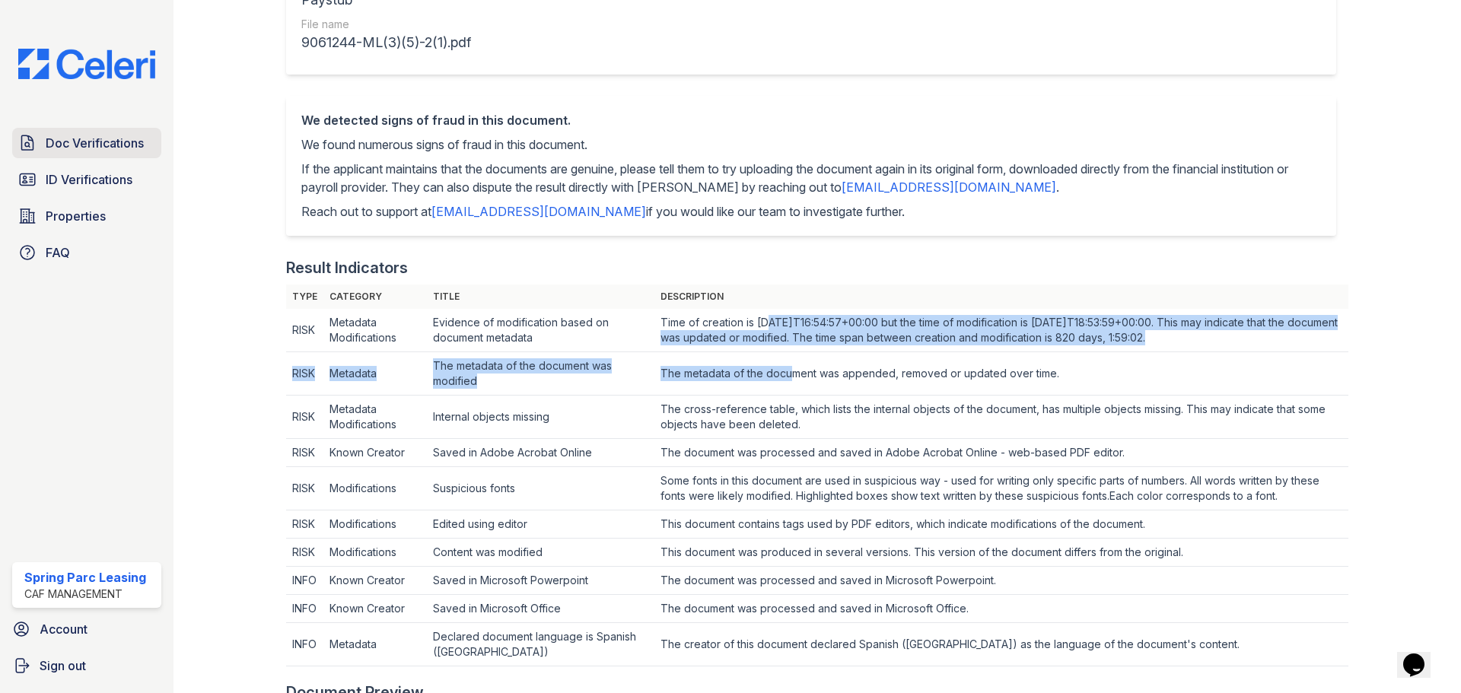
click at [126, 149] on span "Doc Verifications" at bounding box center [95, 143] width 98 height 18
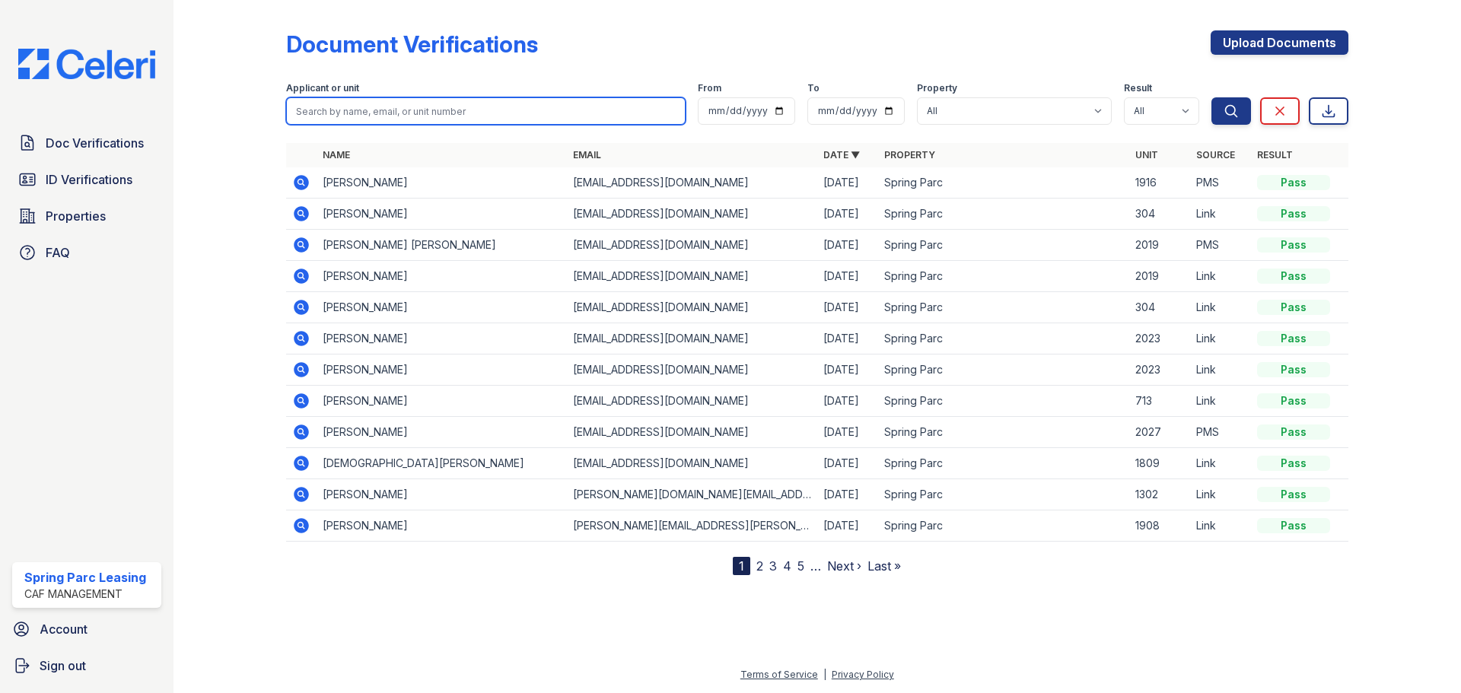
click at [491, 105] on input "search" at bounding box center [486, 110] width 400 height 27
type input "Neal"
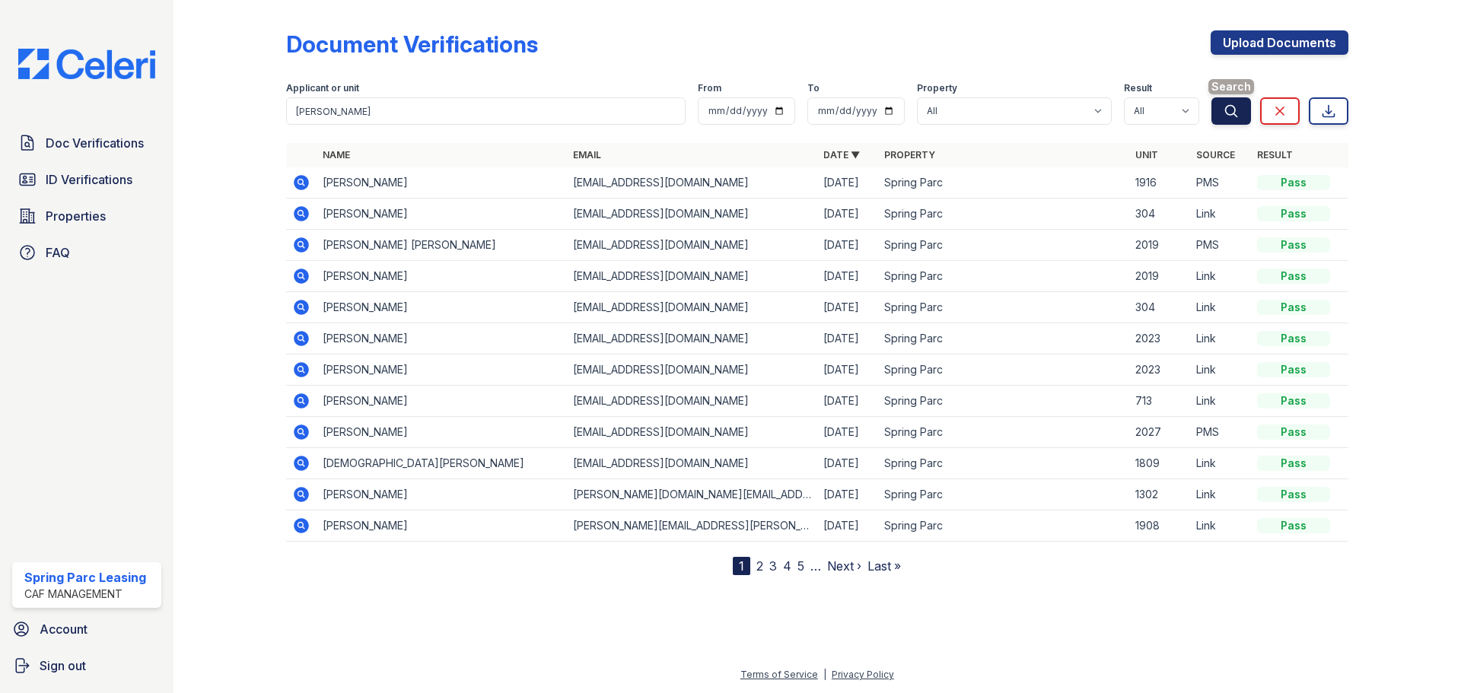
click at [1220, 110] on button "Search" at bounding box center [1232, 110] width 40 height 27
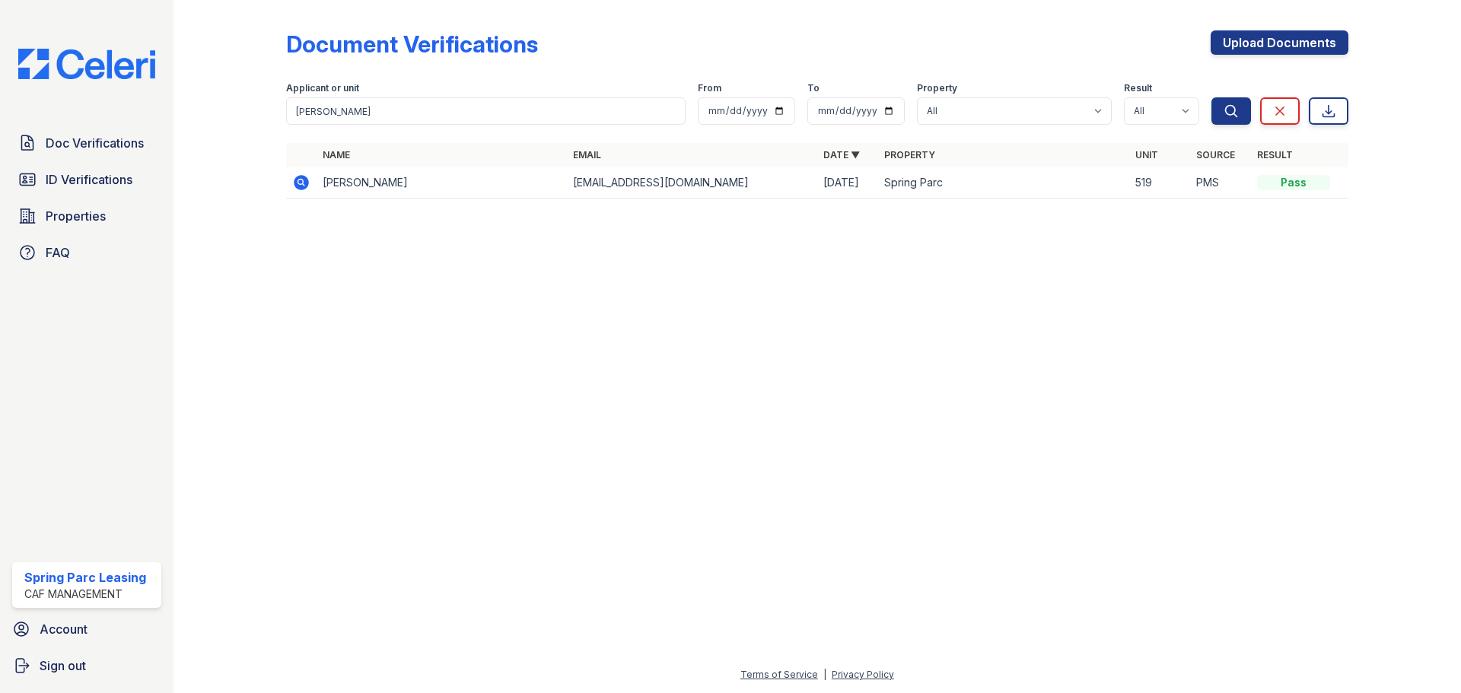
click at [301, 185] on icon at bounding box center [301, 182] width 15 height 15
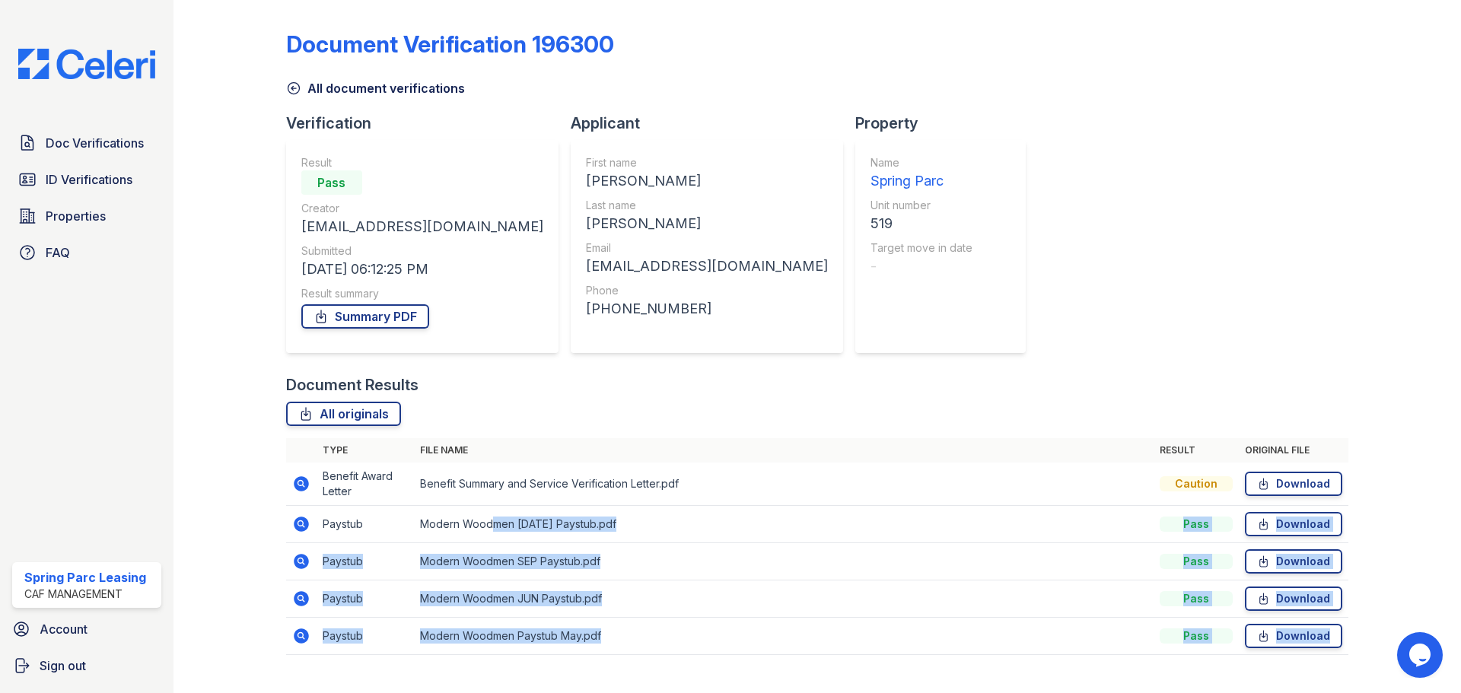
scroll to position [29, 0]
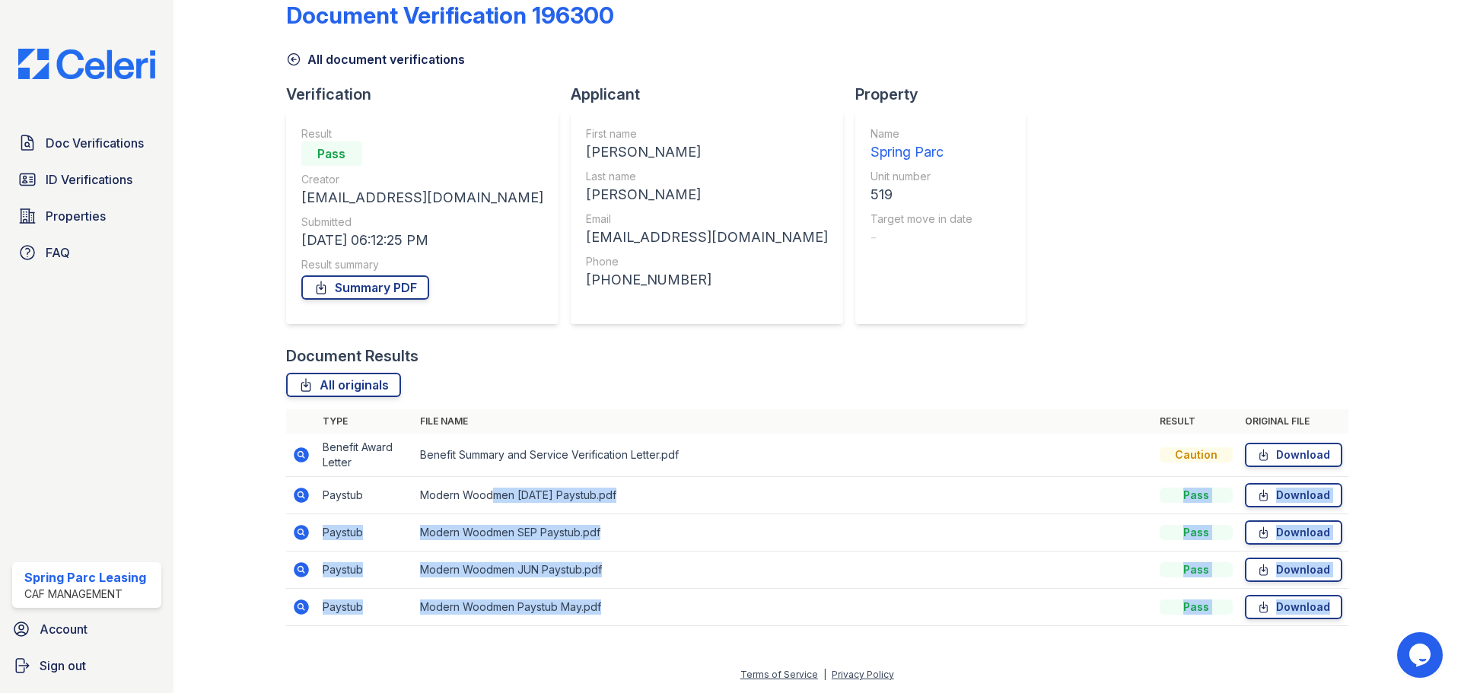
drag, startPoint x: 489, startPoint y: 510, endPoint x: 622, endPoint y: 694, distance: 227.3
click at [622, 693] on html "Doc Verifications ID Verifications Properties FAQ Spring [GEOGRAPHIC_DATA] CAF …" at bounding box center [730, 346] width 1461 height 693
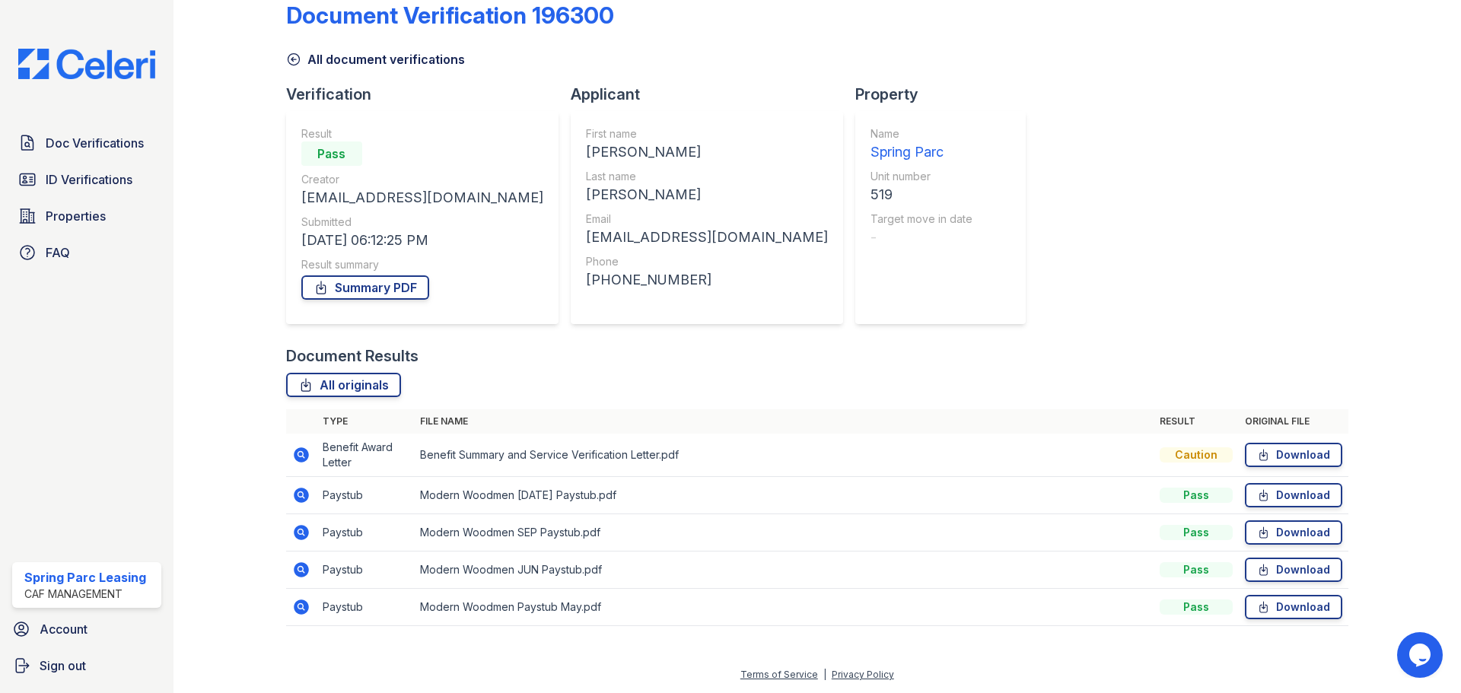
click at [774, 387] on div "All originals" at bounding box center [817, 385] width 1062 height 24
click at [362, 289] on link "Summary PDF" at bounding box center [365, 288] width 128 height 24
click at [104, 146] on span "Doc Verifications" at bounding box center [95, 143] width 98 height 18
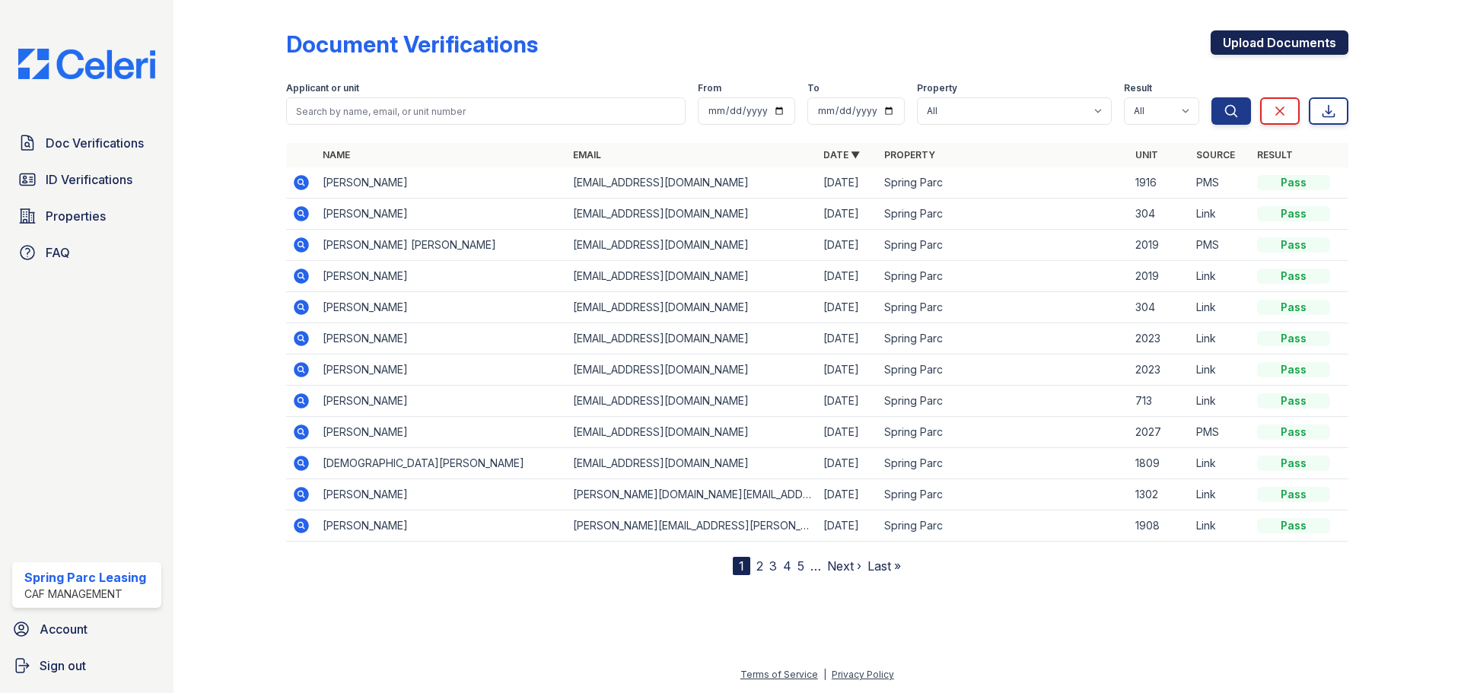
click at [1278, 53] on link "Upload Documents" at bounding box center [1280, 42] width 138 height 24
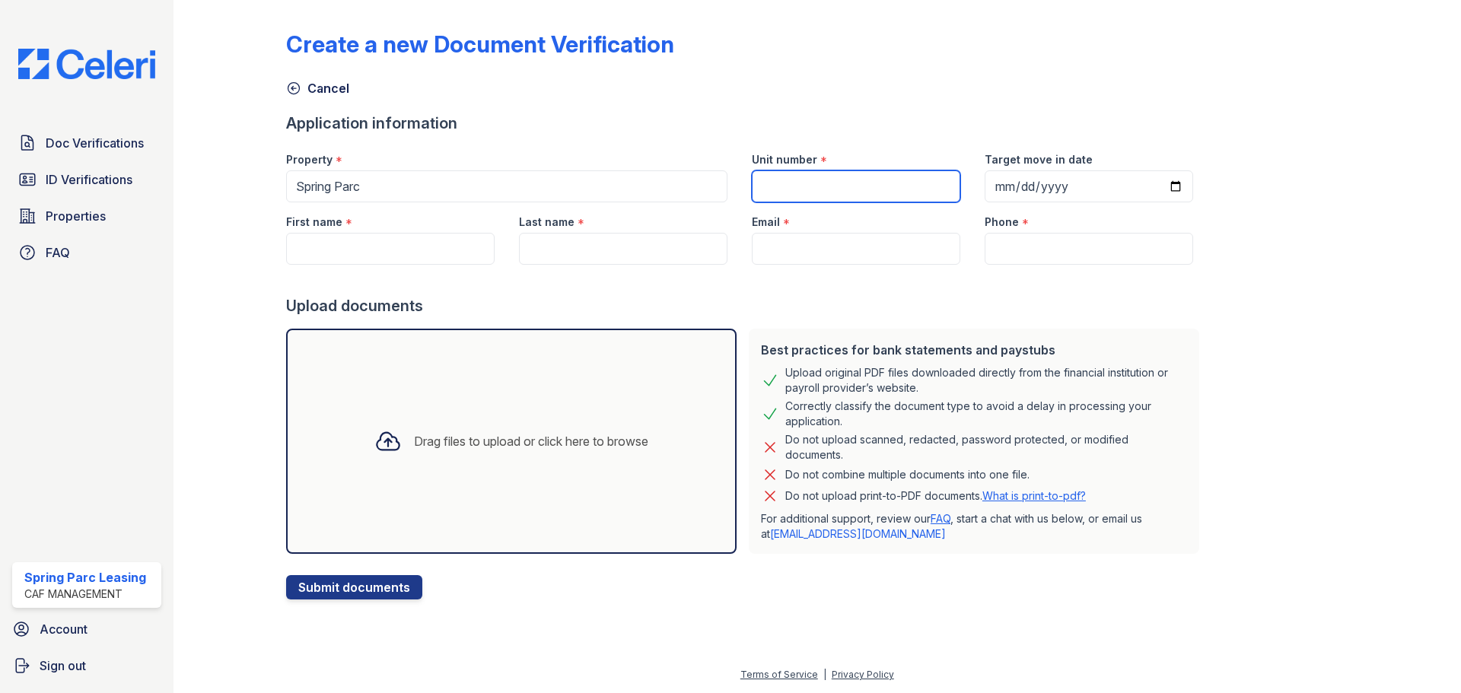
click at [832, 189] on input "Unit number" at bounding box center [856, 186] width 209 height 32
click at [1027, 193] on input "Target move in date" at bounding box center [1089, 186] width 209 height 32
click at [419, 230] on div "First name *" at bounding box center [390, 217] width 209 height 30
drag, startPoint x: 598, startPoint y: 247, endPoint x: 650, endPoint y: 248, distance: 51.8
click at [598, 247] on input "Last name" at bounding box center [623, 249] width 209 height 32
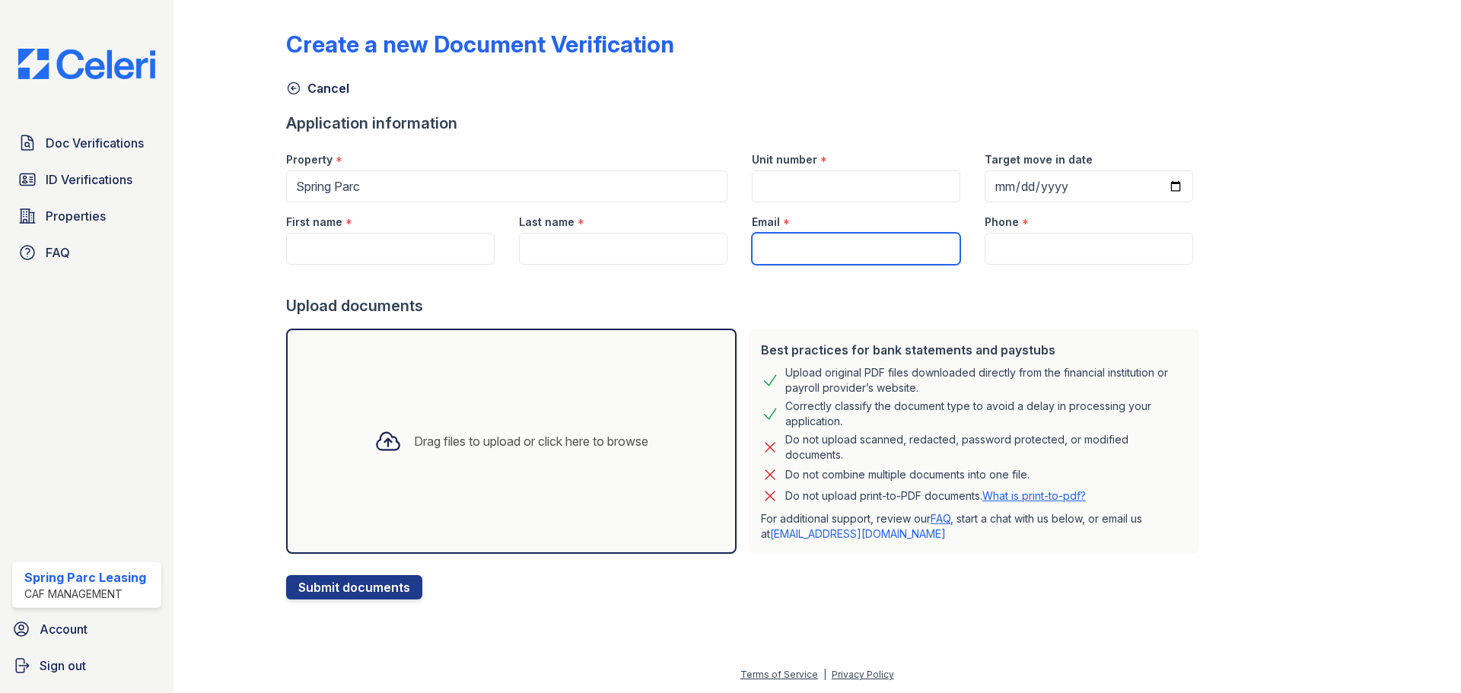
click at [798, 258] on input "Email" at bounding box center [856, 249] width 209 height 32
click at [993, 260] on input "Phone" at bounding box center [1089, 249] width 209 height 32
click at [531, 434] on div "Drag files to upload or click here to browse" at bounding box center [531, 441] width 234 height 18
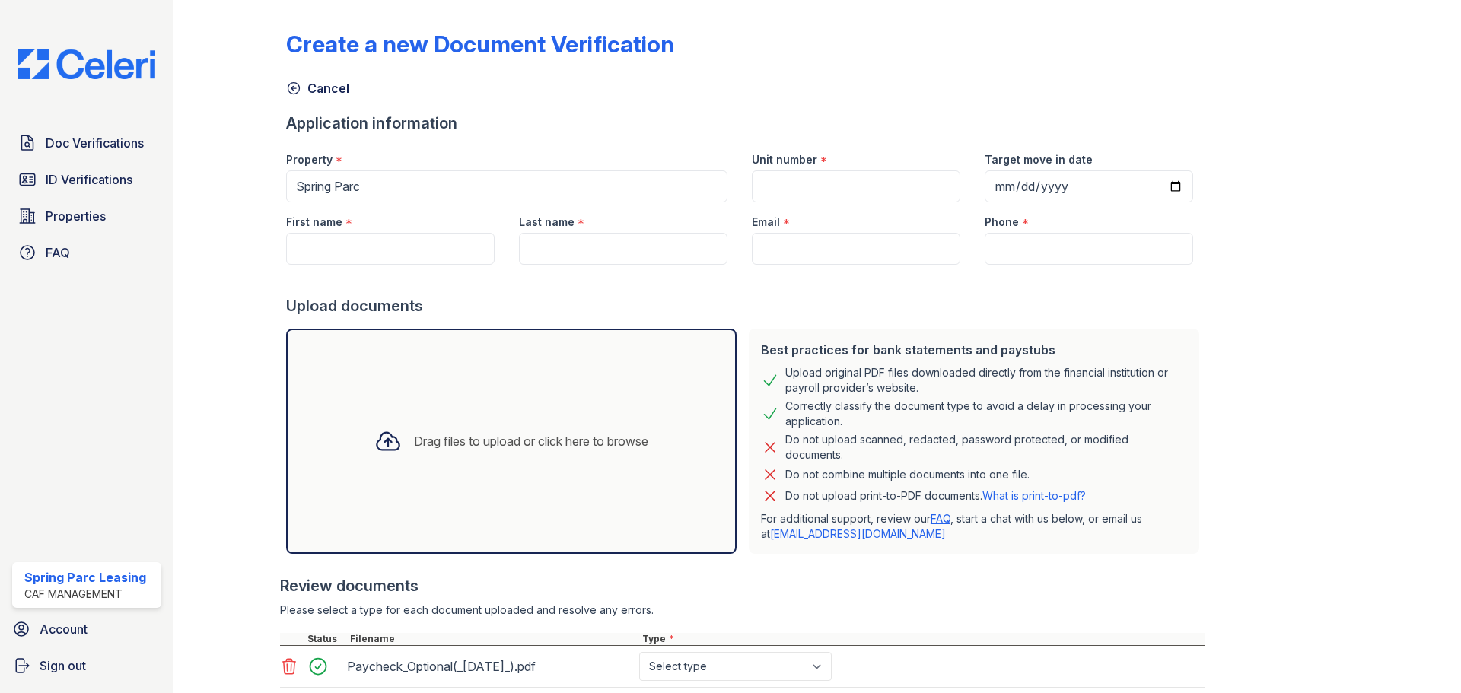
scroll to position [76, 0]
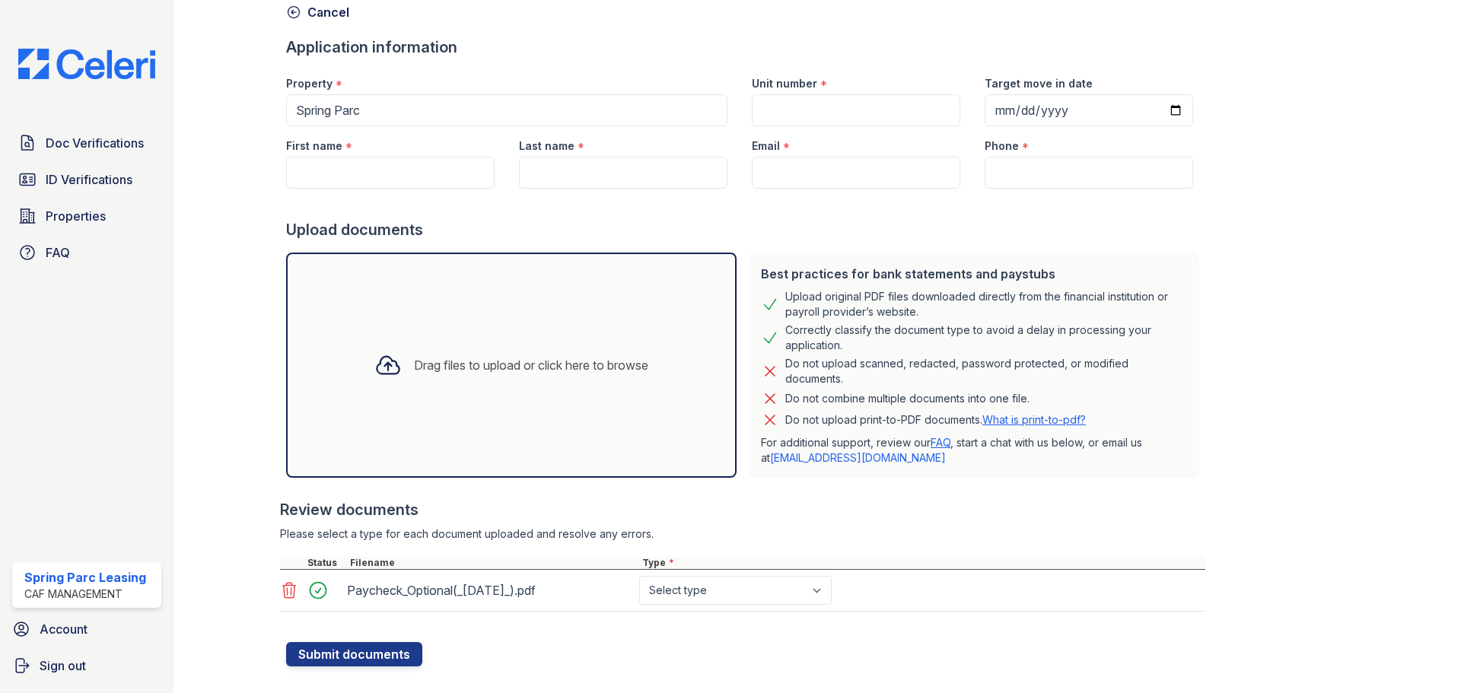
click at [437, 257] on div "Drag files to upload or click here to browse" at bounding box center [511, 365] width 451 height 225
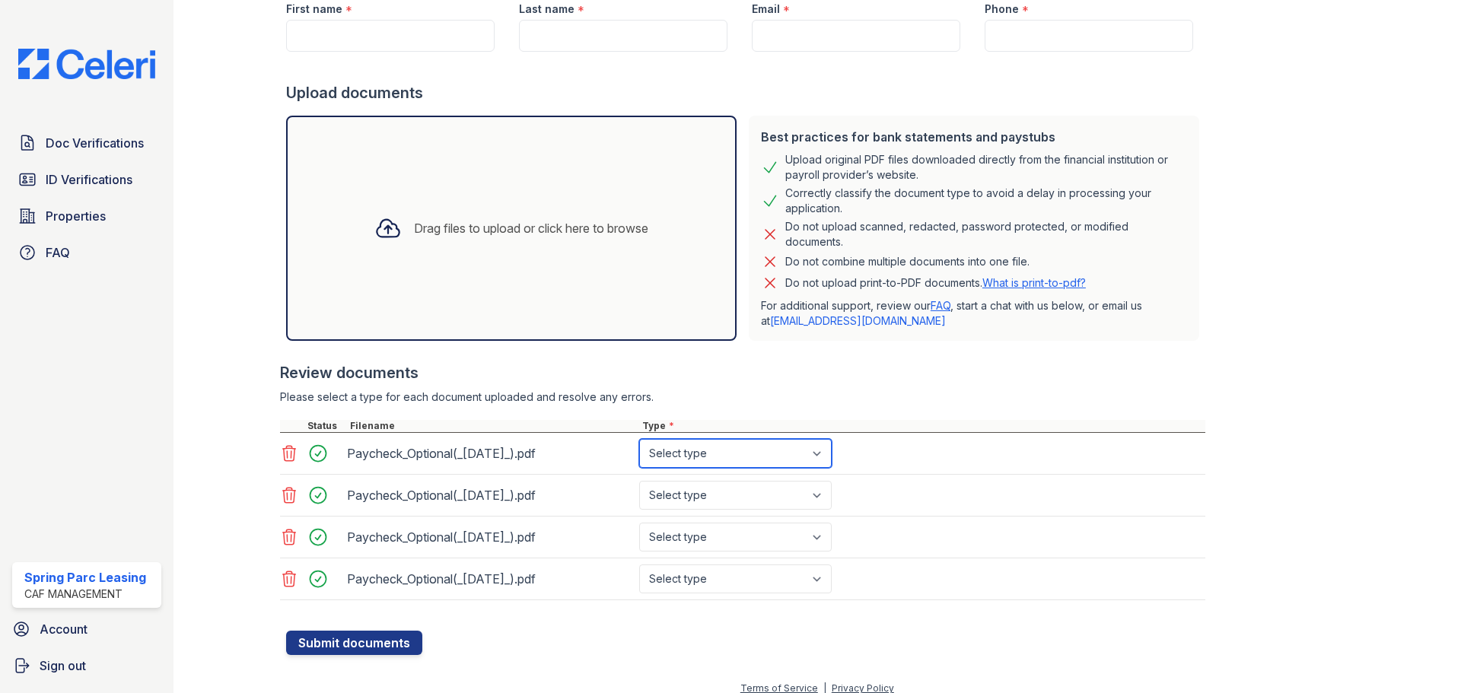
click at [677, 457] on select "Select type Paystub Bank Statement Offer Letter Tax Documents Benefit Award Let…" at bounding box center [735, 453] width 193 height 29
select select "paystub"
click at [639, 439] on select "Select type Paystub Bank Statement Offer Letter Tax Documents Benefit Award Let…" at bounding box center [735, 453] width 193 height 29
click at [788, 502] on select "Select type Paystub Bank Statement Offer Letter Tax Documents Benefit Award Let…" at bounding box center [735, 495] width 193 height 29
click at [639, 481] on select "Select type Paystub Bank Statement Offer Letter Tax Documents Benefit Award Let…" at bounding box center [735, 495] width 193 height 29
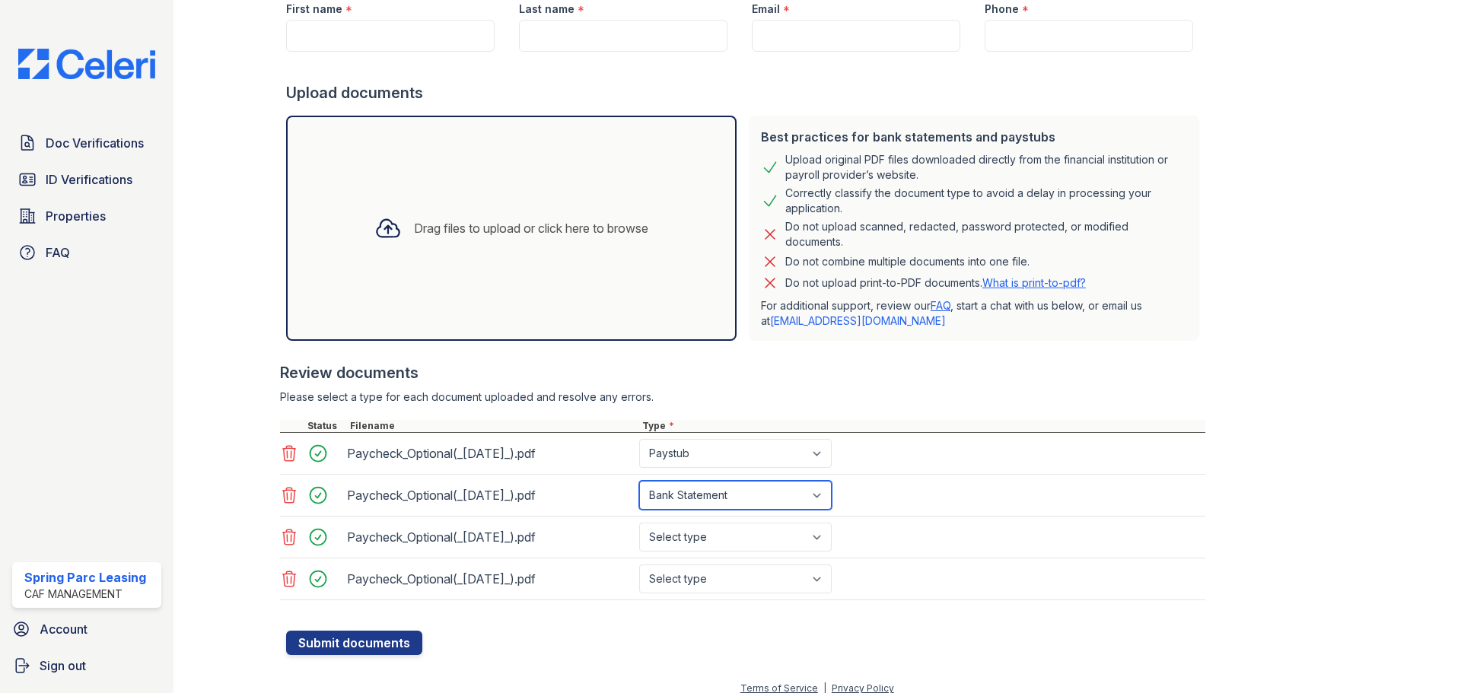
click at [771, 490] on select "Select type Paystub Bank Statement Offer Letter Tax Documents Benefit Award Let…" at bounding box center [735, 495] width 193 height 29
click at [639, 481] on select "Select type Paystub Bank Statement Offer Letter Tax Documents Benefit Award Let…" at bounding box center [735, 495] width 193 height 29
click at [776, 499] on select "Select type Paystub Bank Statement Offer Letter Tax Documents Benefit Award Let…" at bounding box center [735, 495] width 193 height 29
select select "other"
click at [639, 481] on select "Select type Paystub Bank Statement Offer Letter Tax Documents Benefit Award Let…" at bounding box center [735, 495] width 193 height 29
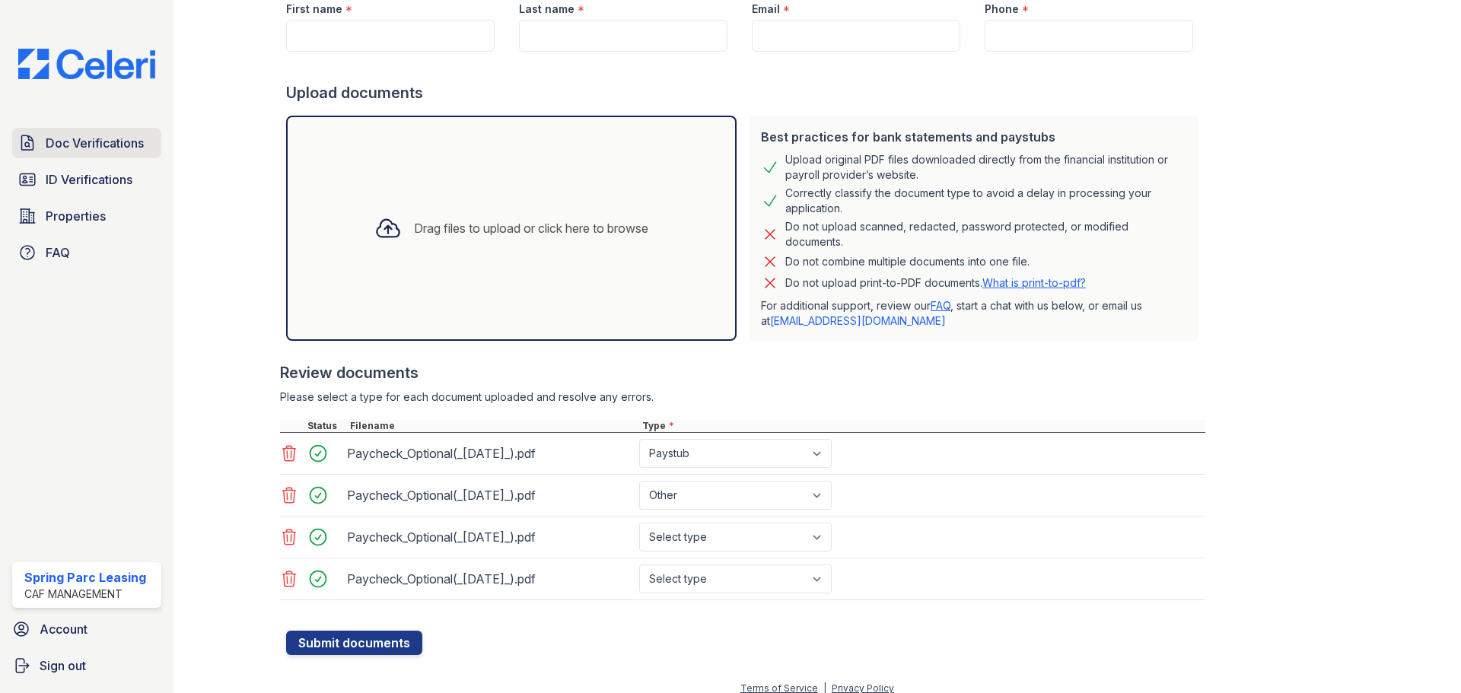
click at [89, 146] on span "Doc Verifications" at bounding box center [95, 143] width 98 height 18
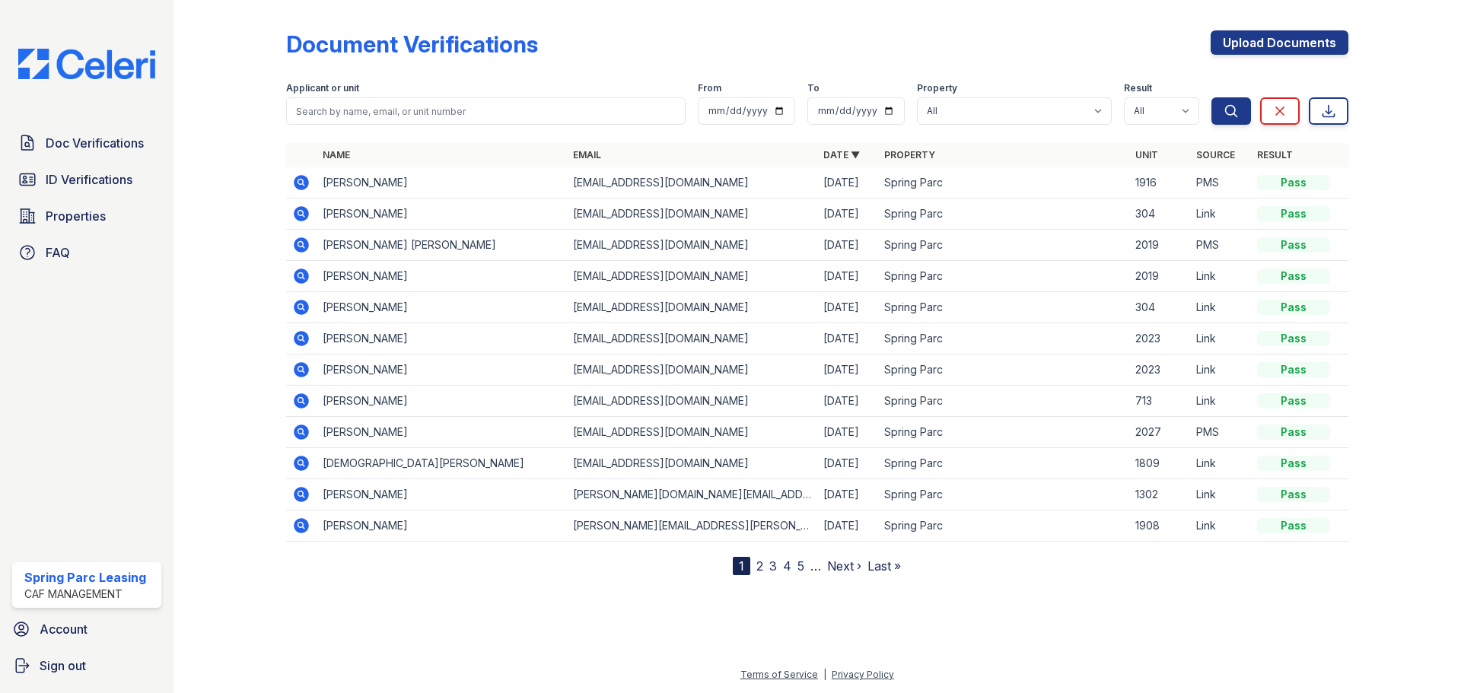
drag, startPoint x: 1321, startPoint y: 187, endPoint x: 1259, endPoint y: 183, distance: 62.6
click at [1259, 183] on td "Pass" at bounding box center [1299, 182] width 97 height 31
click at [298, 176] on icon at bounding box center [301, 183] width 18 height 18
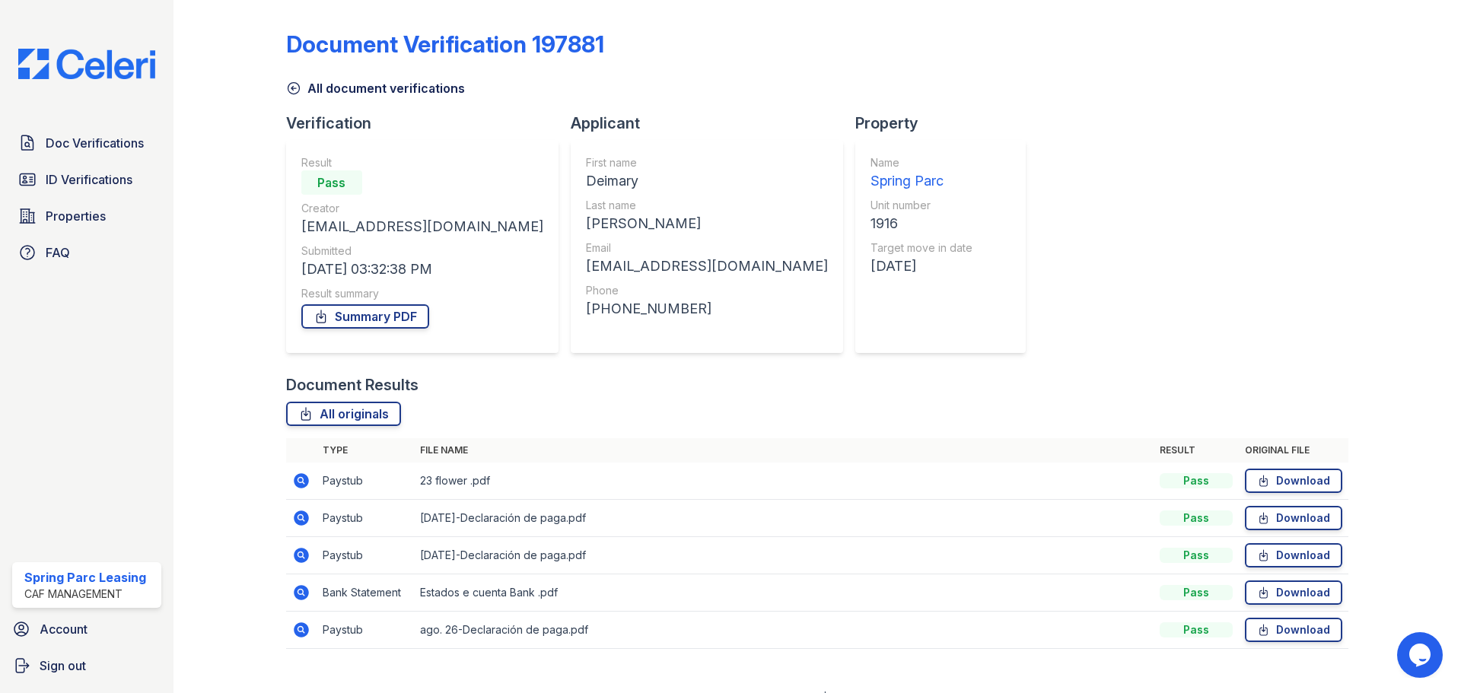
click at [297, 83] on icon at bounding box center [293, 88] width 15 height 15
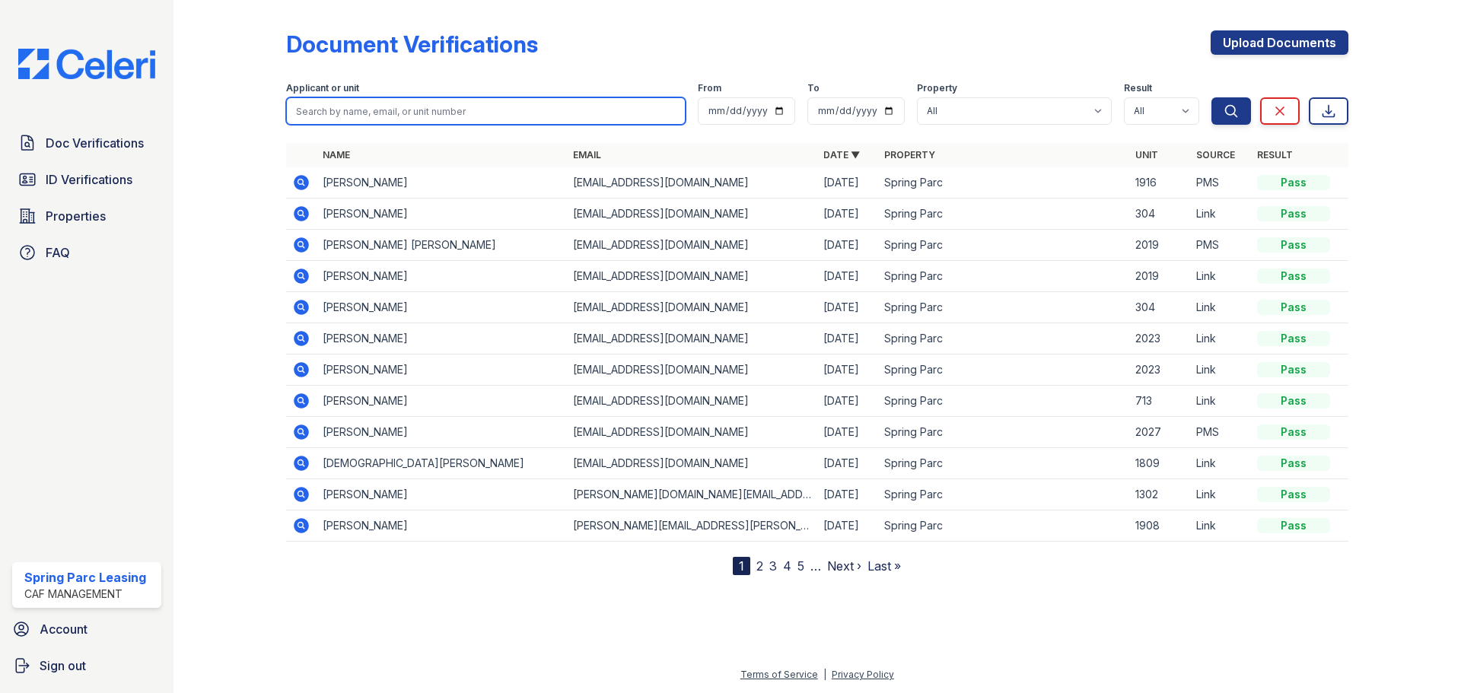
click at [549, 106] on input "search" at bounding box center [486, 110] width 400 height 27
type input "n"
type input "d"
type input "dARA"
click at [1212, 97] on button "Search" at bounding box center [1232, 110] width 40 height 27
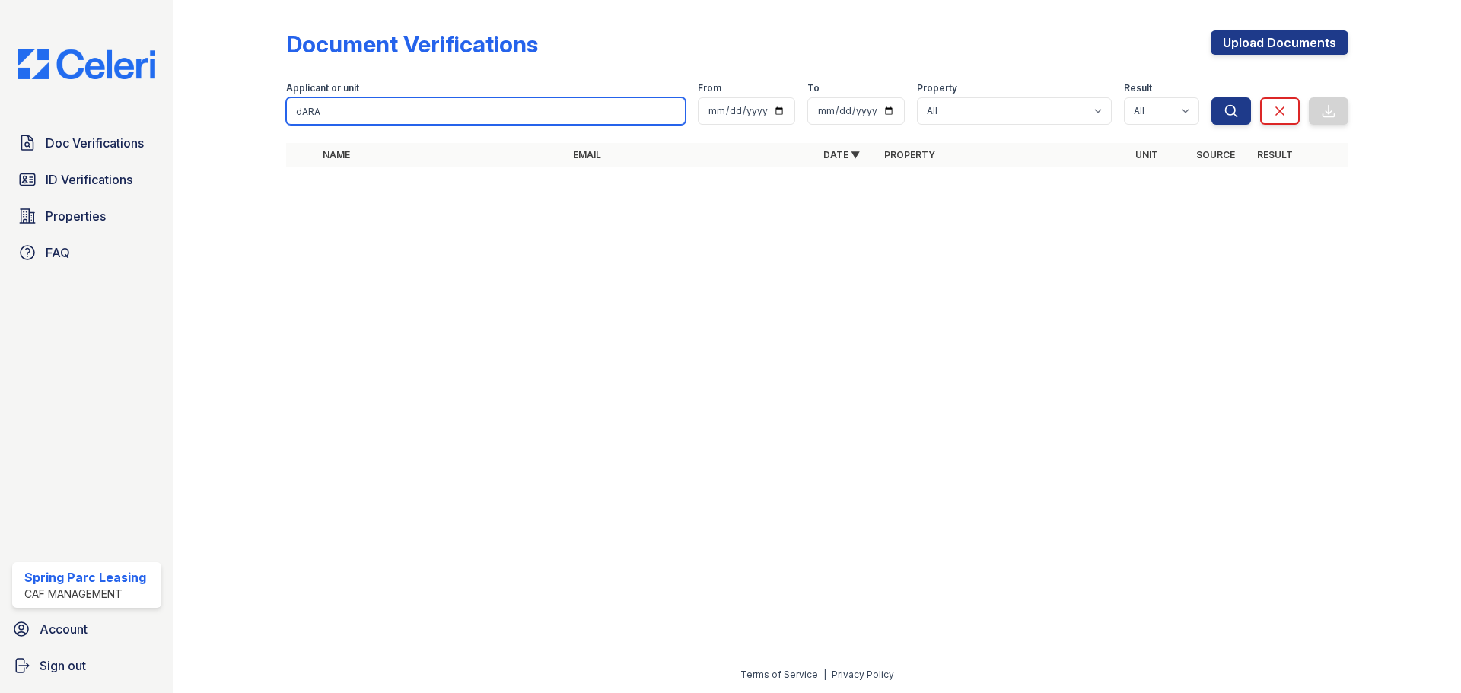
drag, startPoint x: 359, startPoint y: 106, endPoint x: 202, endPoint y: 78, distance: 159.3
click at [203, 78] on div "Document Verifications Upload Documents Filter Applicant or unit dARA From To P…" at bounding box center [817, 103] width 1239 height 207
